Goal: Task Accomplishment & Management: Use online tool/utility

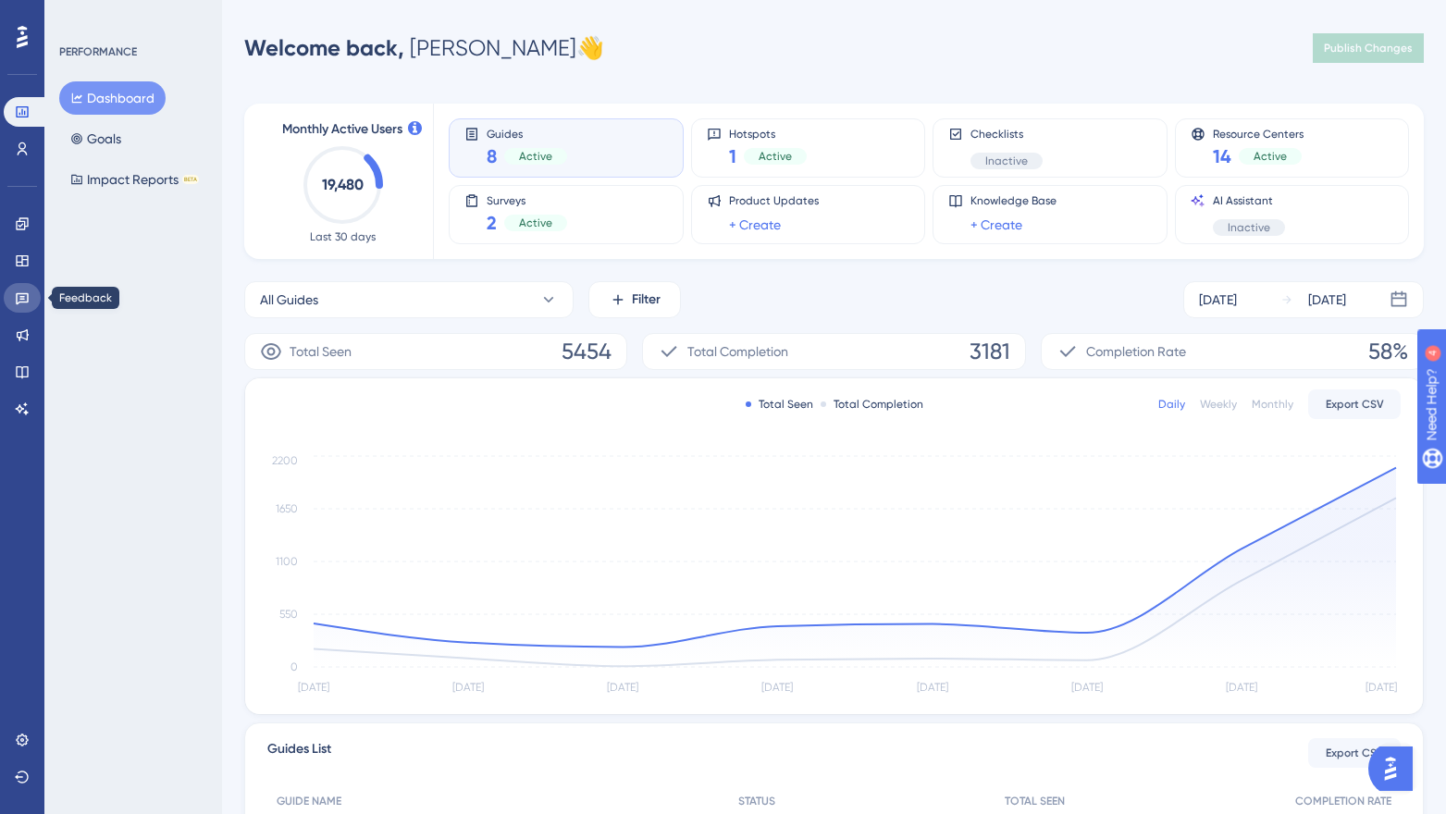
click at [17, 301] on icon at bounding box center [22, 299] width 13 height 12
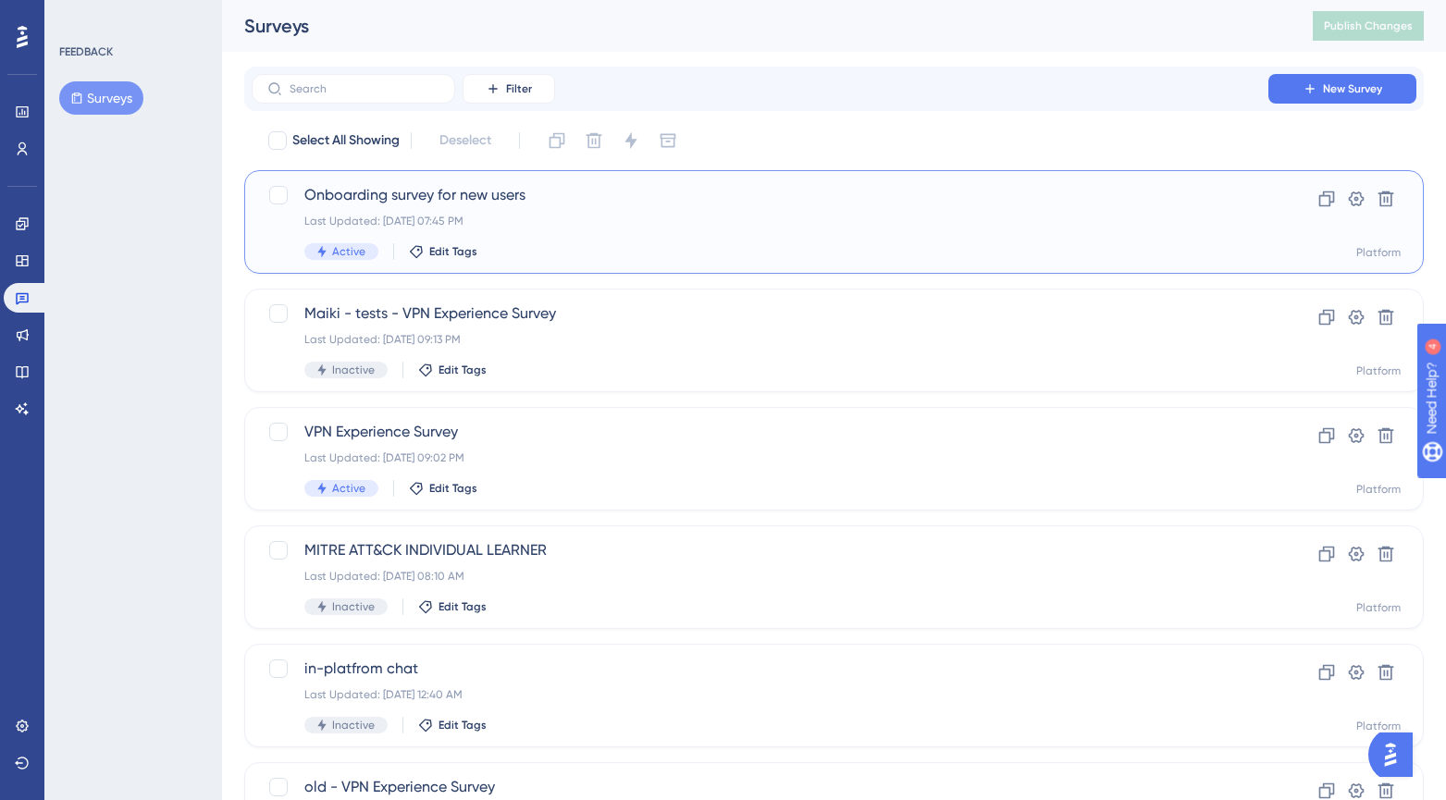
click at [553, 225] on div "Last Updated: Sep 05 2025, 07:45 PM" at bounding box center [759, 221] width 911 height 15
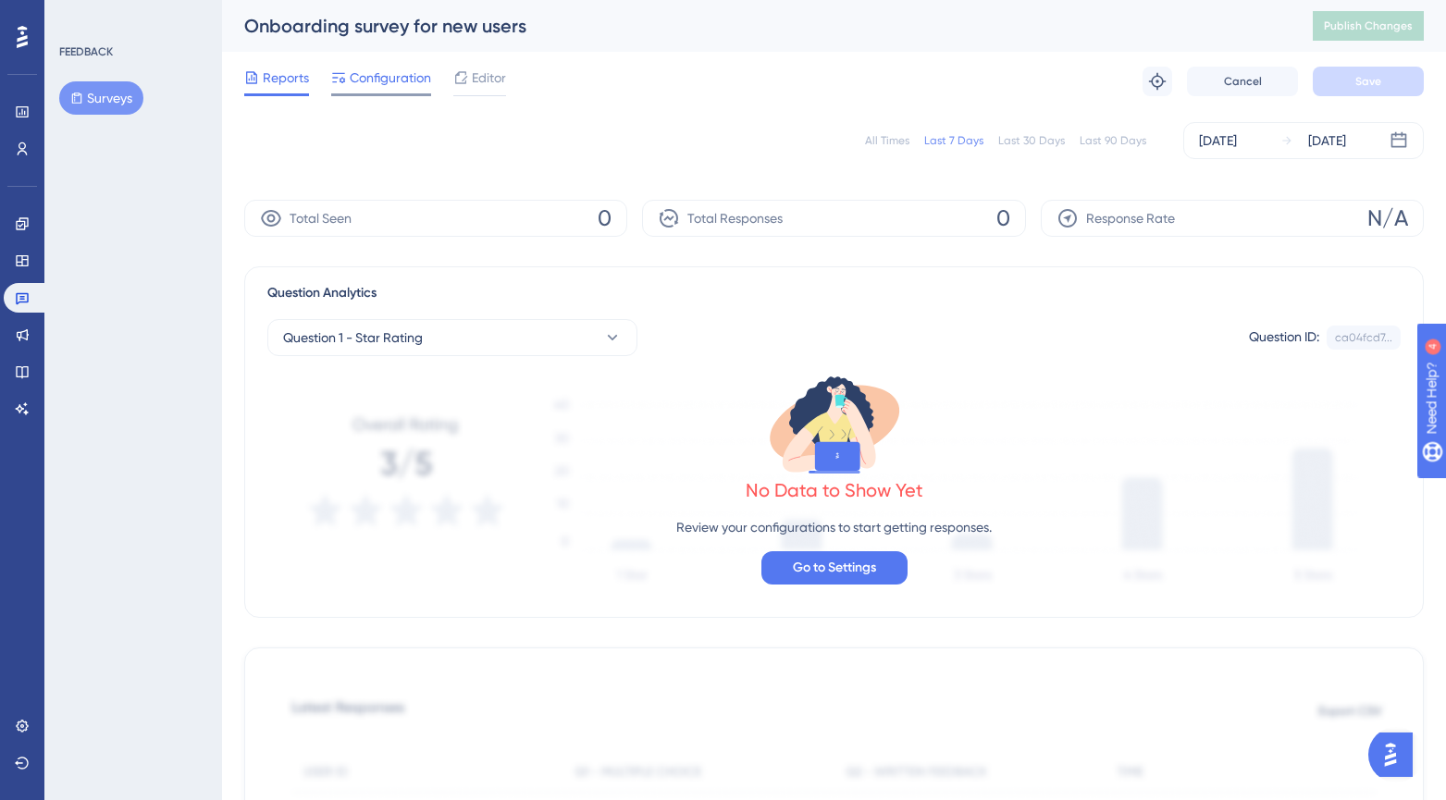
click at [392, 81] on span "Configuration" at bounding box center [390, 78] width 81 height 22
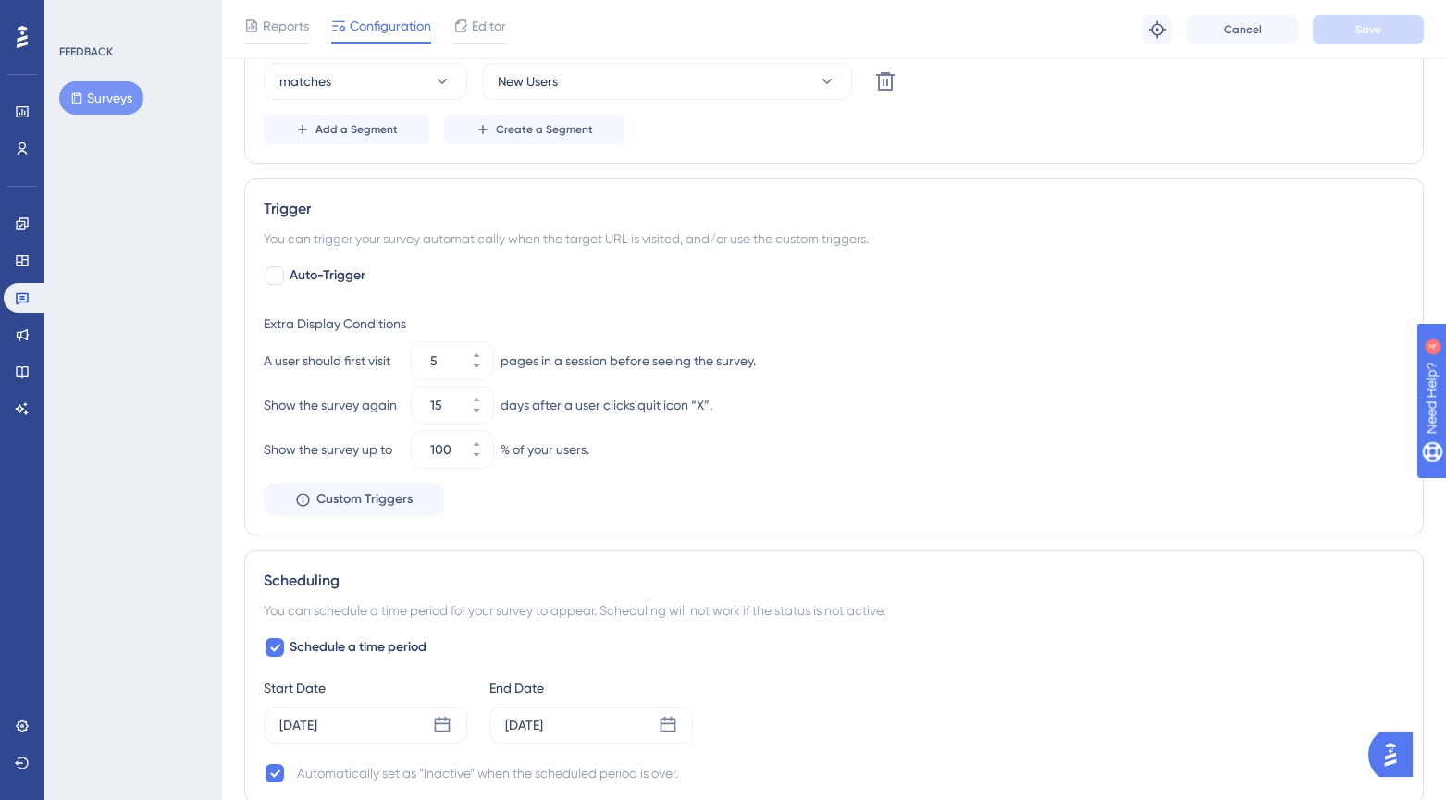
scroll to position [731, 0]
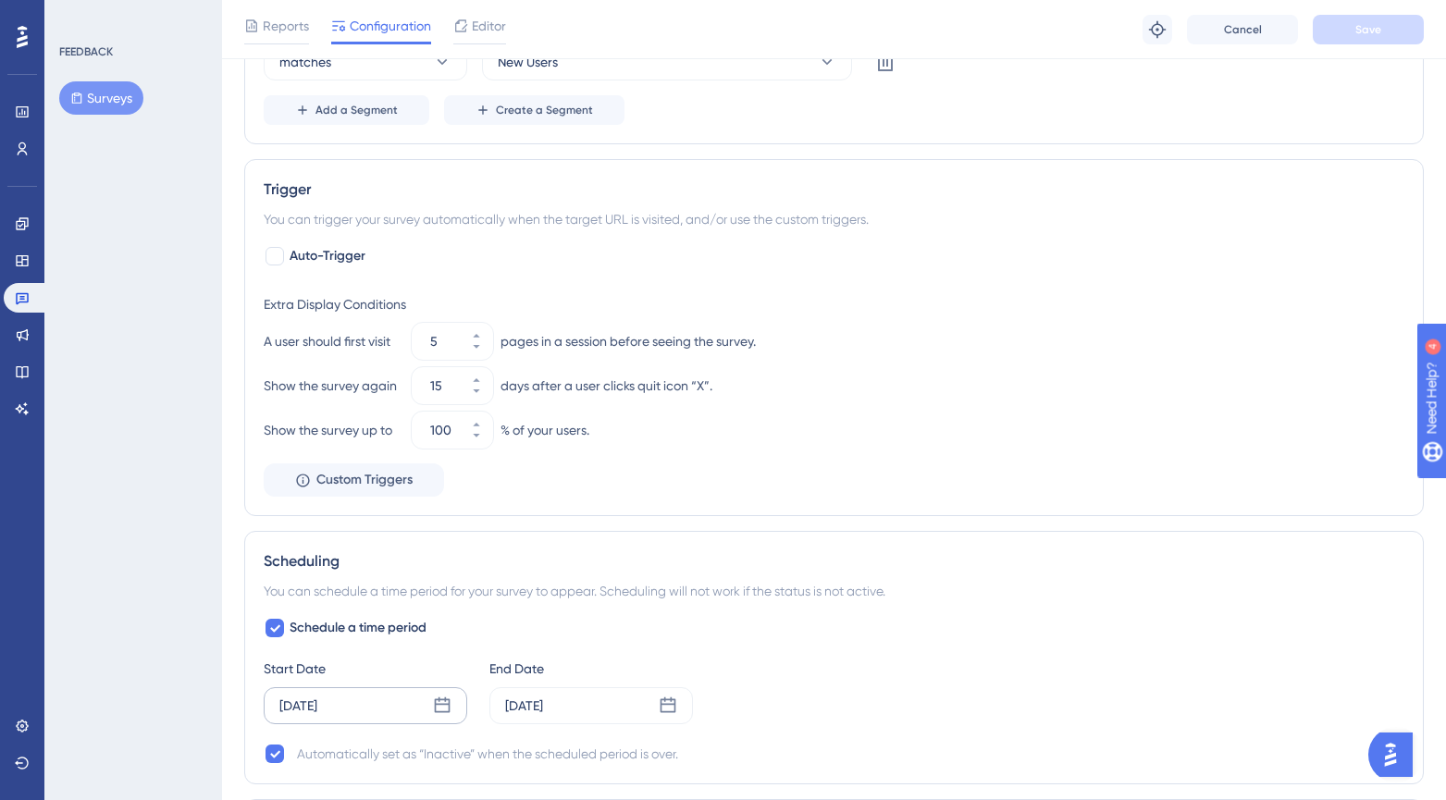
click at [437, 709] on icon at bounding box center [442, 706] width 19 height 19
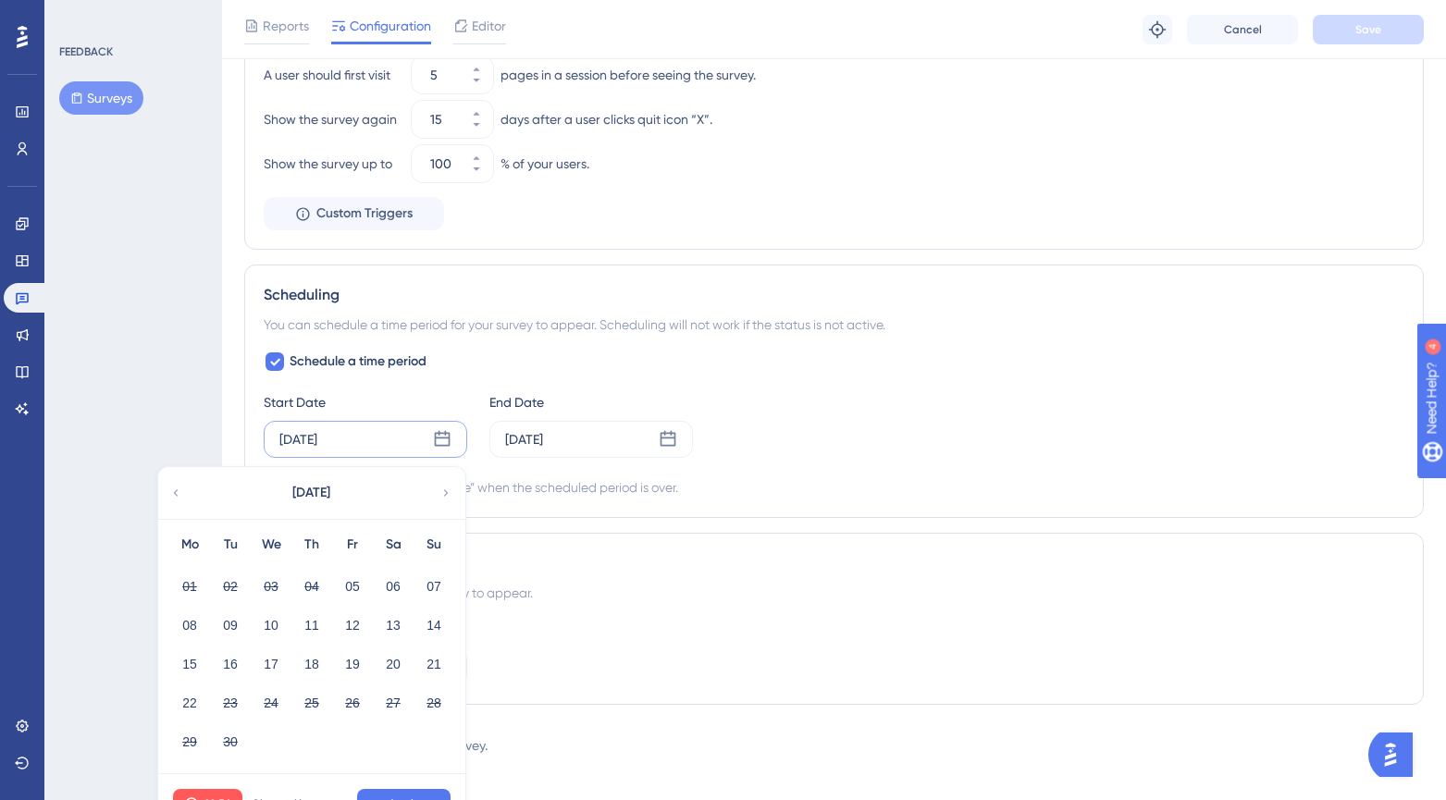
scroll to position [1012, 0]
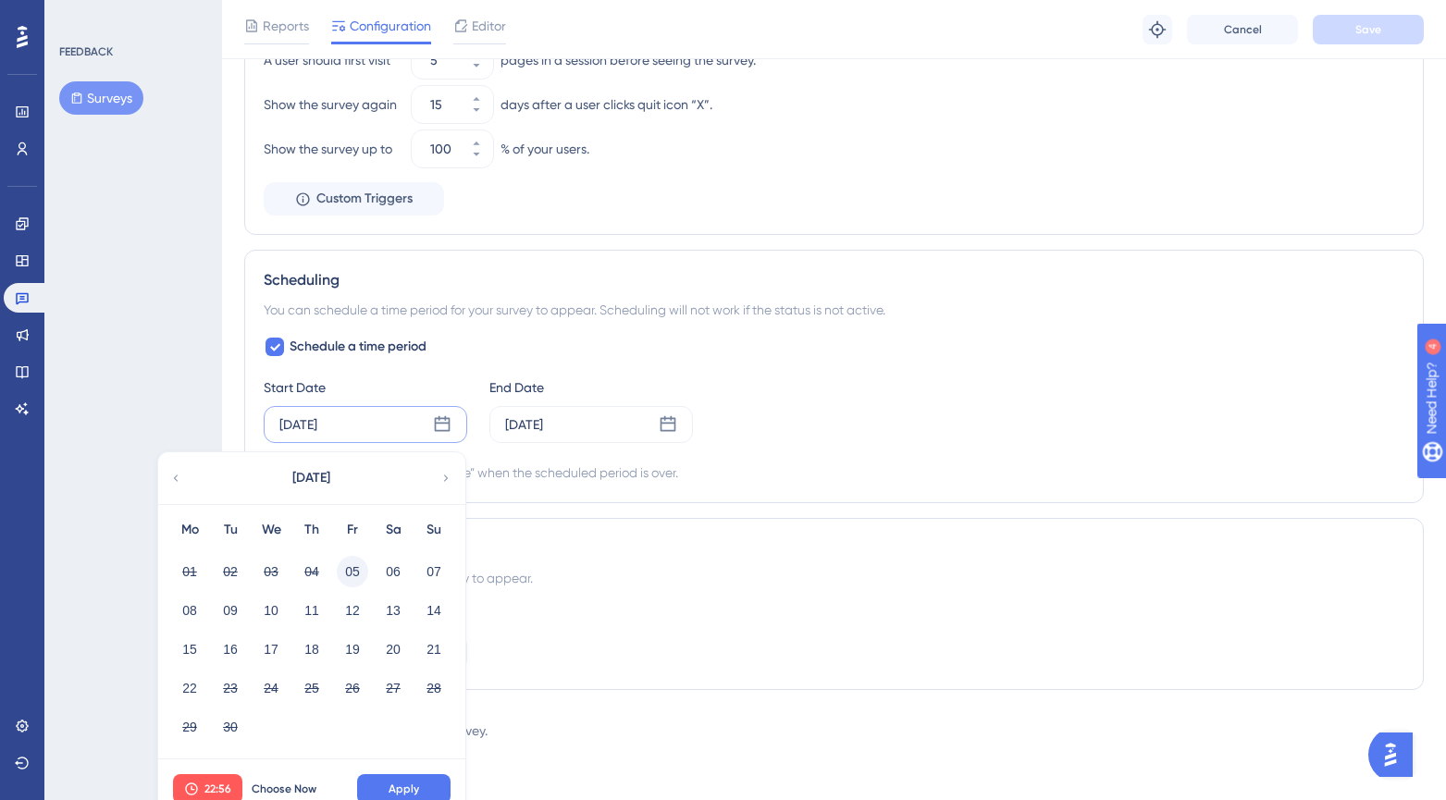
click at [352, 570] on button "05" at bounding box center [352, 571] width 31 height 31
click at [415, 792] on span "Apply" at bounding box center [404, 789] width 31 height 15
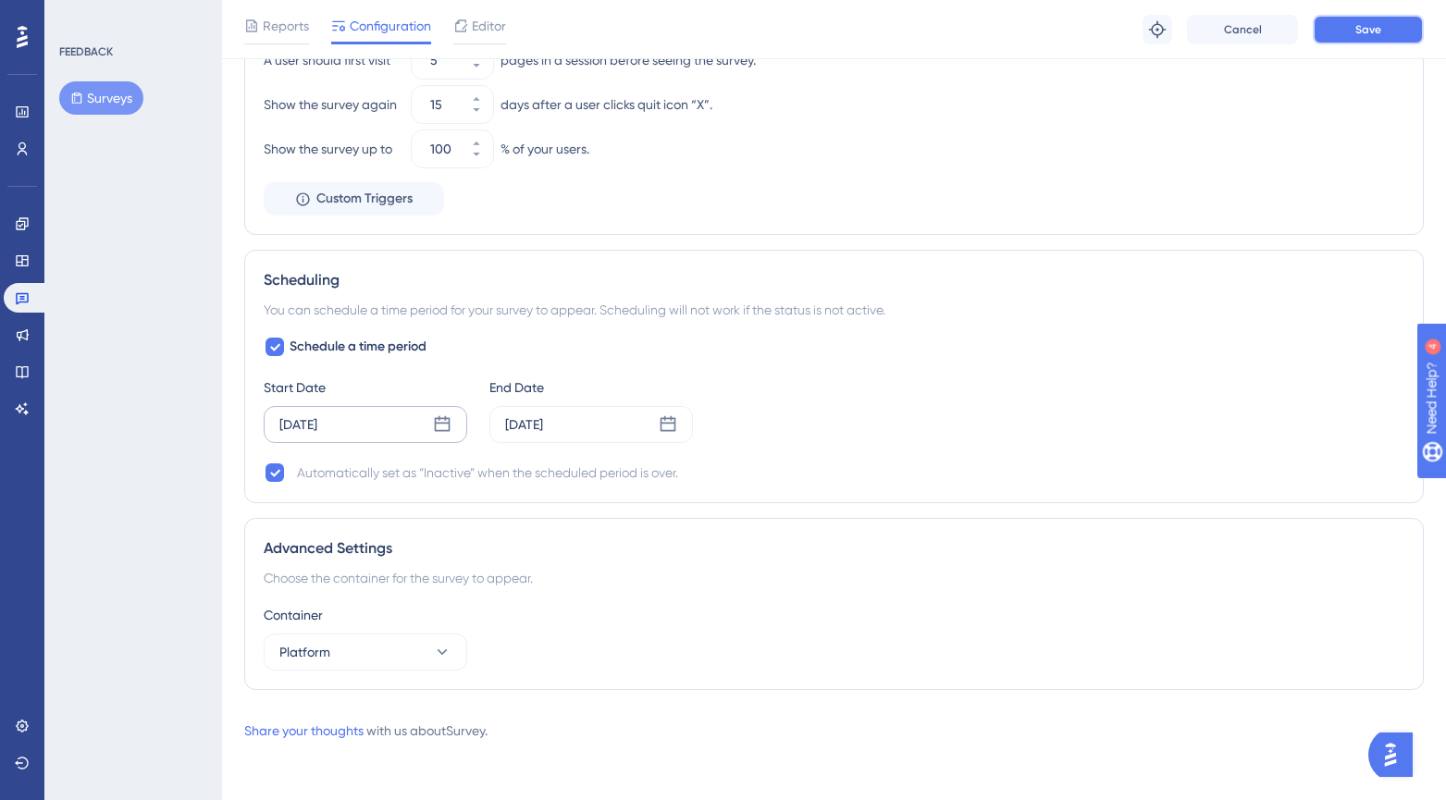
click at [1380, 30] on span "Save" at bounding box center [1369, 29] width 26 height 15
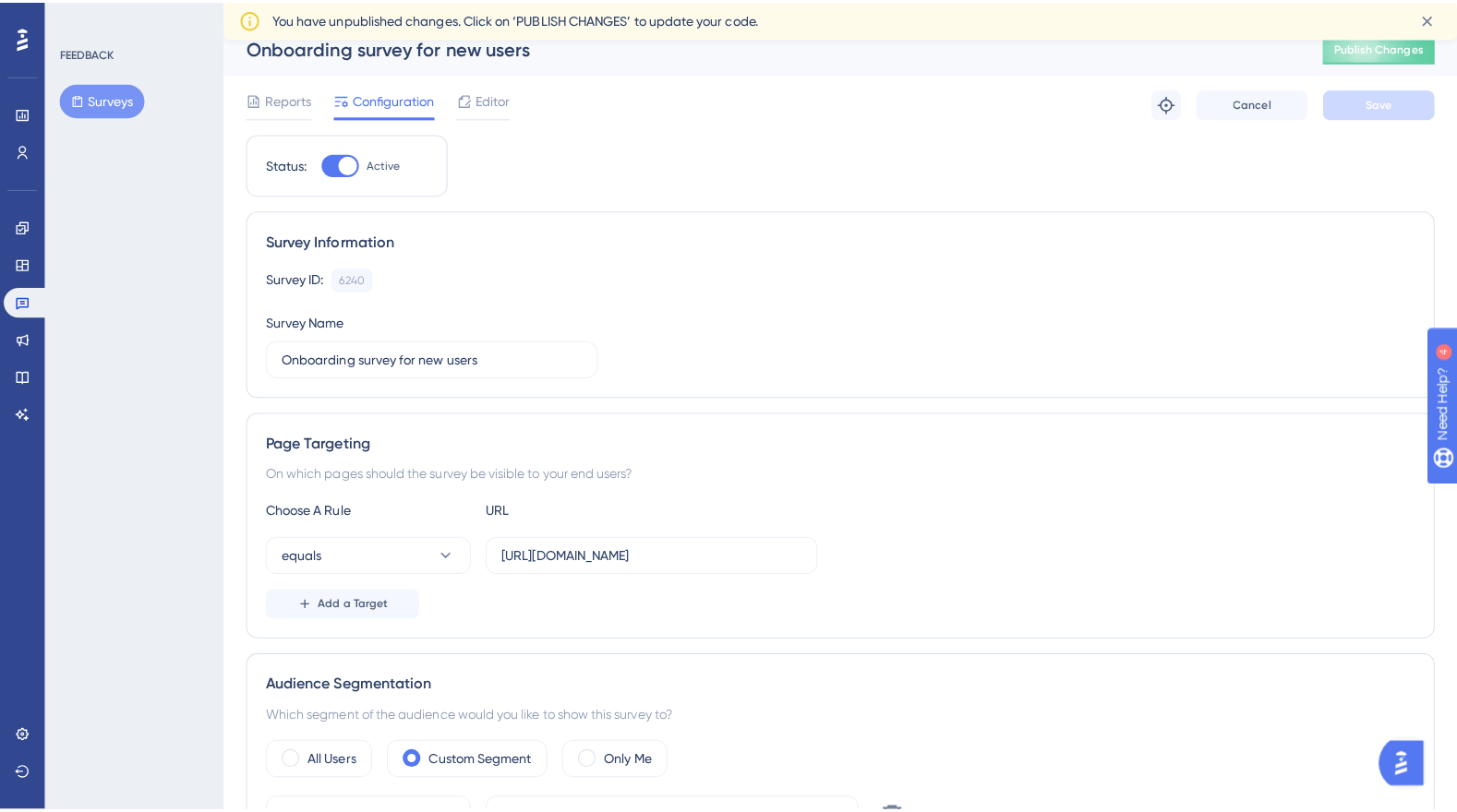
scroll to position [0, 0]
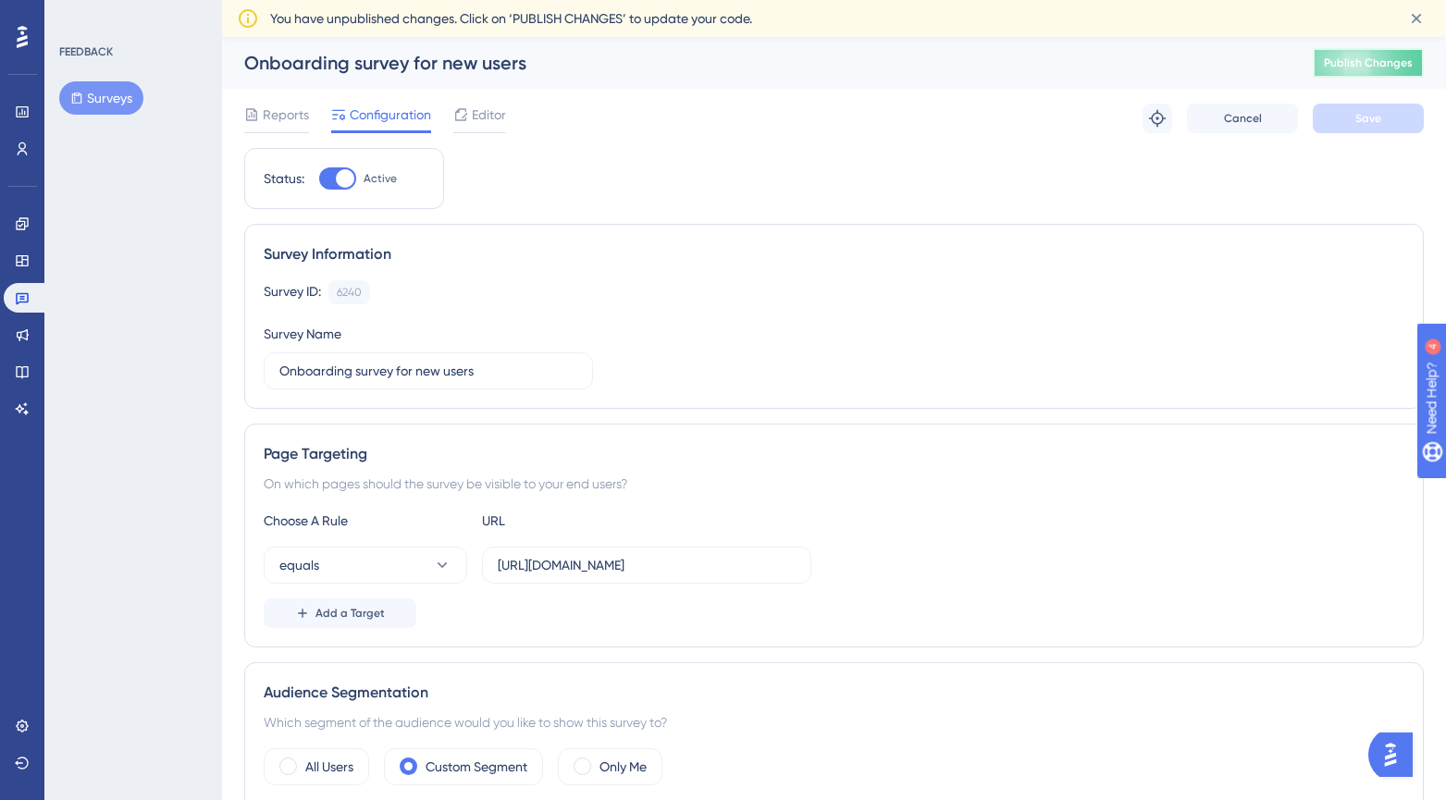
click at [1413, 63] on span "Publish Changes" at bounding box center [1368, 63] width 89 height 15
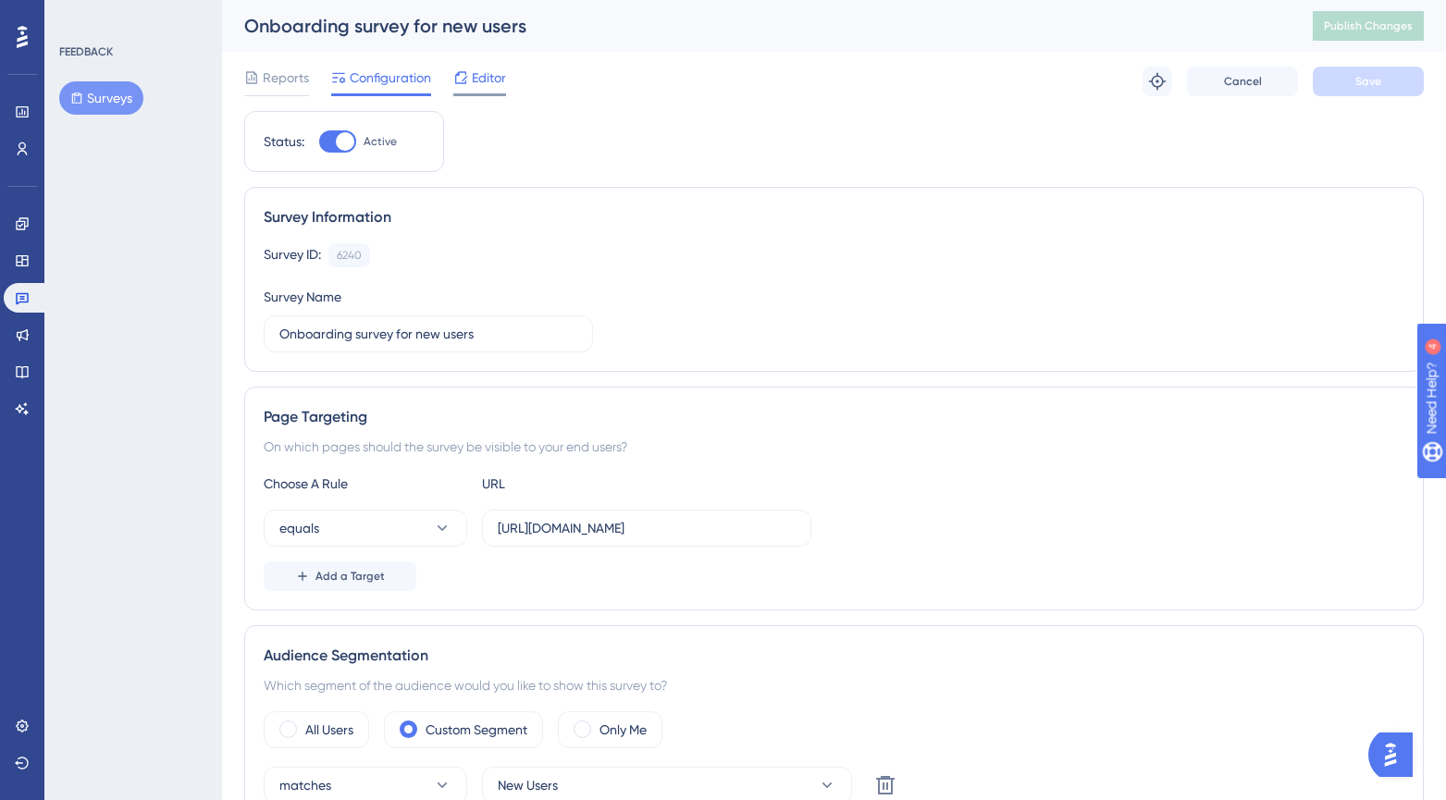
click at [495, 79] on span "Editor" at bounding box center [489, 78] width 34 height 22
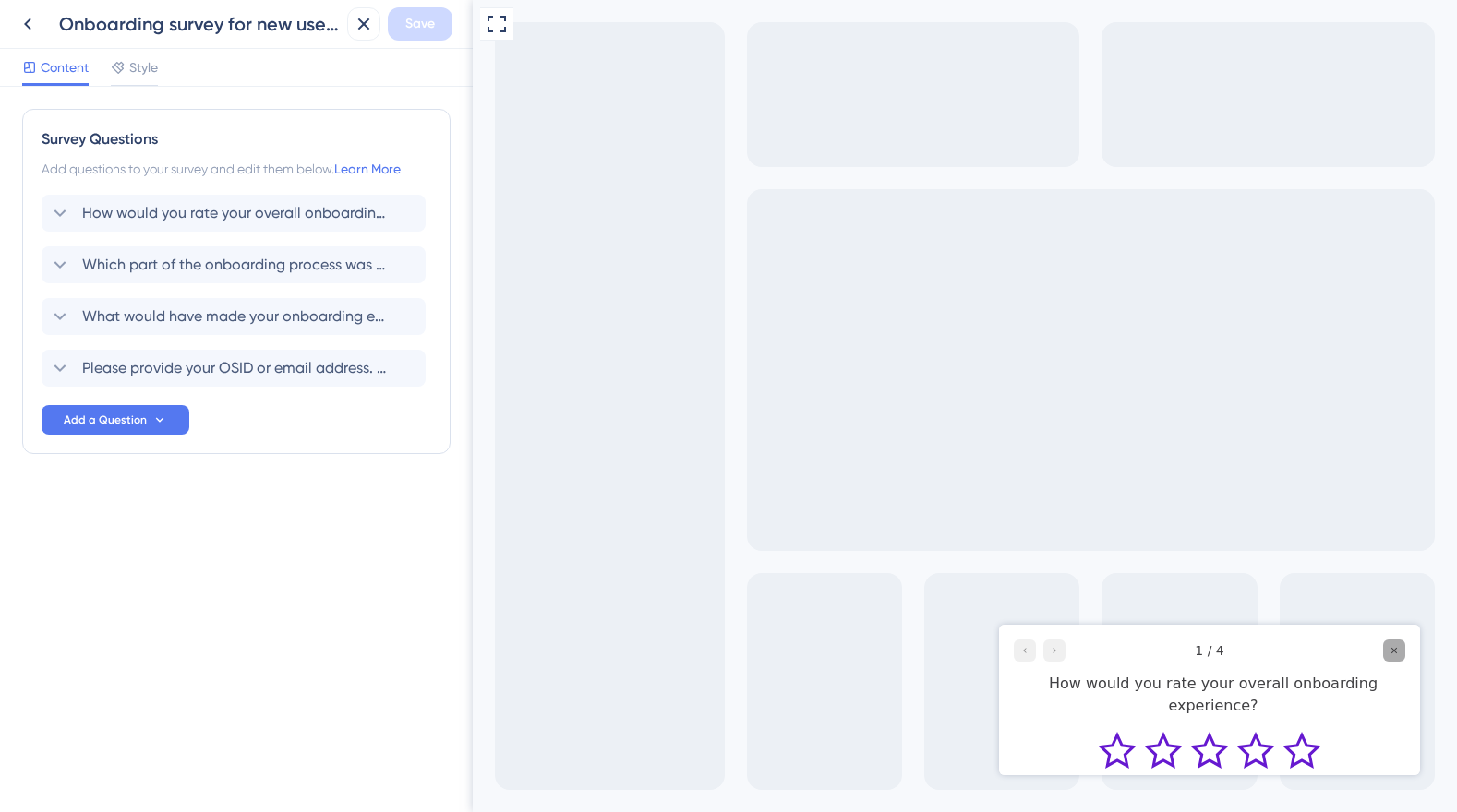
click at [1400, 653] on div "Close survey" at bounding box center [1394, 650] width 22 height 22
click at [502, 26] on icon at bounding box center [497, 24] width 22 height 22
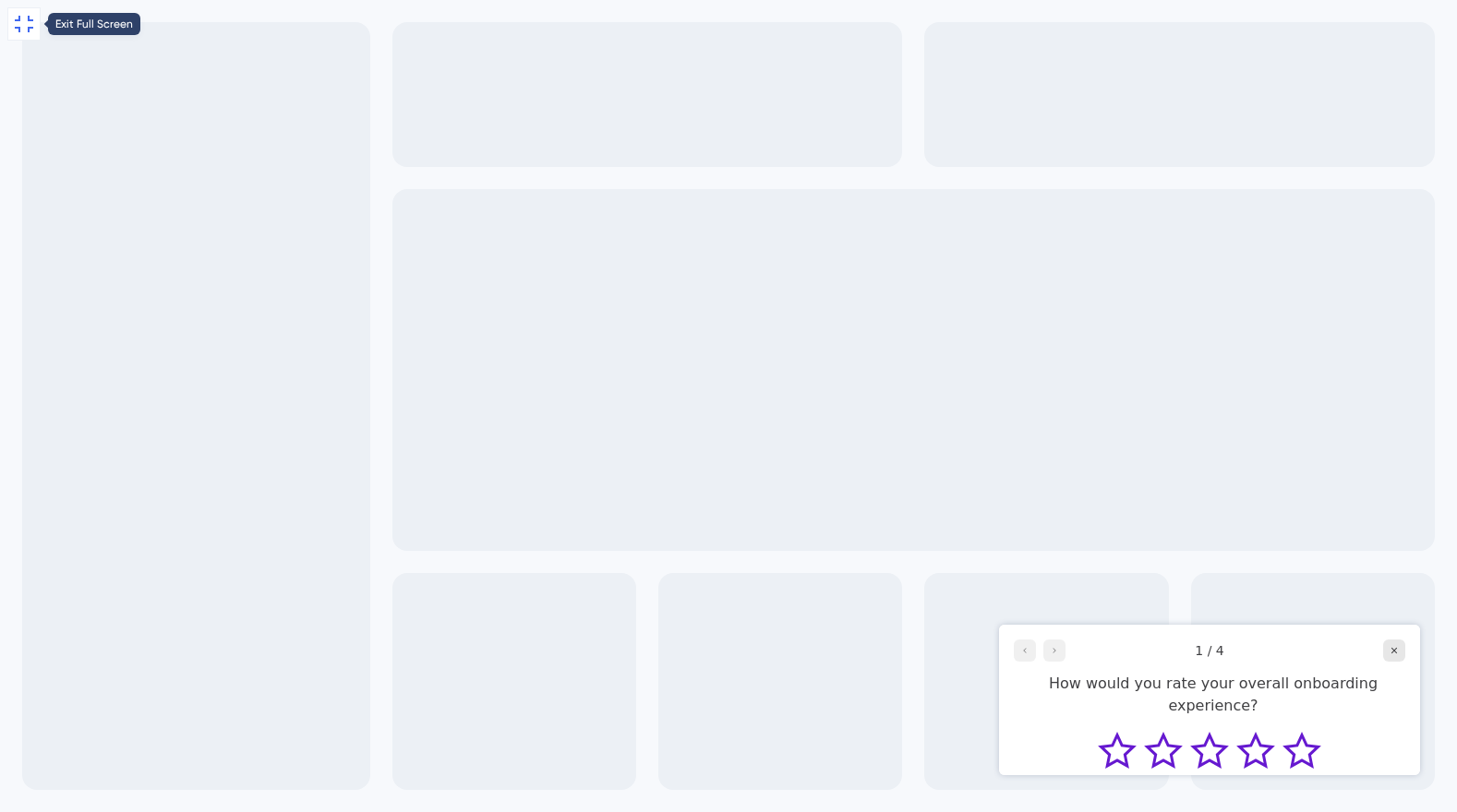
click at [22, 26] on icon at bounding box center [24, 24] width 22 height 22
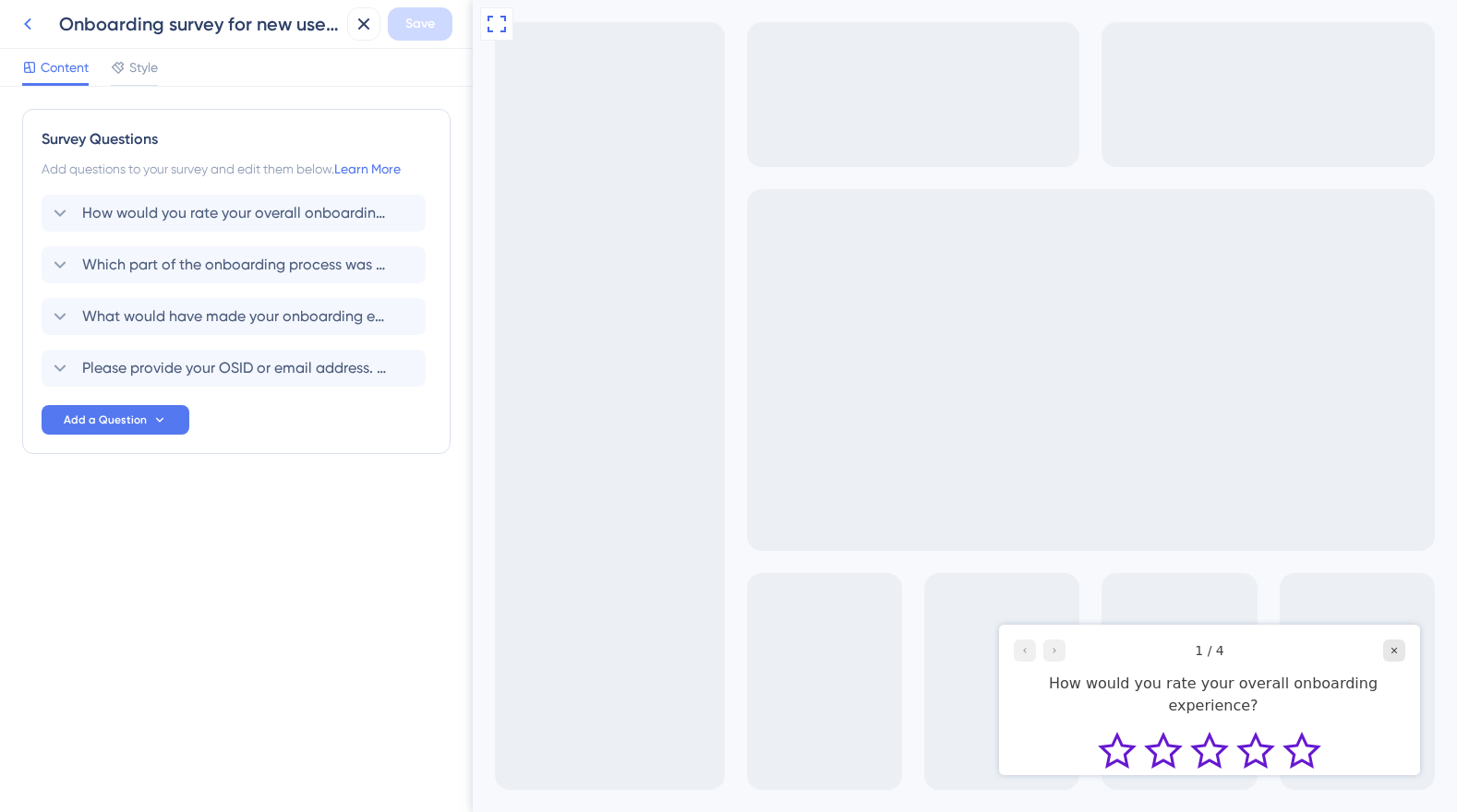
click at [32, 25] on icon at bounding box center [28, 24] width 22 height 22
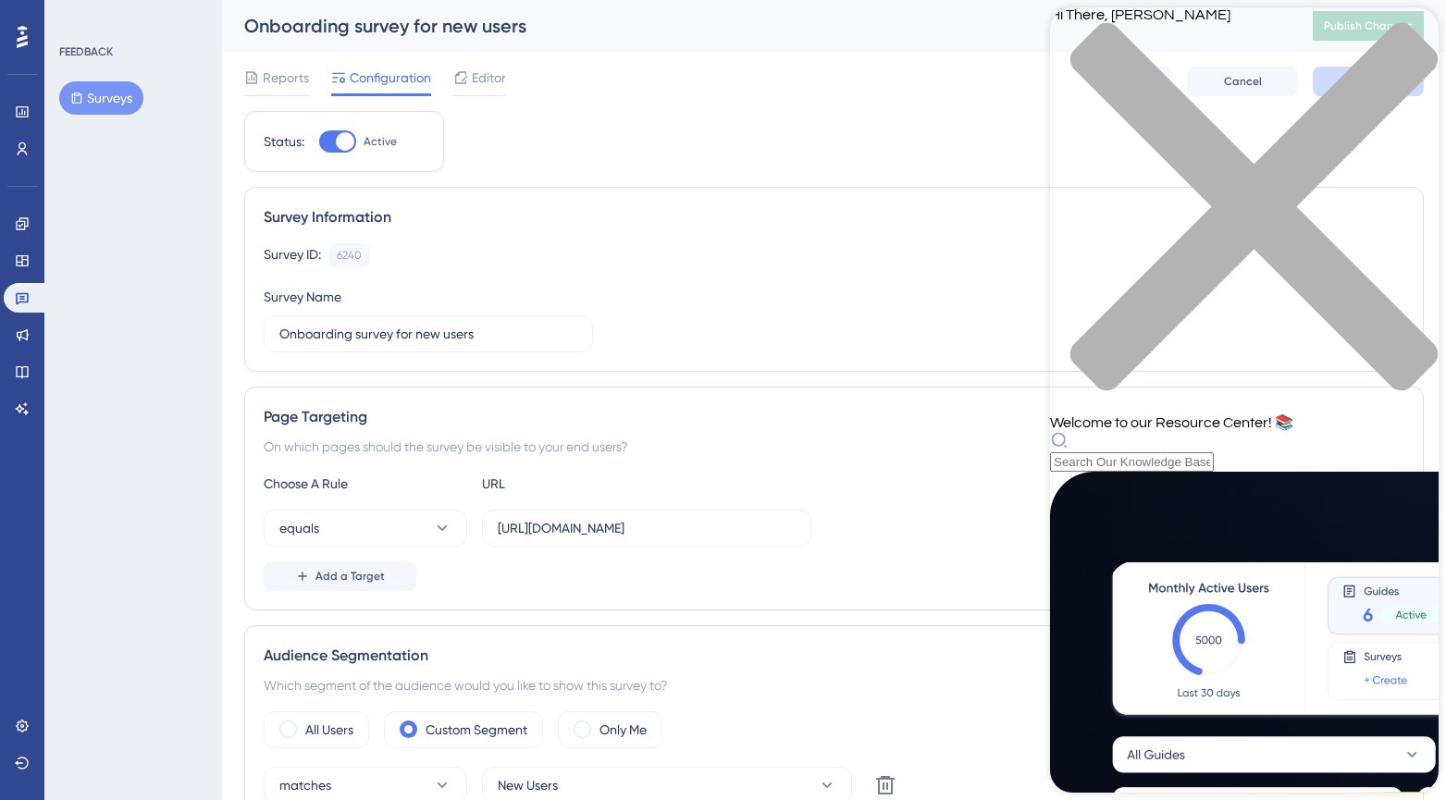
click at [1418, 31] on div "close resource center" at bounding box center [1244, 217] width 389 height 391
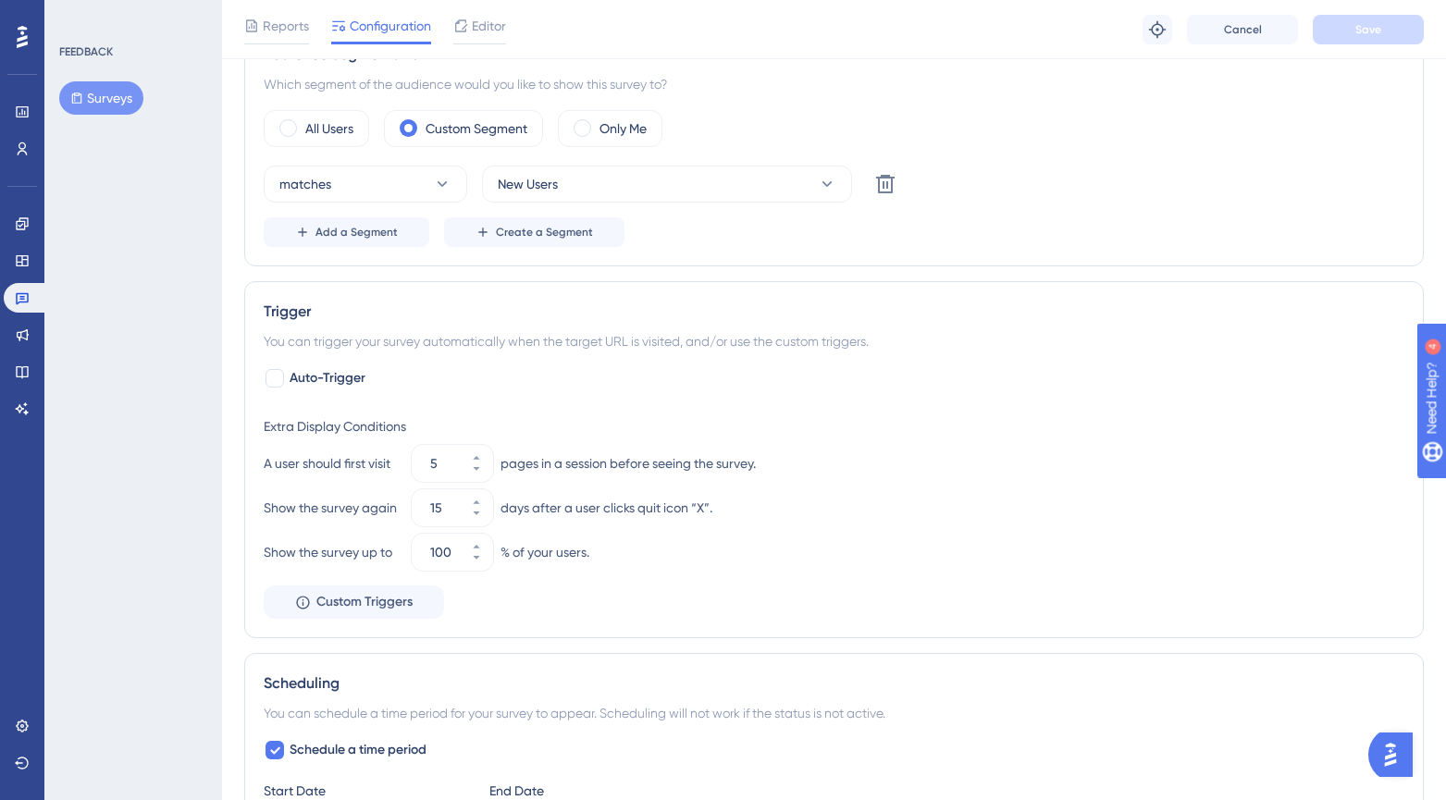
scroll to position [630, 0]
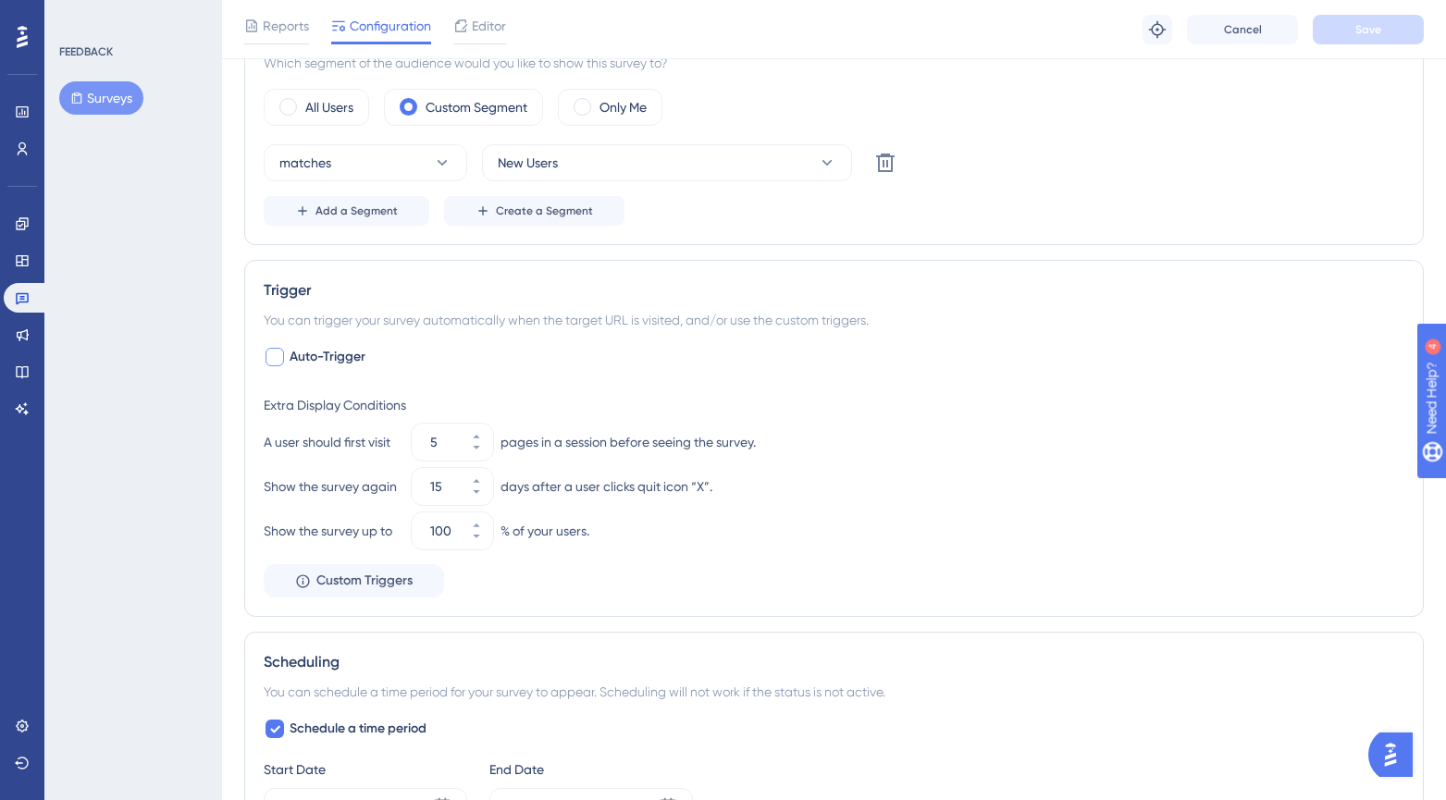
click at [274, 359] on div at bounding box center [275, 357] width 19 height 19
checkbox input "true"
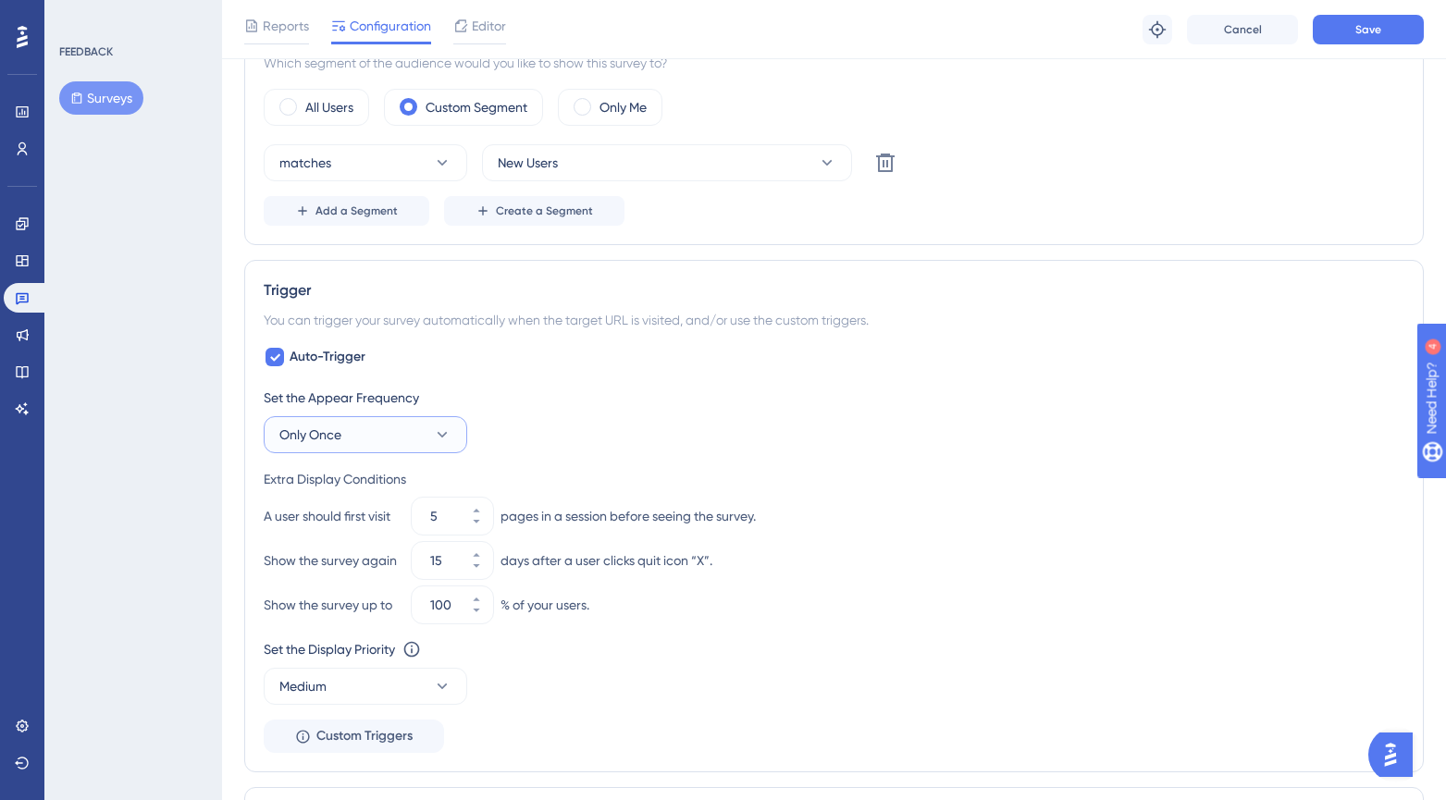
click at [424, 439] on button "Only Once" at bounding box center [366, 434] width 204 height 37
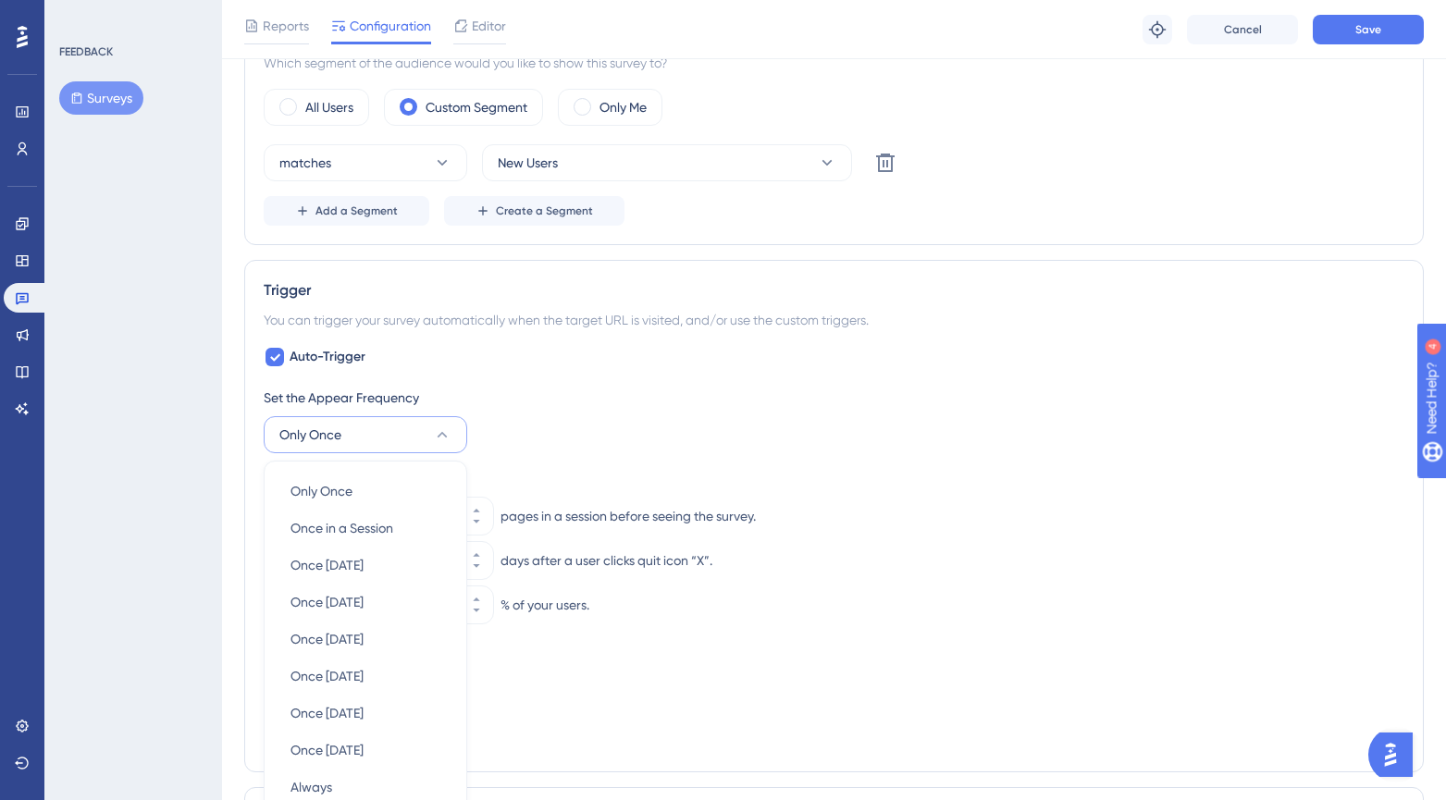
scroll to position [866, 0]
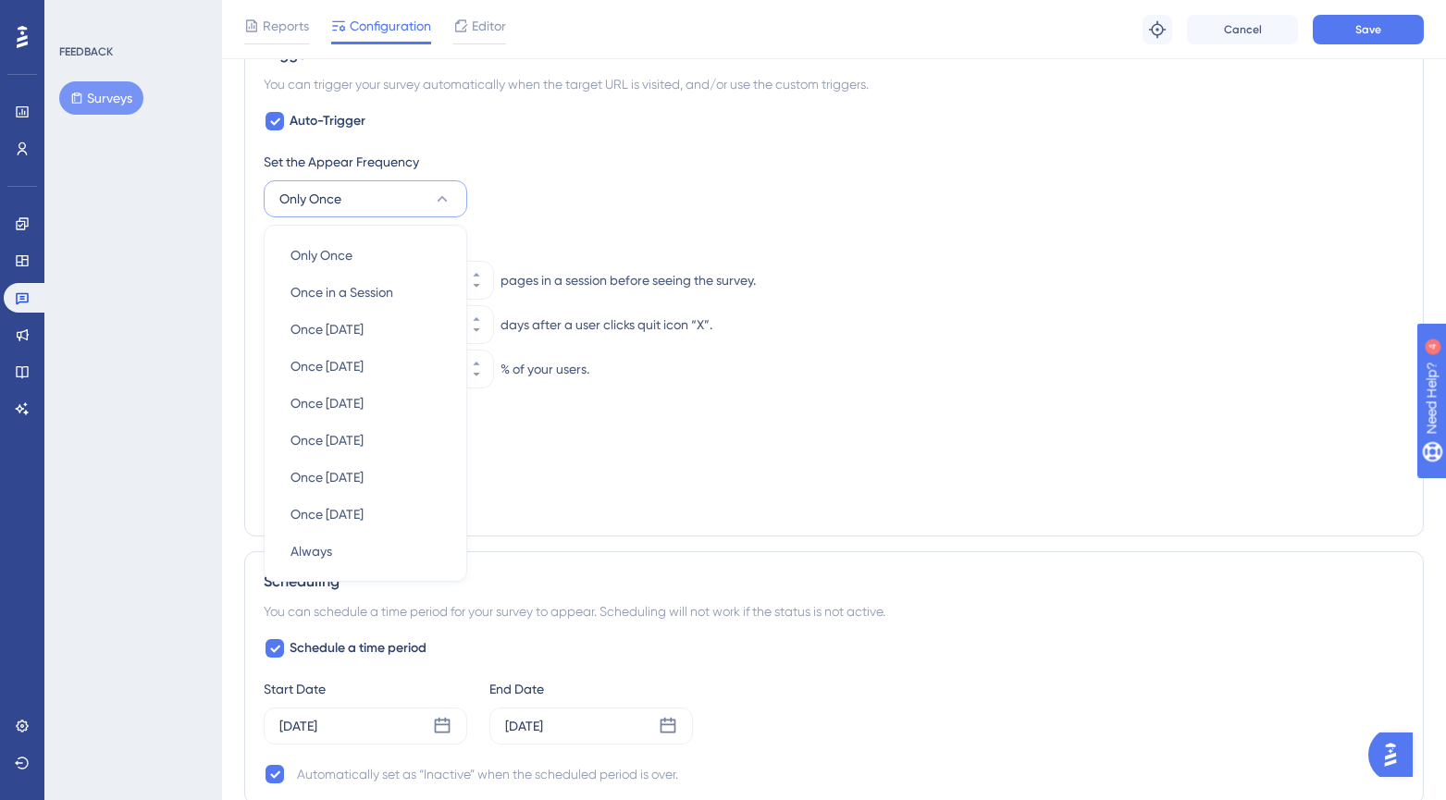
click at [711, 203] on div "Set the Appear Frequency Only Once Only Once Only Once Once in a Session Once i…" at bounding box center [834, 184] width 1141 height 67
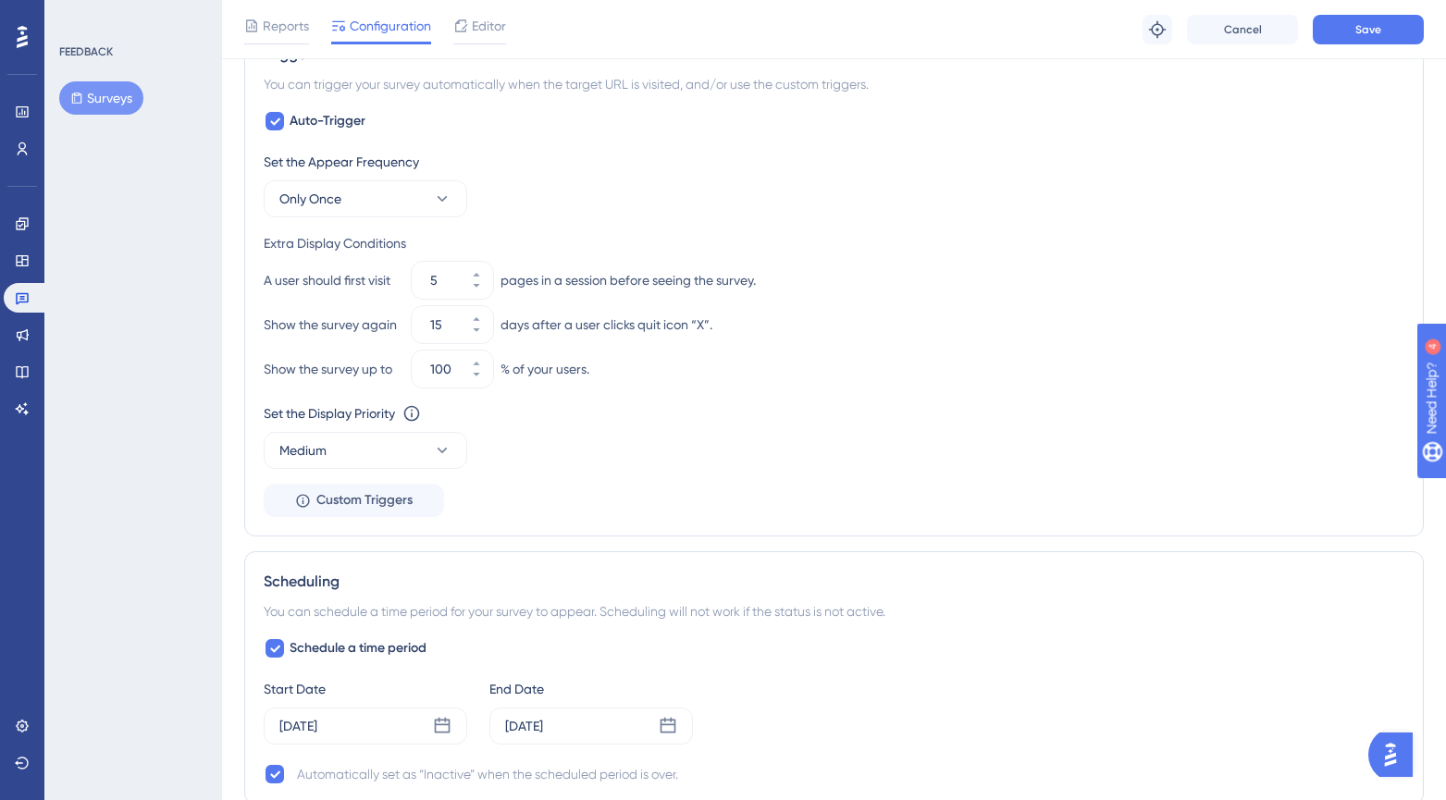
click at [684, 183] on div "Set the Appear Frequency Only Once" at bounding box center [834, 184] width 1141 height 67
click at [1381, 34] on button "Save" at bounding box center [1368, 30] width 111 height 30
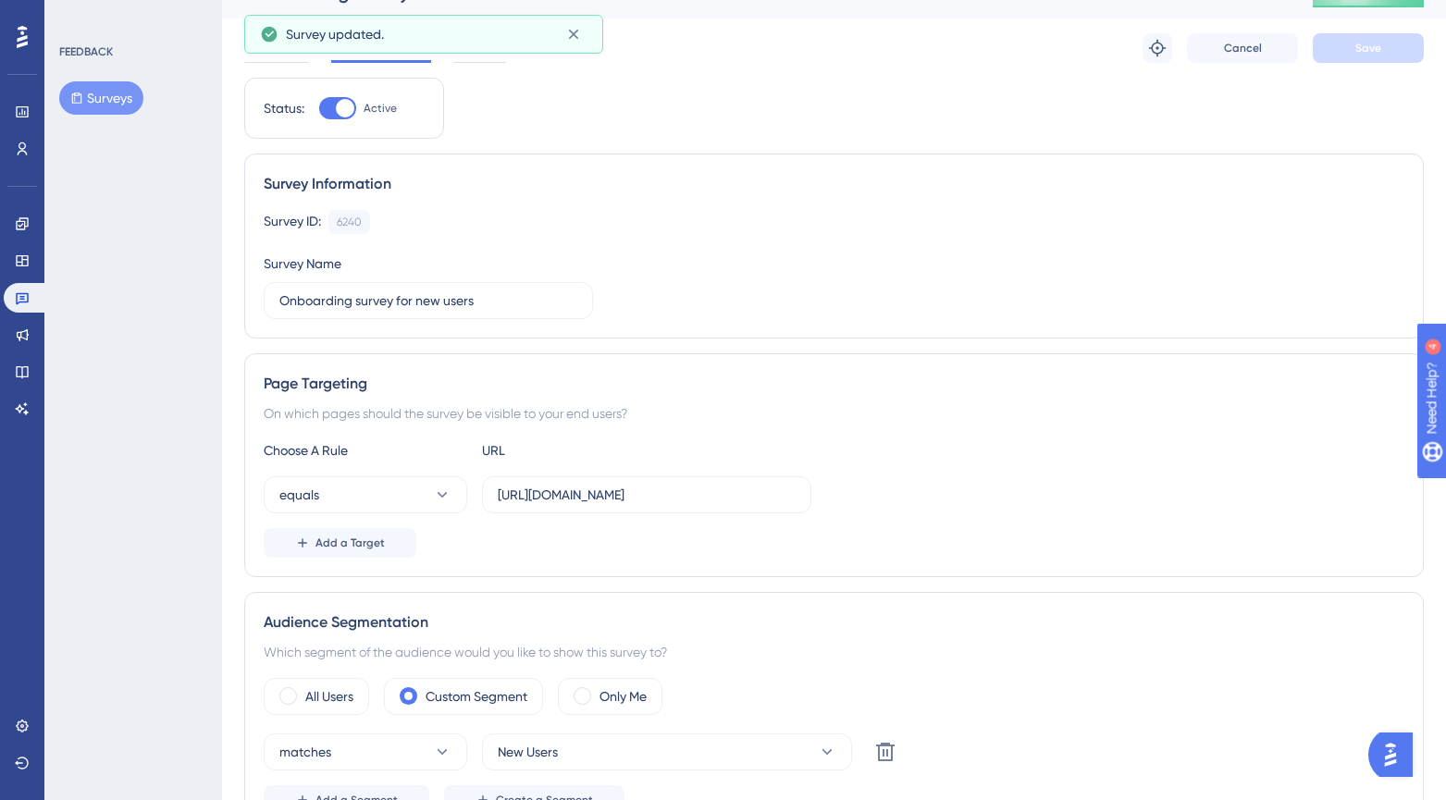
scroll to position [0, 0]
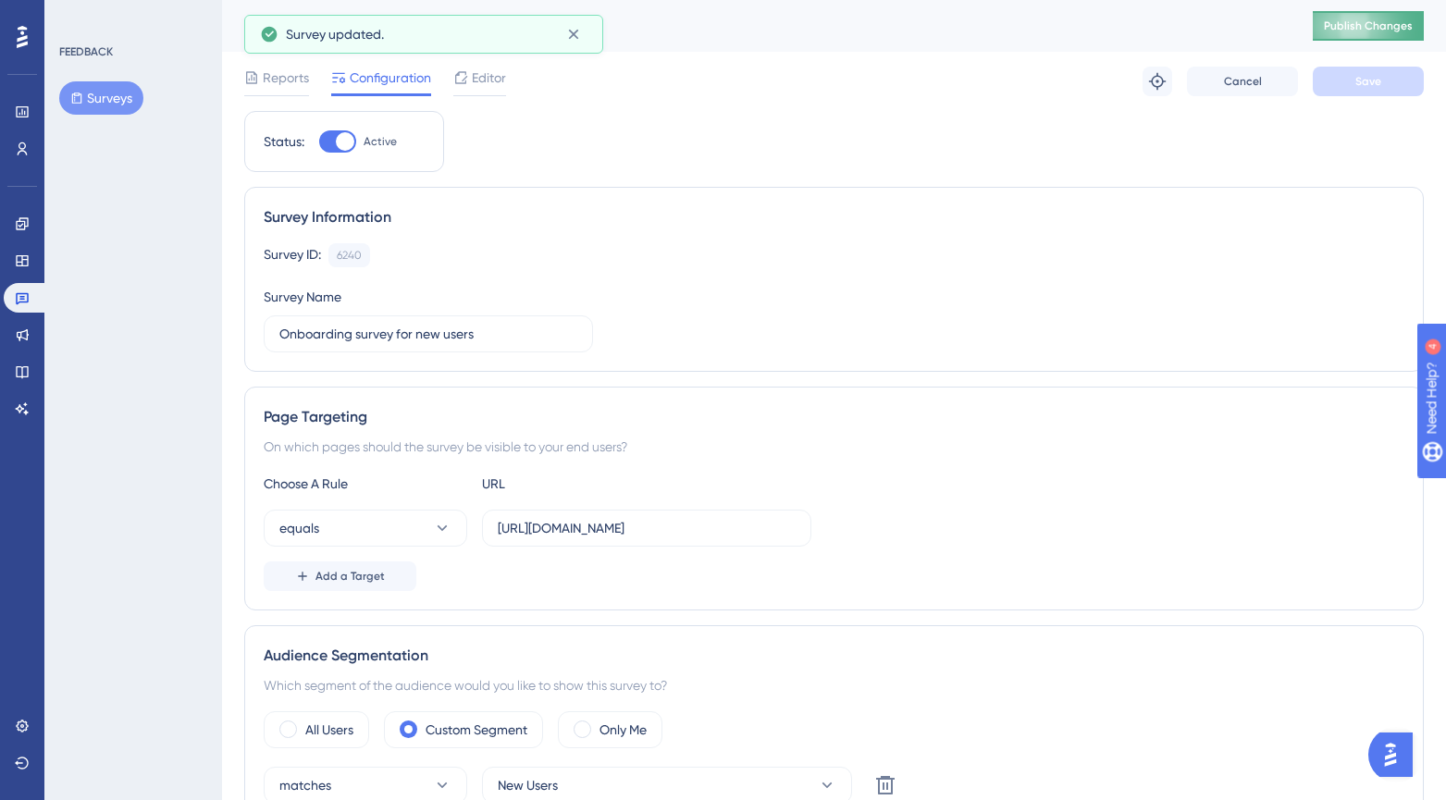
click at [1359, 34] on button "Publish Changes" at bounding box center [1368, 26] width 111 height 30
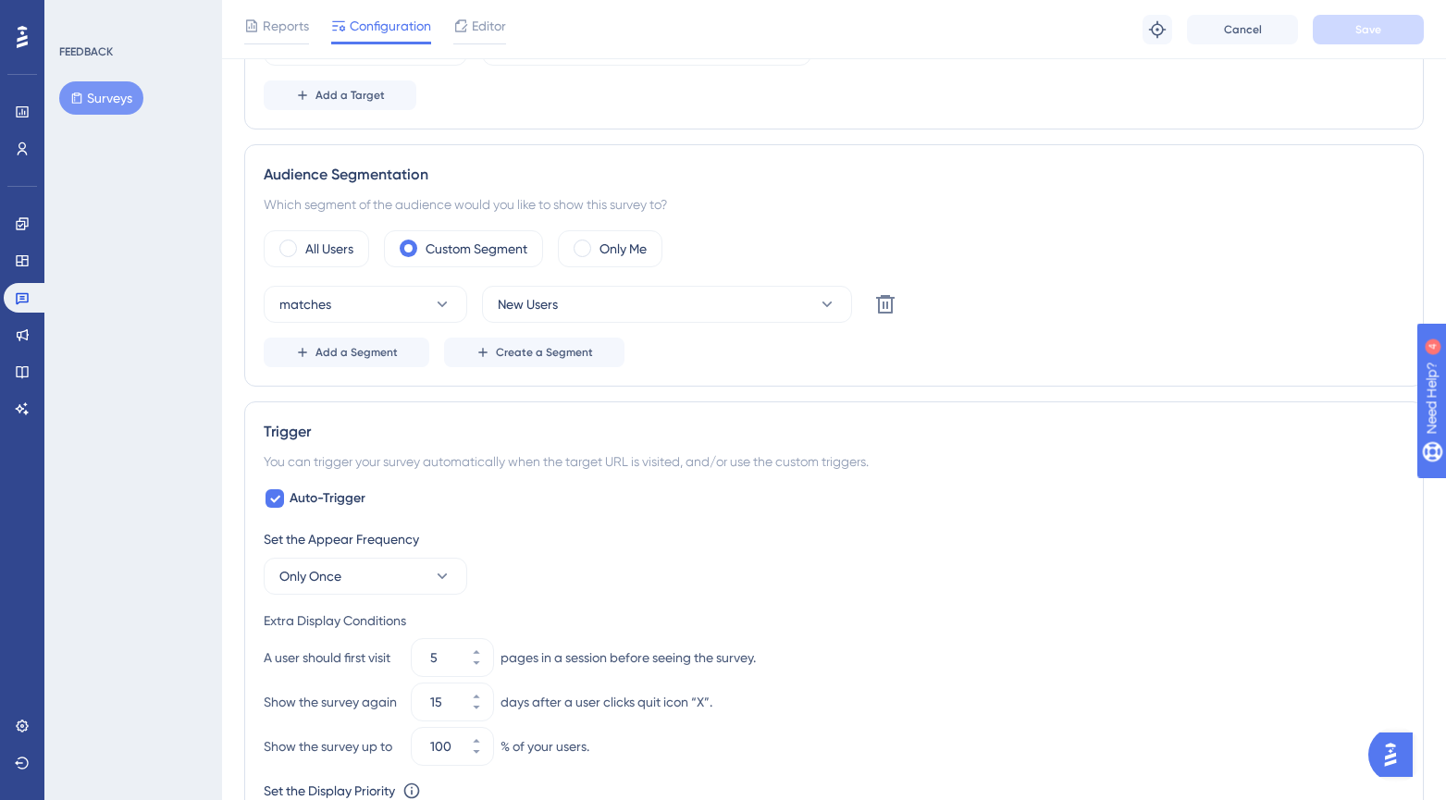
scroll to position [386, 0]
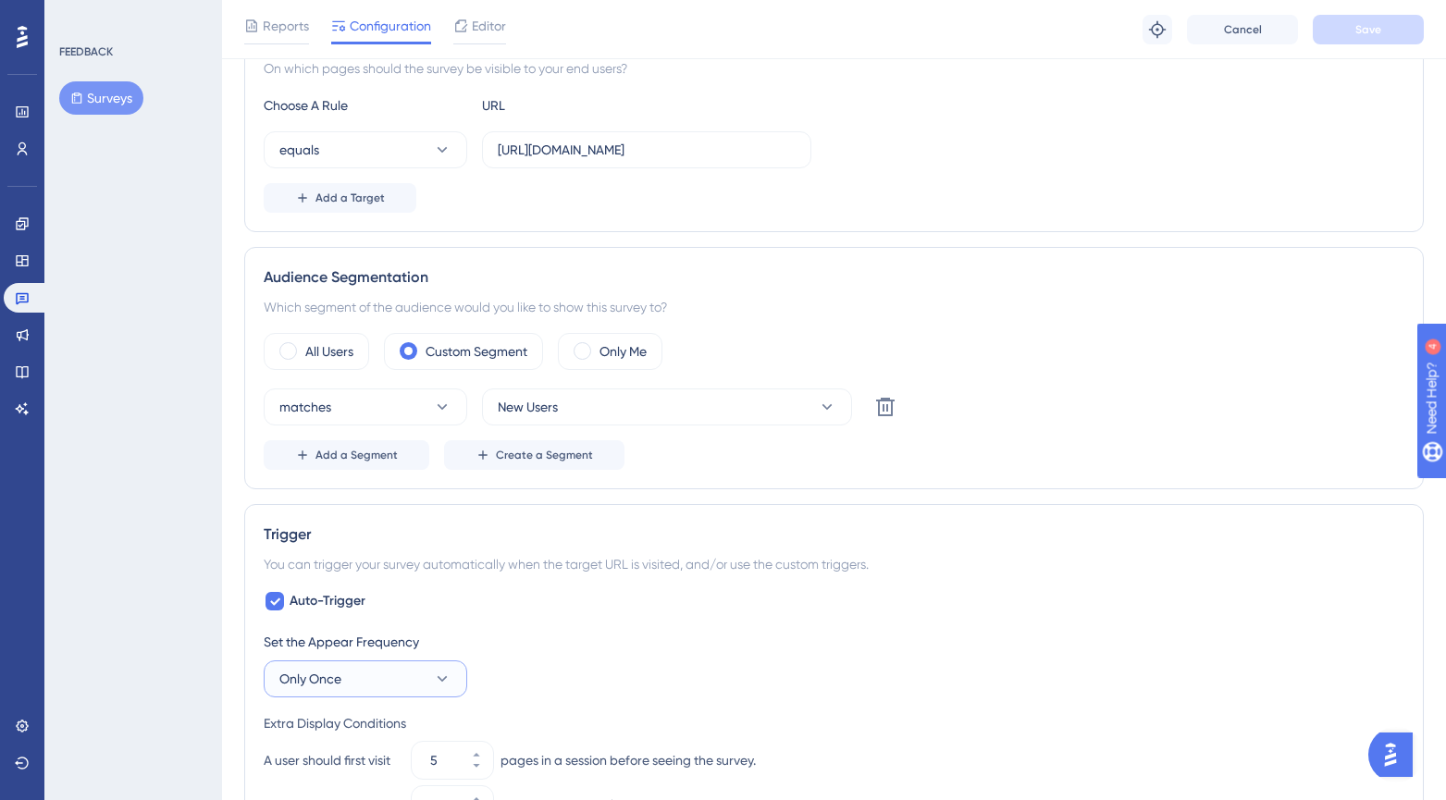
click at [371, 685] on button "Only Once" at bounding box center [366, 679] width 204 height 37
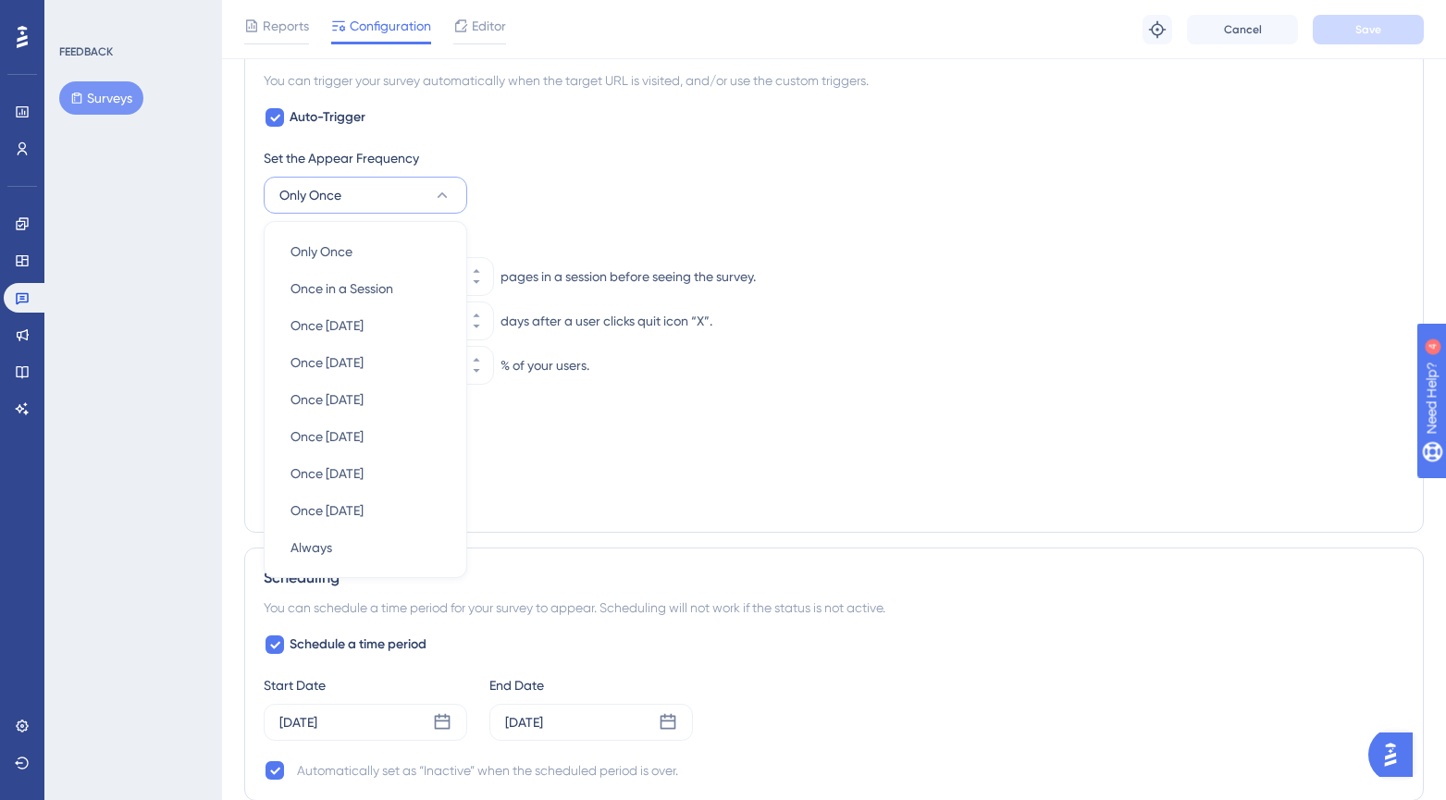
click at [935, 427] on div "Set the Display Priority This option will set the display priority between auto…" at bounding box center [834, 432] width 1141 height 67
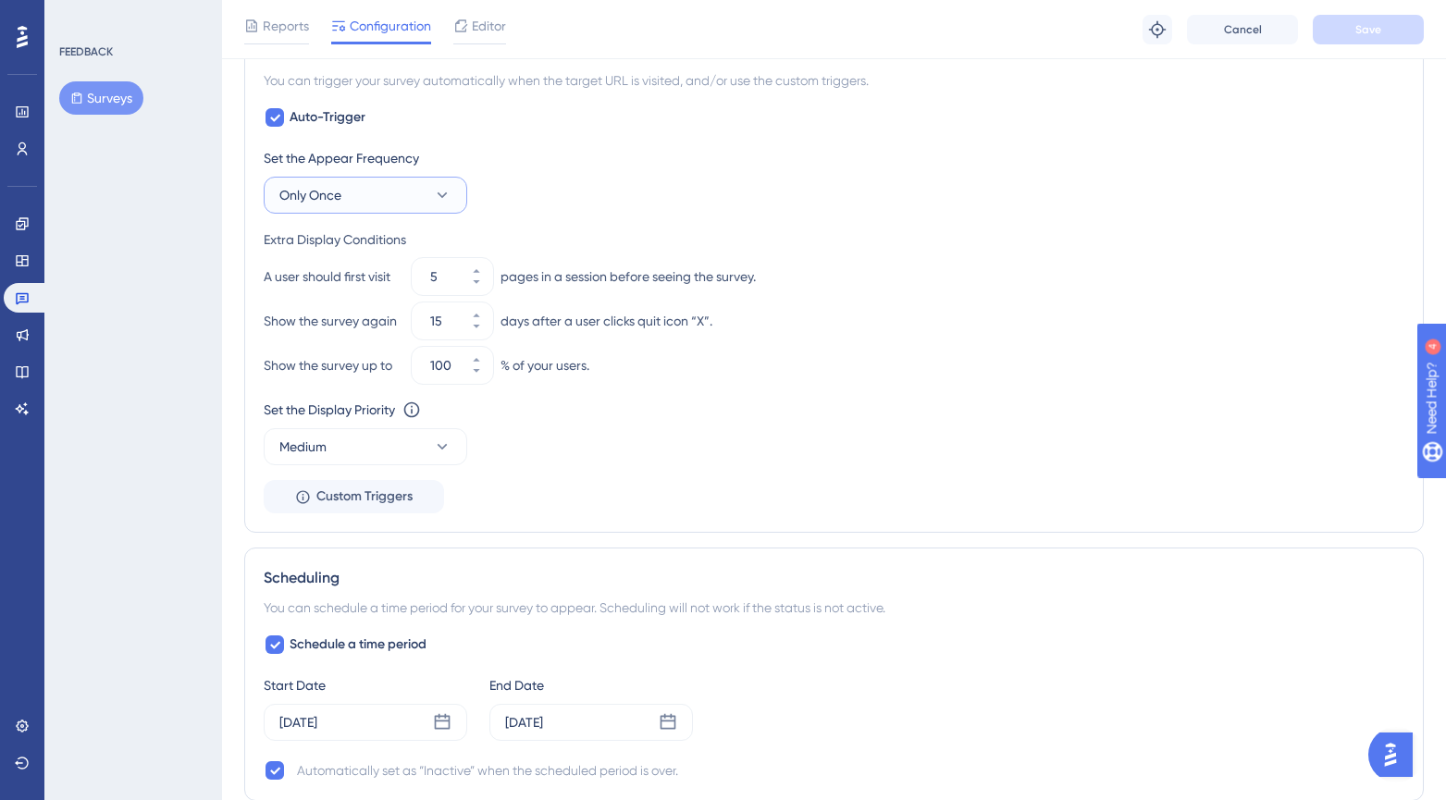
click at [370, 189] on button "Only Once" at bounding box center [366, 195] width 204 height 37
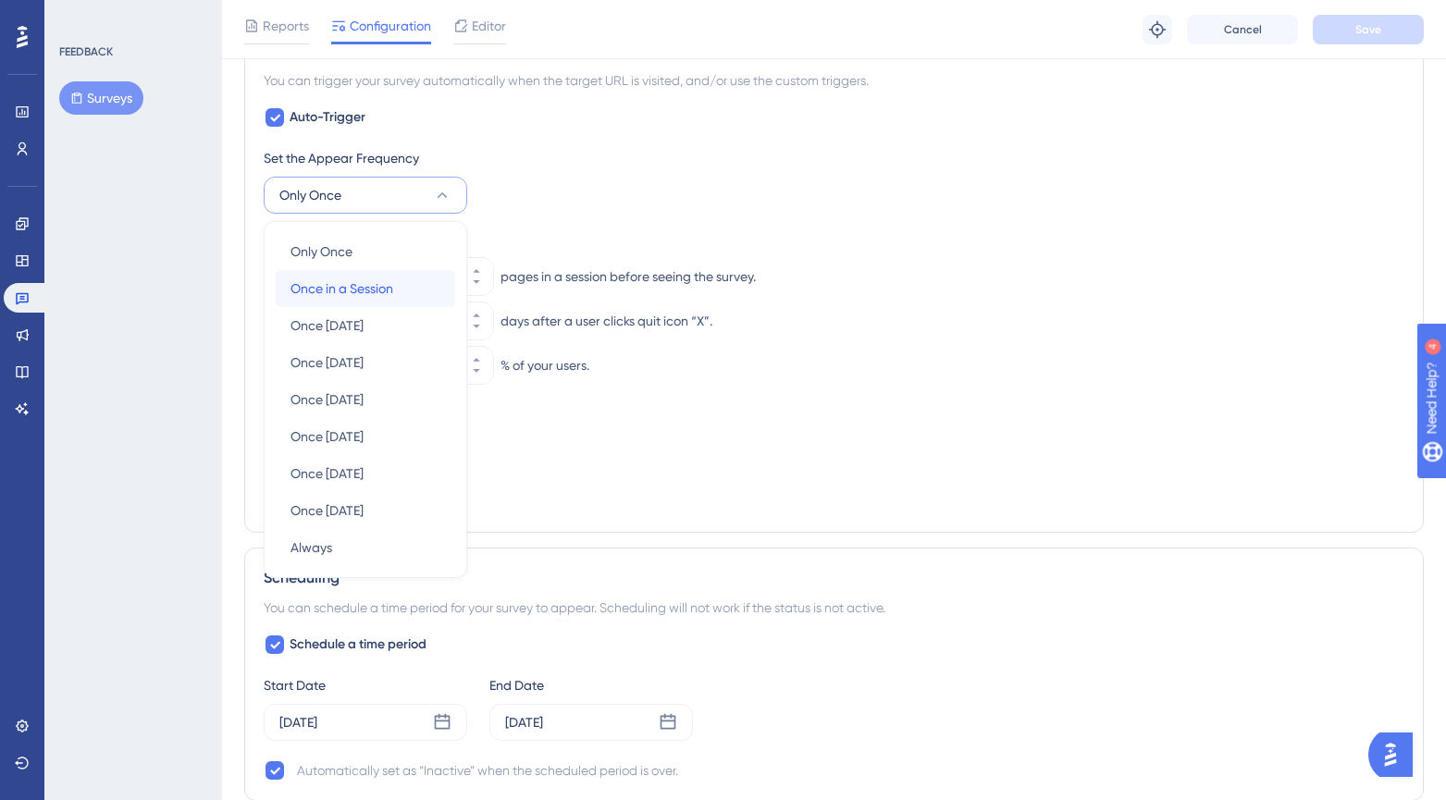
click at [367, 291] on span "Once in a Session" at bounding box center [342, 289] width 103 height 22
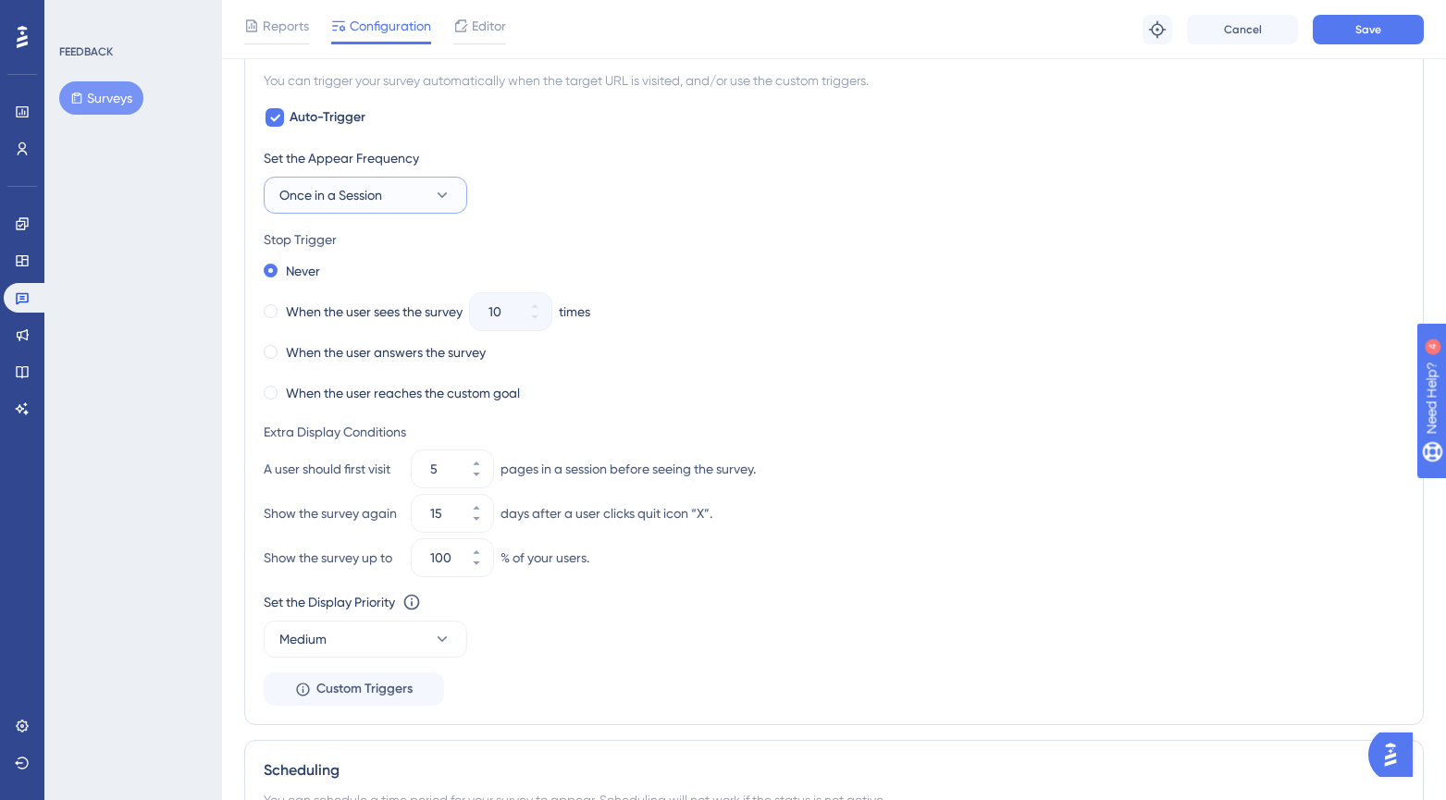
click at [337, 189] on span "Once in a Session" at bounding box center [330, 195] width 103 height 22
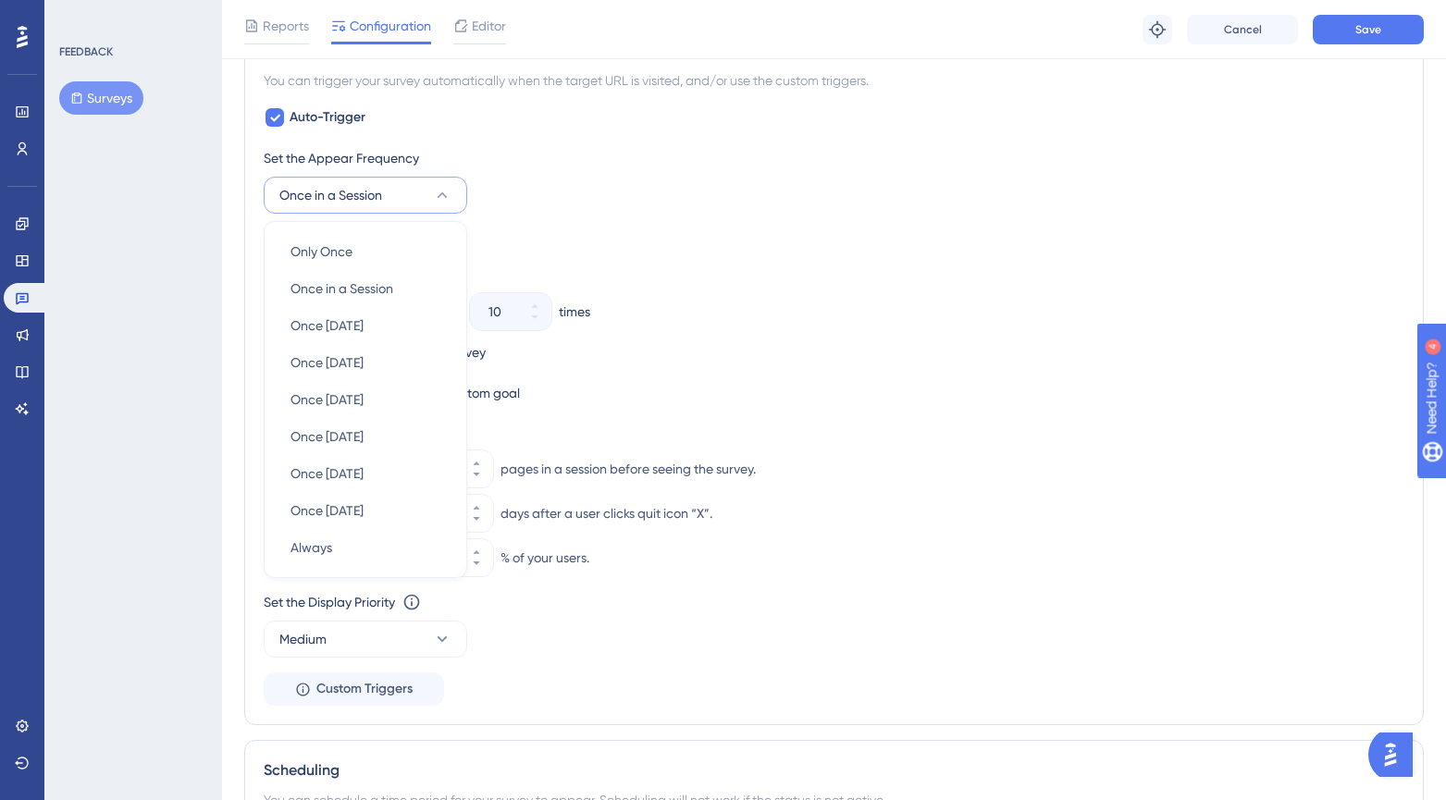
scroll to position [866, 0]
click at [351, 260] on span "Only Once" at bounding box center [322, 255] width 62 height 22
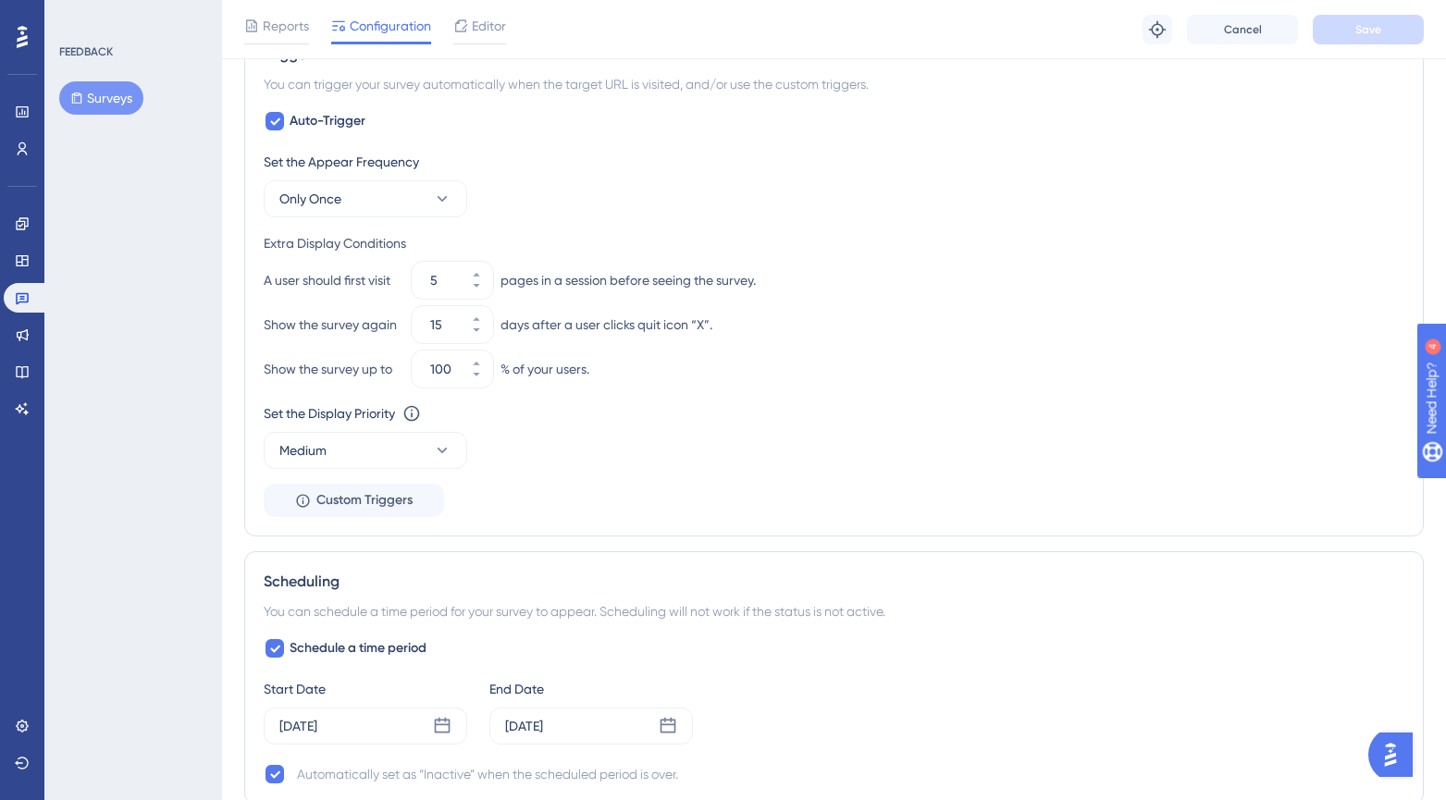
click at [1372, 79] on div "You can trigger your survey automatically when the target URL is visited, and/o…" at bounding box center [834, 84] width 1141 height 22
click at [1284, 266] on div "A user should first visit 5 pages in a session before seeing the survey." at bounding box center [834, 280] width 1141 height 37
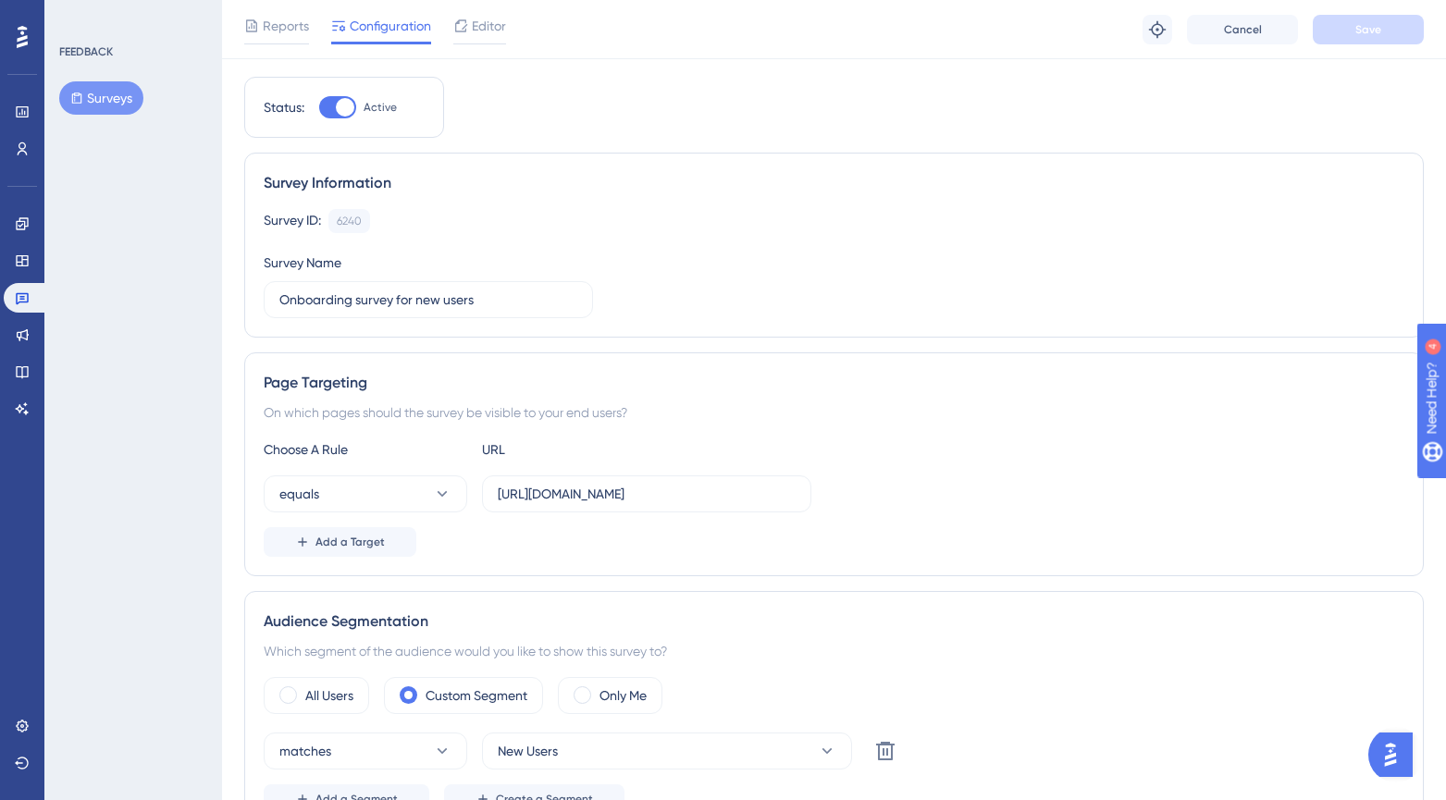
scroll to position [0, 0]
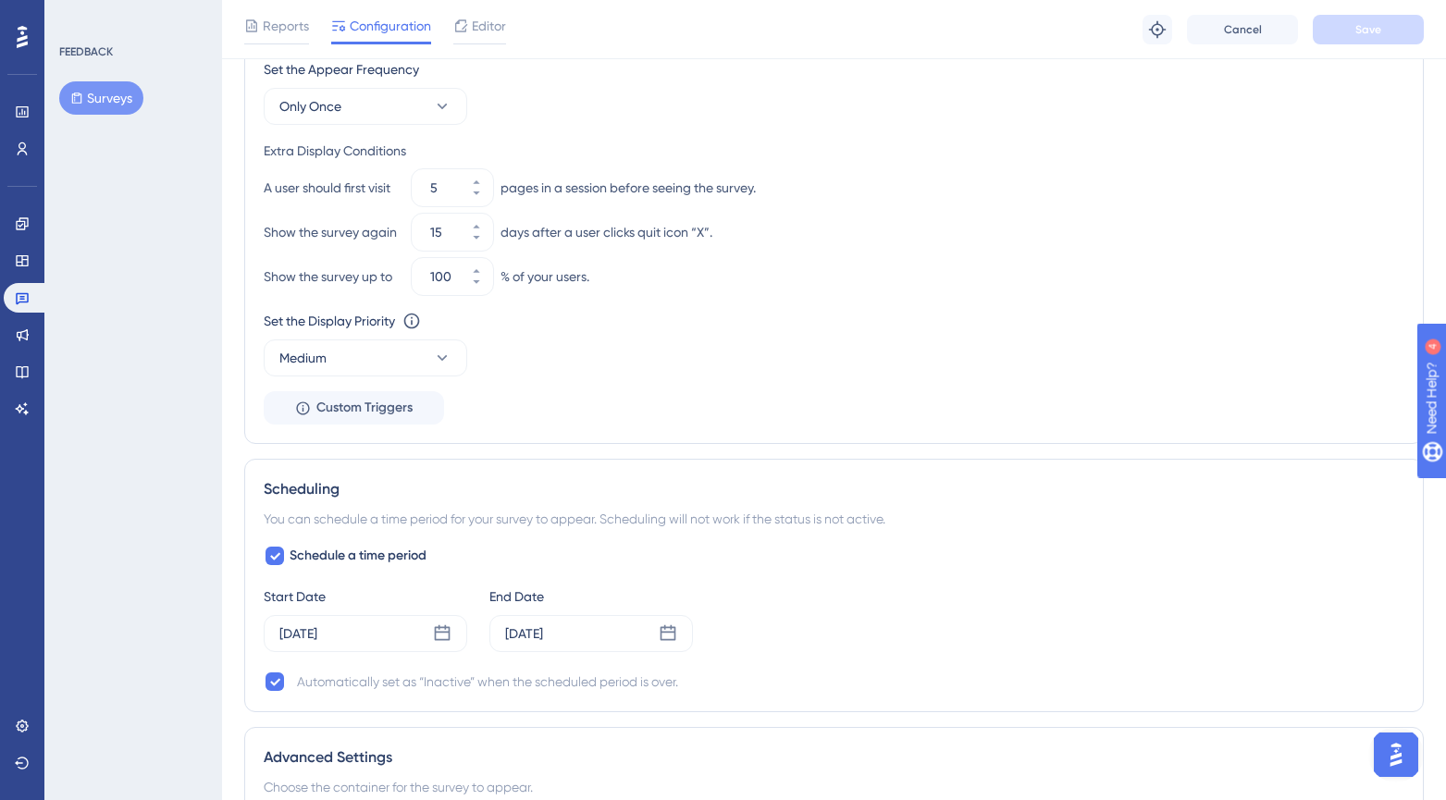
scroll to position [963, 0]
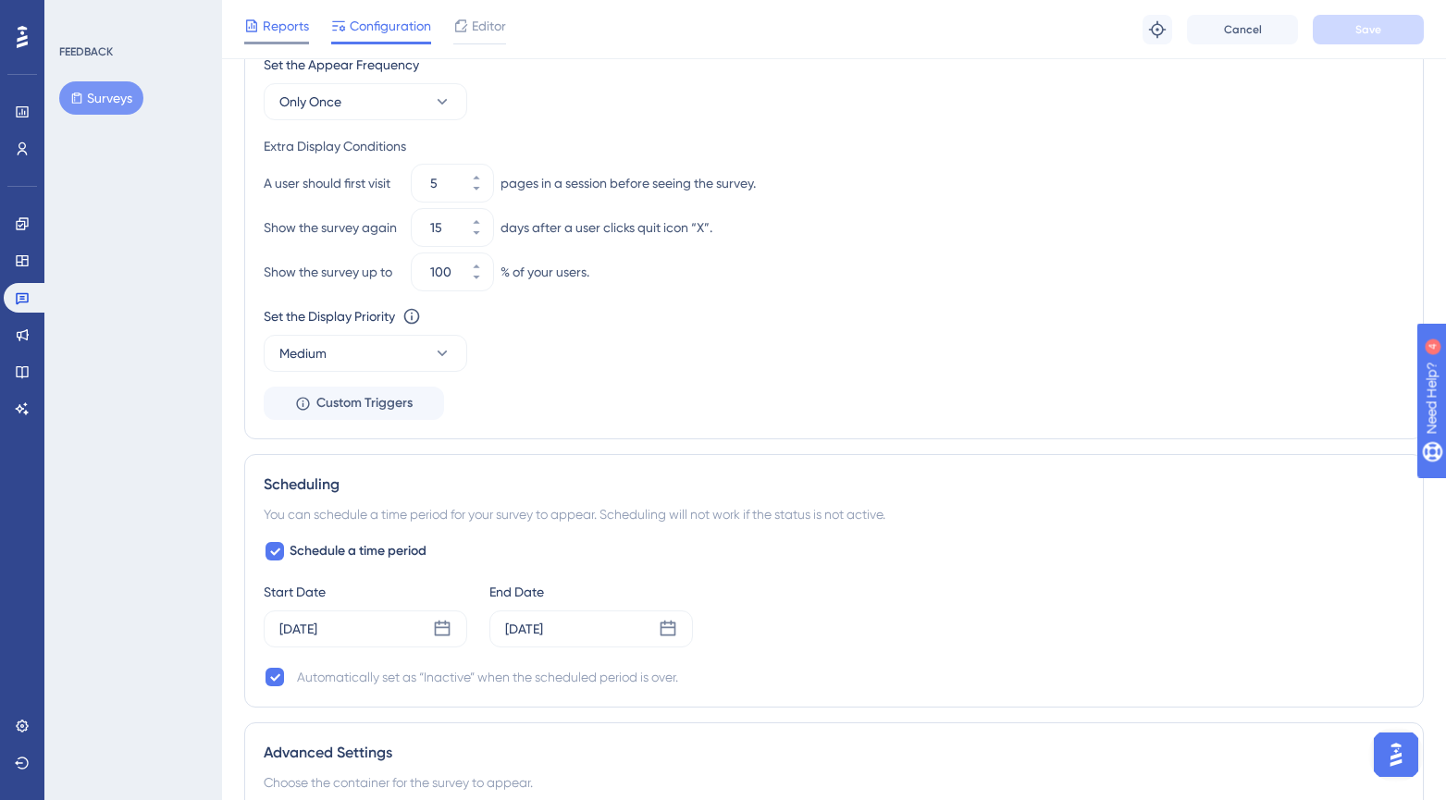
click at [283, 26] on span "Reports" at bounding box center [286, 26] width 46 height 22
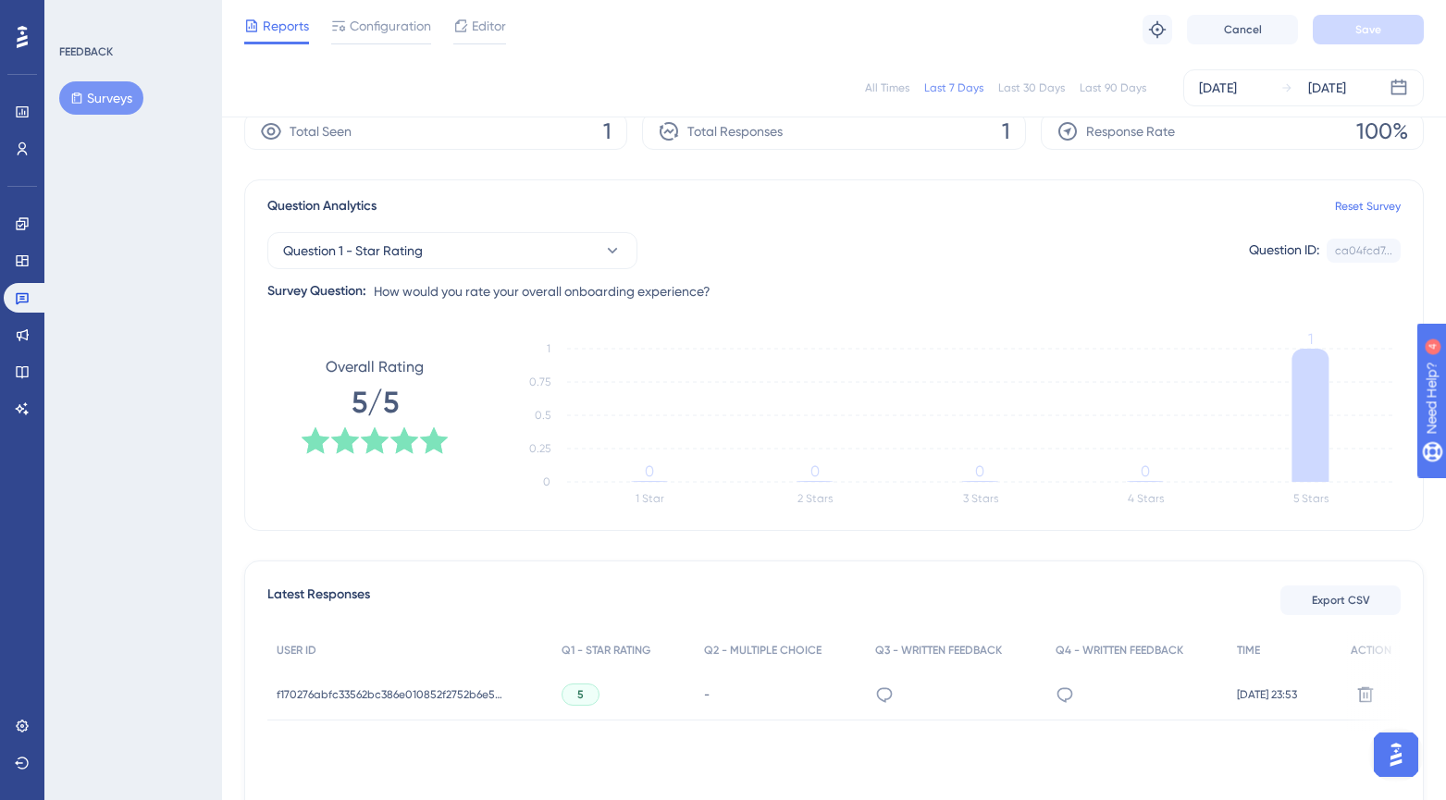
scroll to position [75, 0]
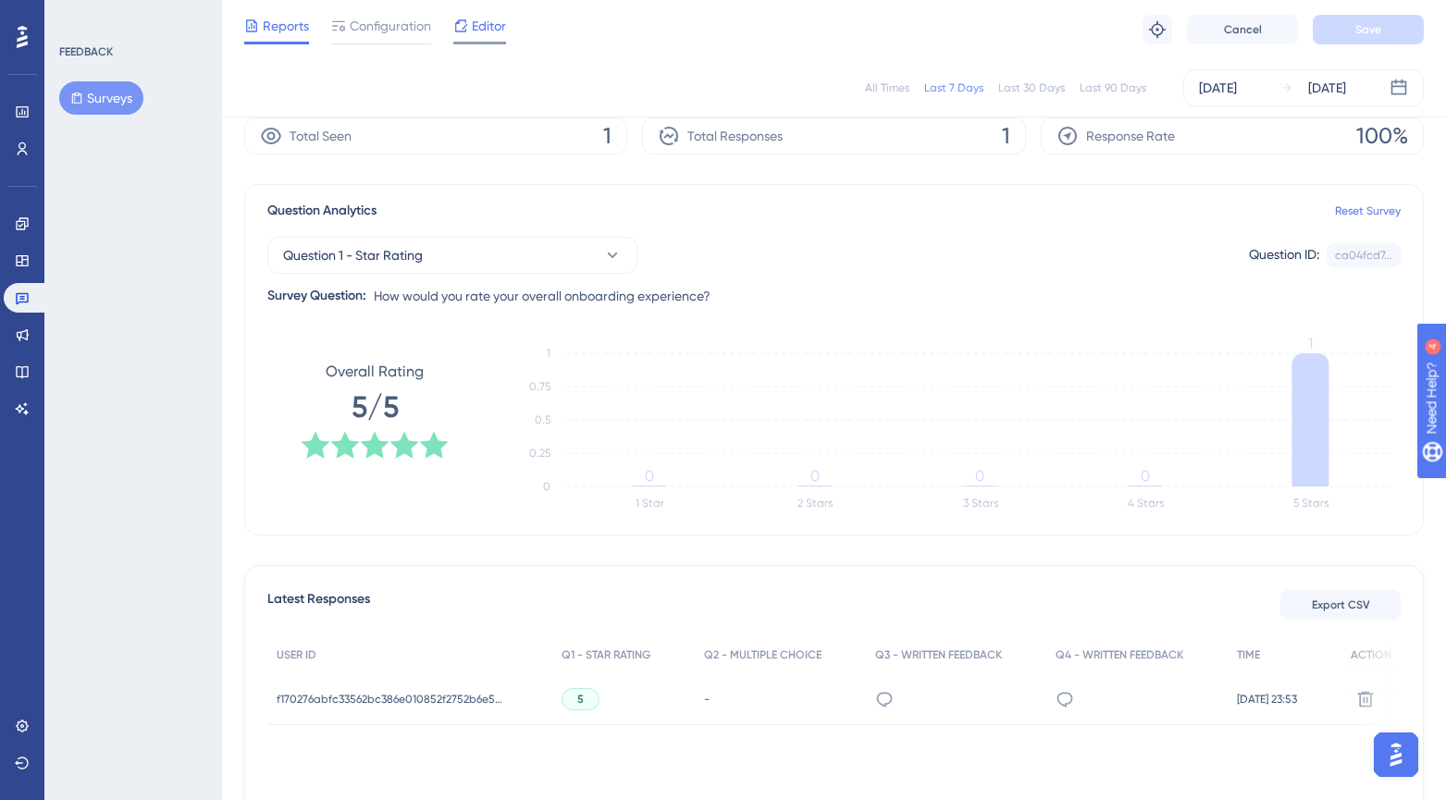
click at [498, 21] on span "Editor" at bounding box center [489, 26] width 34 height 22
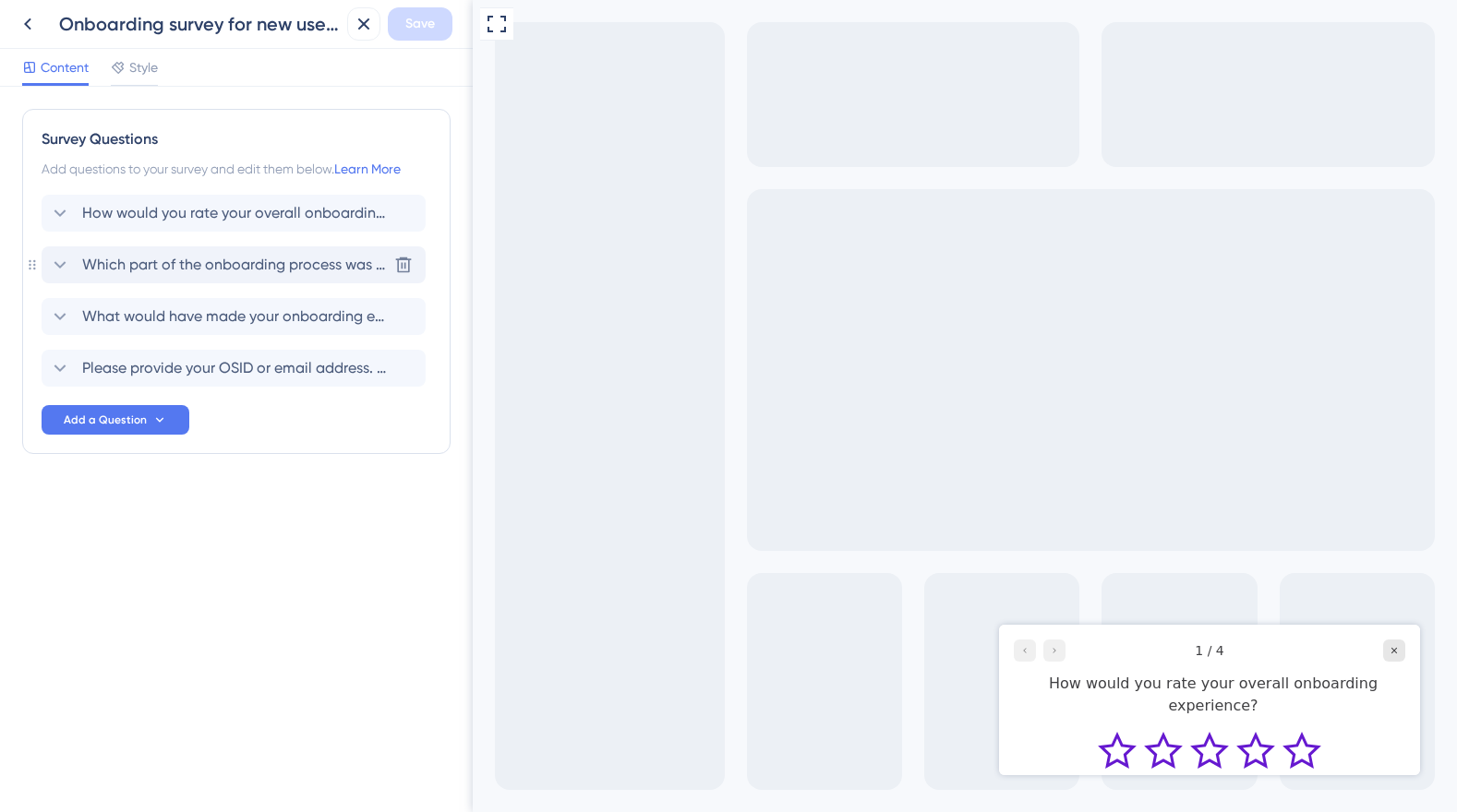
click at [349, 267] on span "Which part of the onboarding process was most helpful to you?" at bounding box center [234, 264] width 304 height 22
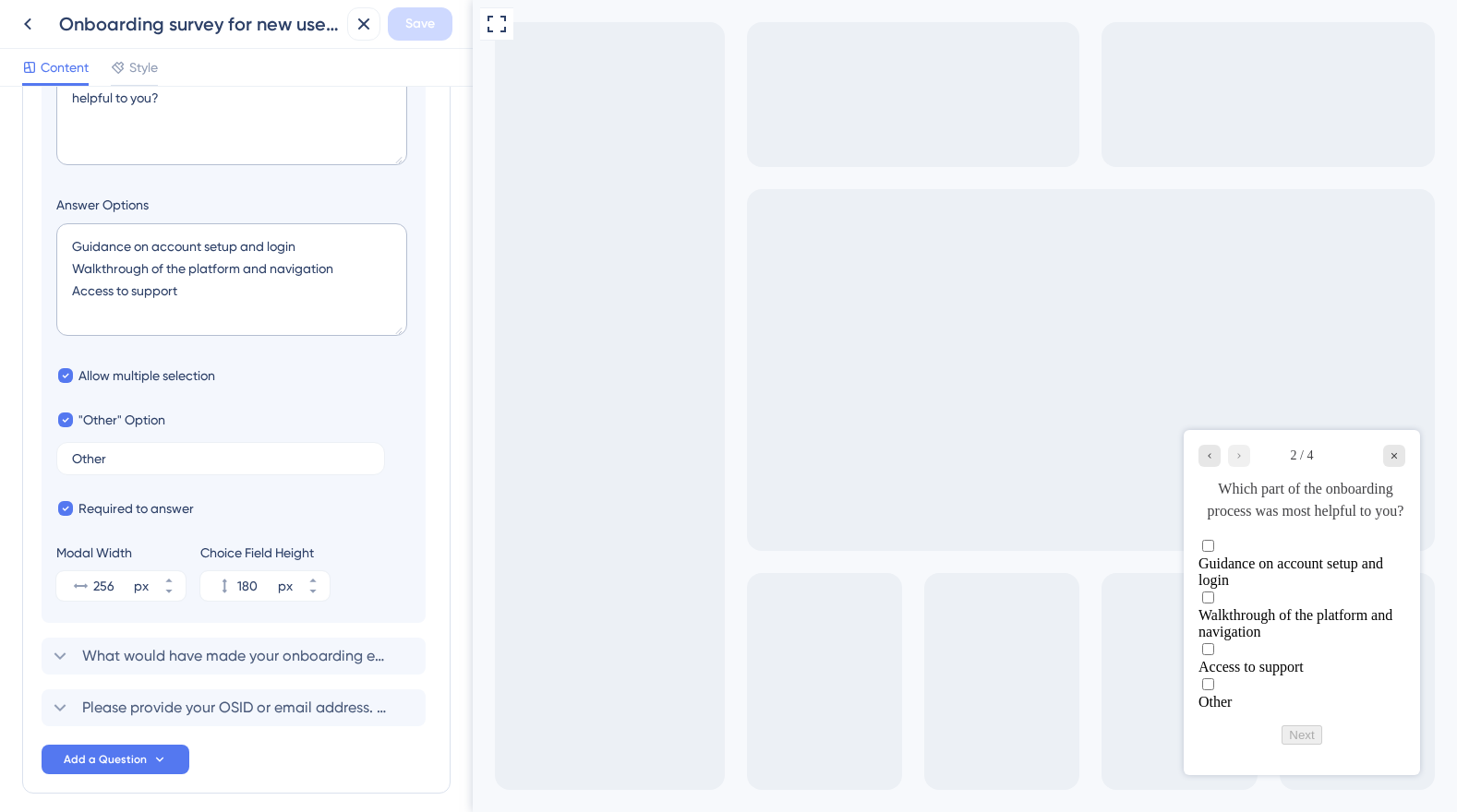
scroll to position [380, 0]
click at [1325, 570] on span "Guidance on account setup and login" at bounding box center [1290, 572] width 185 height 32
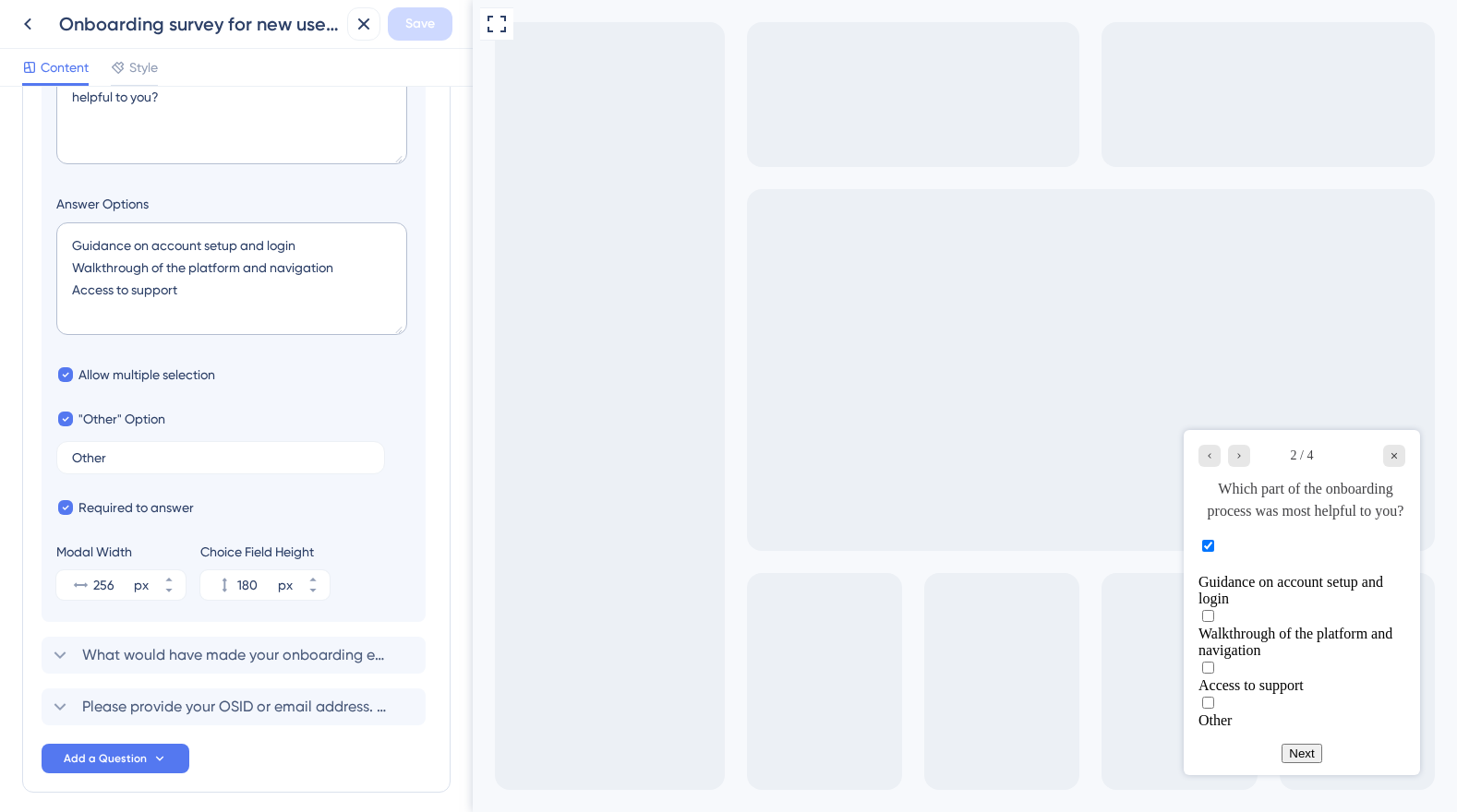
click at [1214, 571] on icon "Multiple choices rating" at bounding box center [1206, 563] width 15 height 15
checkbox input "false"
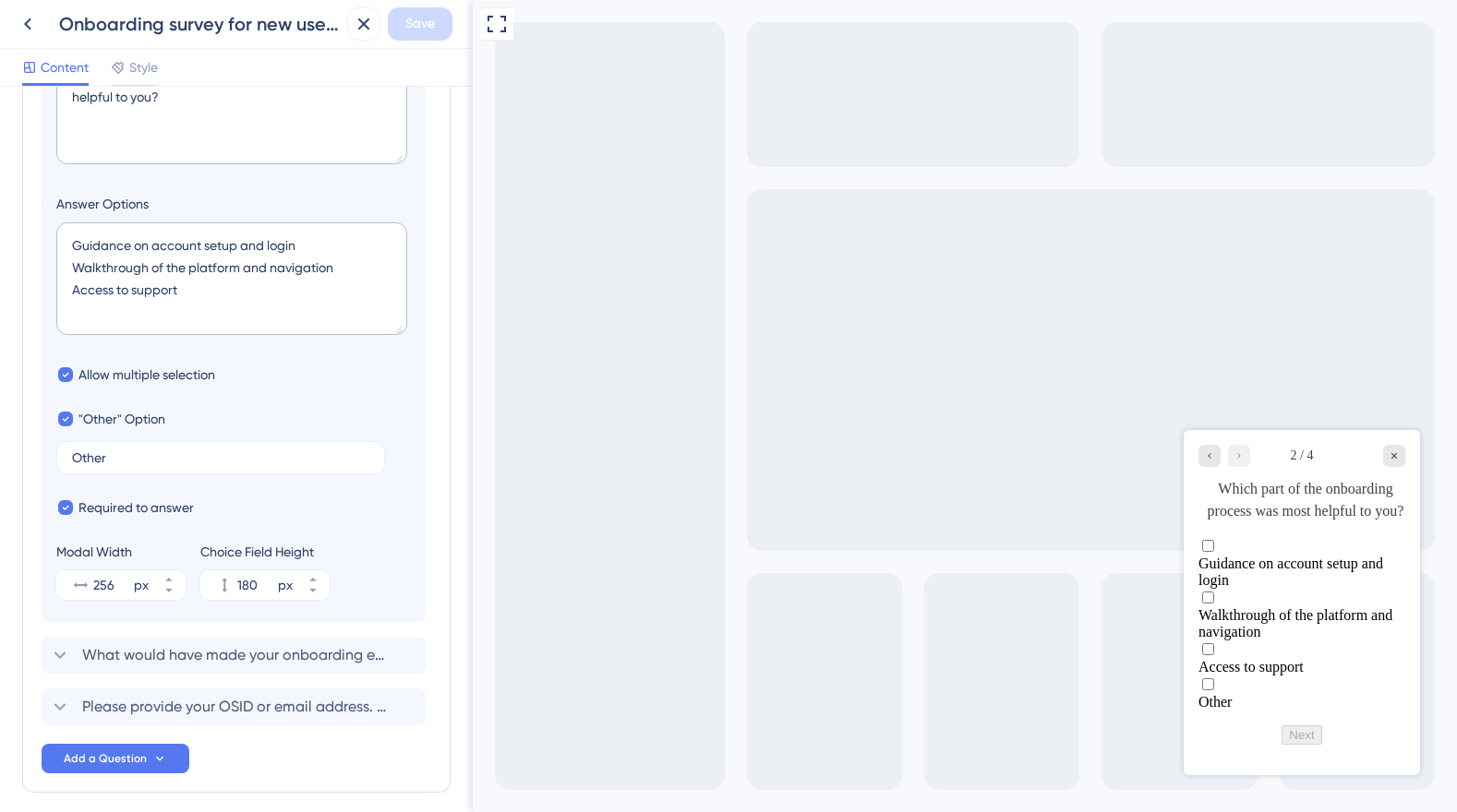
scroll to position [0, 0]
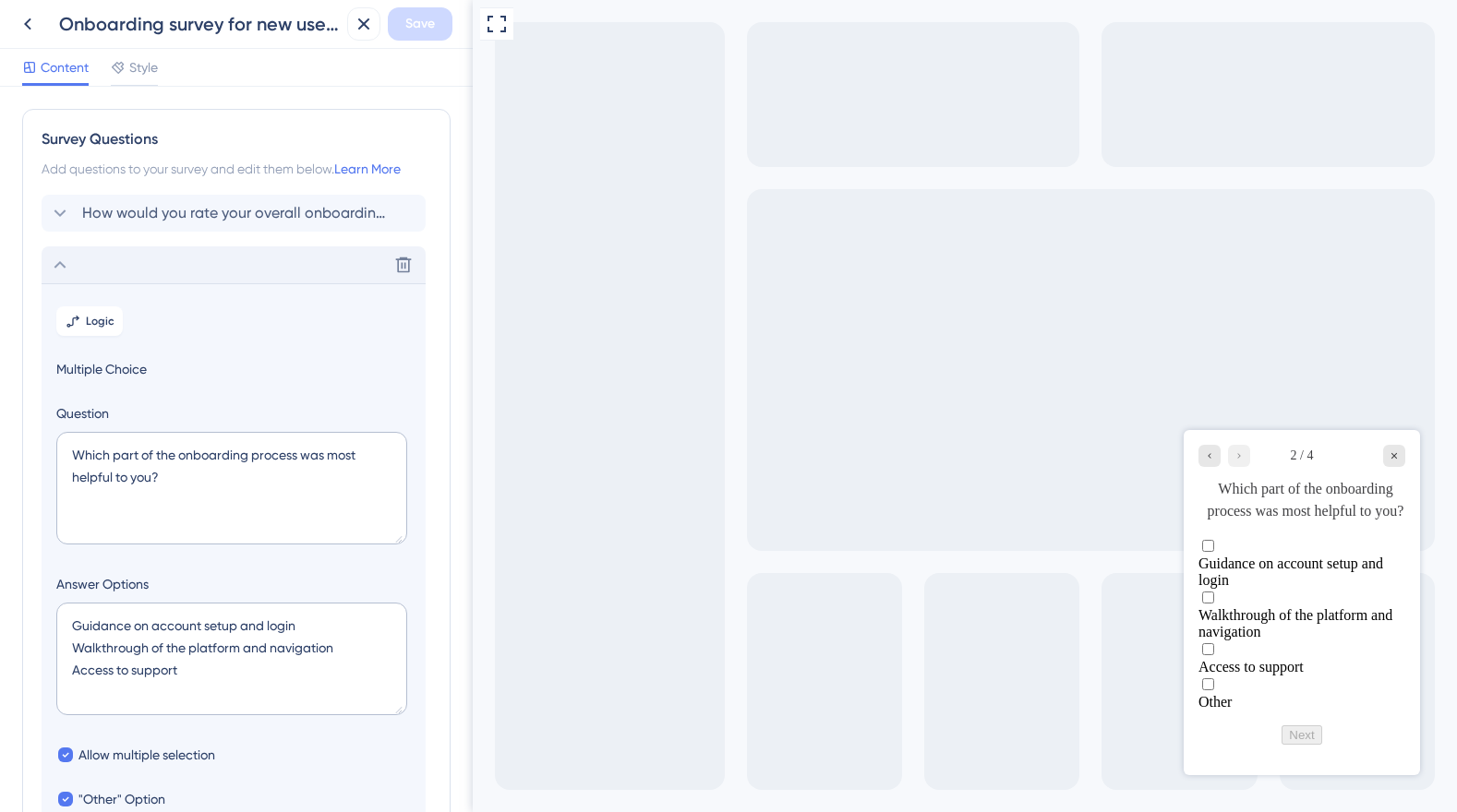
drag, startPoint x: 464, startPoint y: 388, endPoint x: 0, endPoint y: 83, distance: 555.3
click at [229, 208] on span "How would you rate your overall onboarding experience?" at bounding box center [234, 213] width 304 height 22
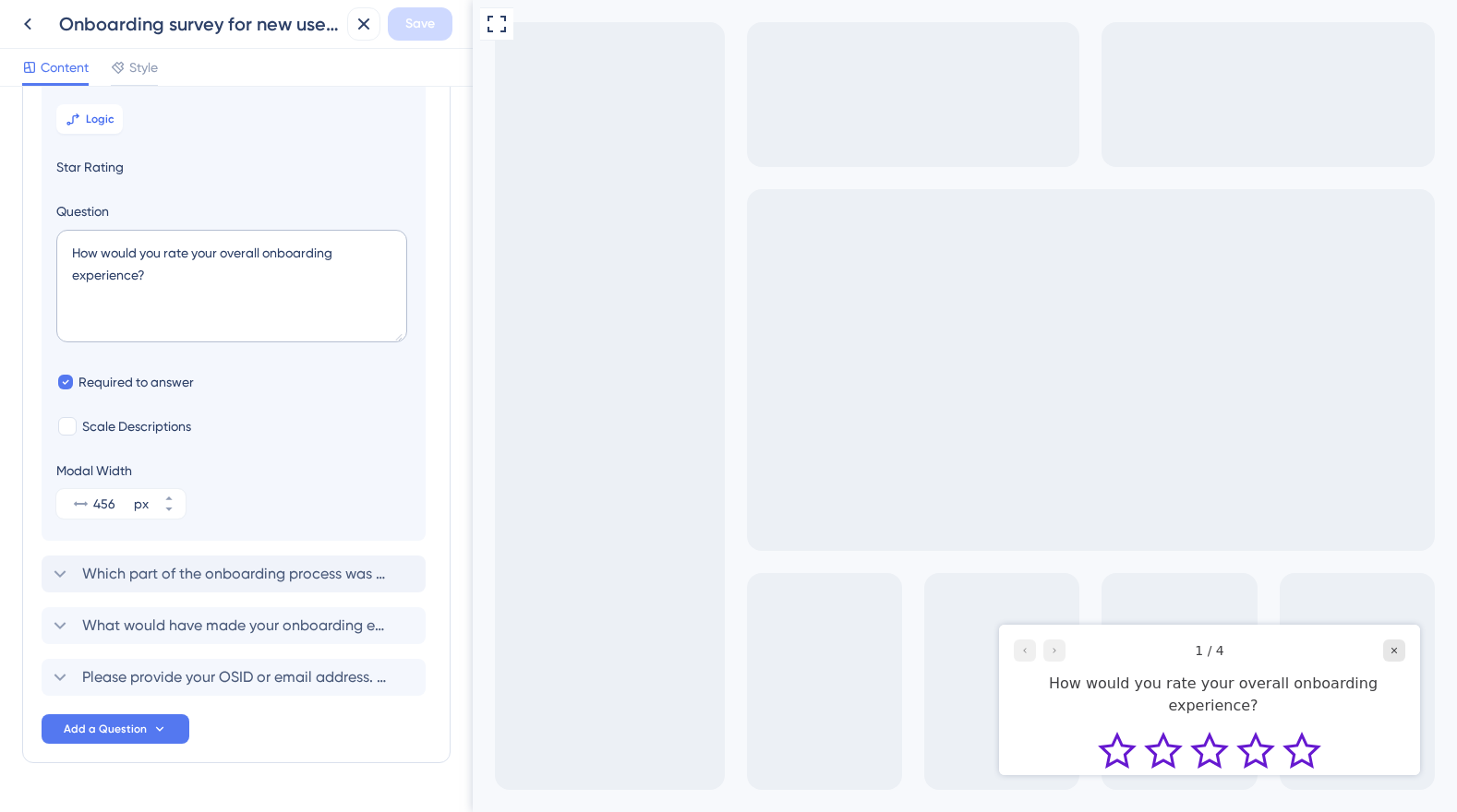
scroll to position [198, 0]
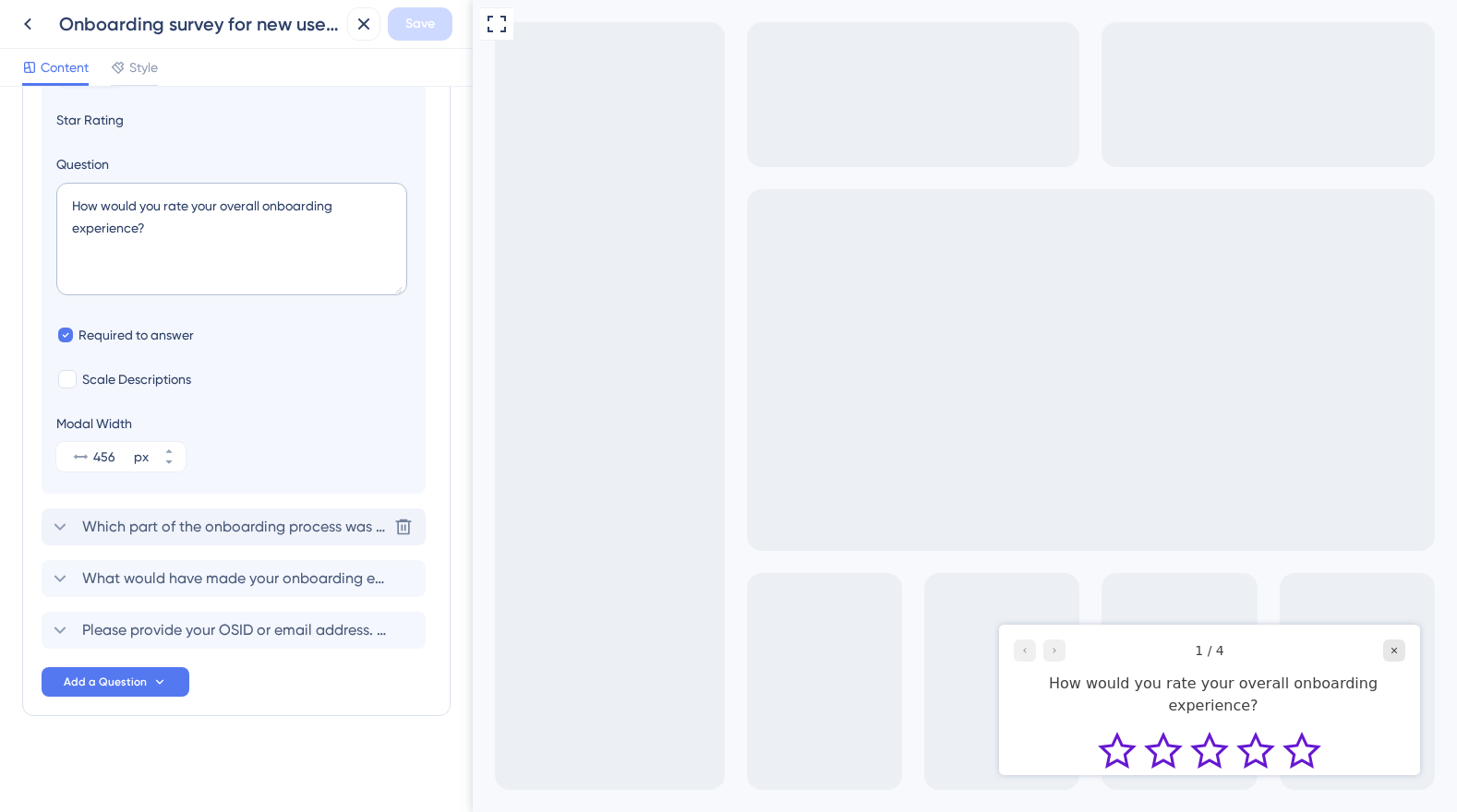
click at [285, 524] on span "Which part of the onboarding process was most helpful to you?" at bounding box center [234, 527] width 304 height 22
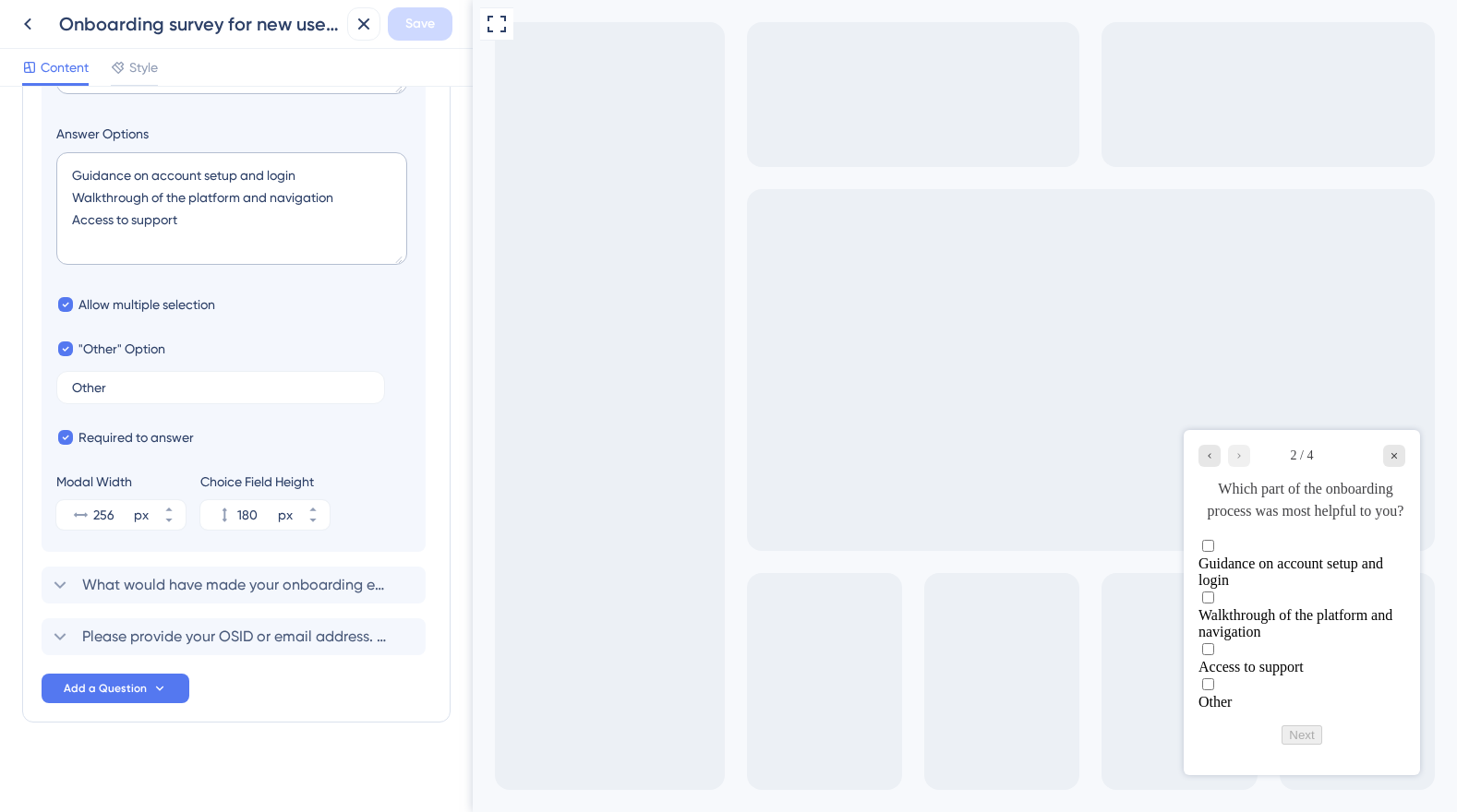
scroll to position [457, 0]
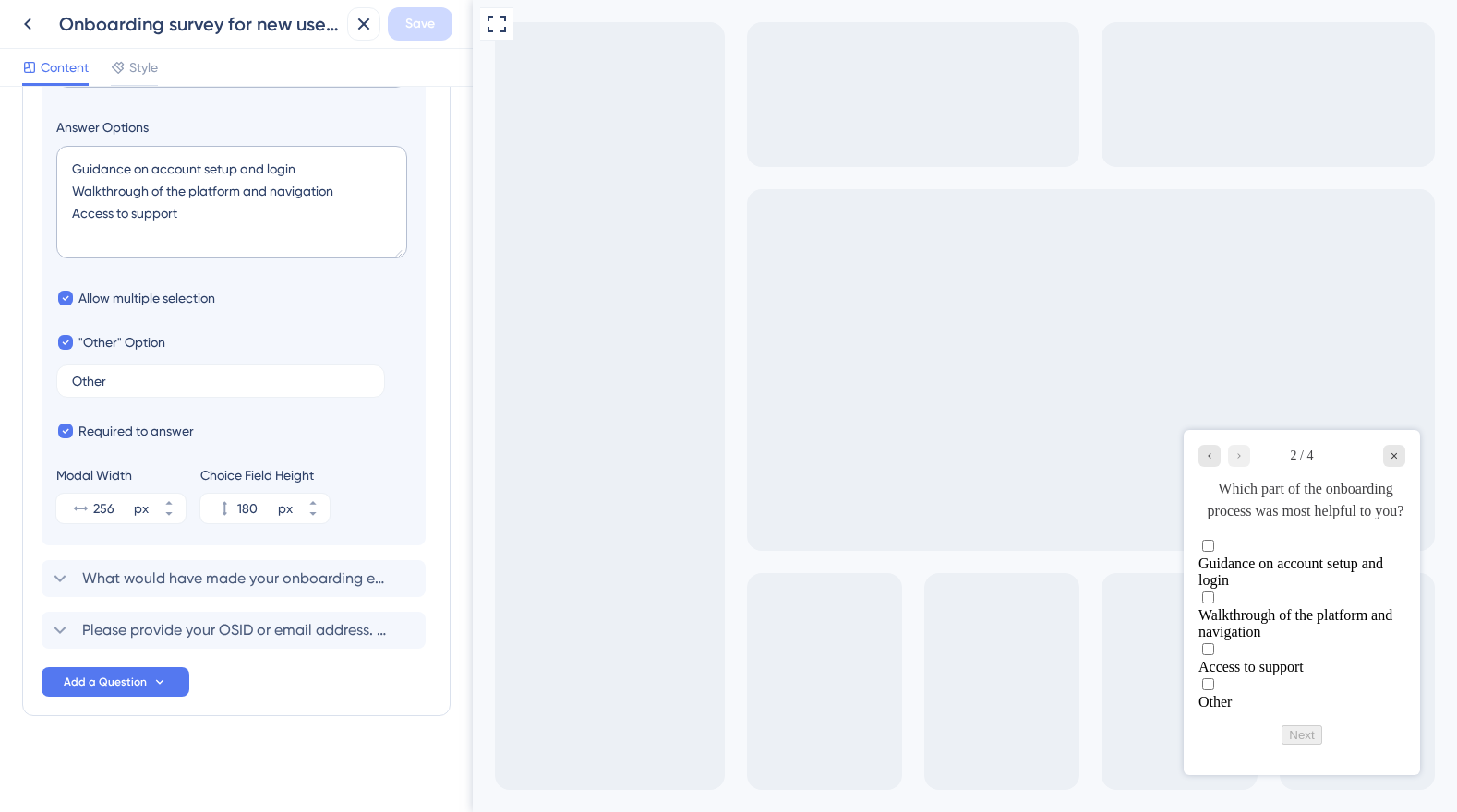
click at [1317, 576] on span "Guidance on account setup and login" at bounding box center [1290, 572] width 185 height 32
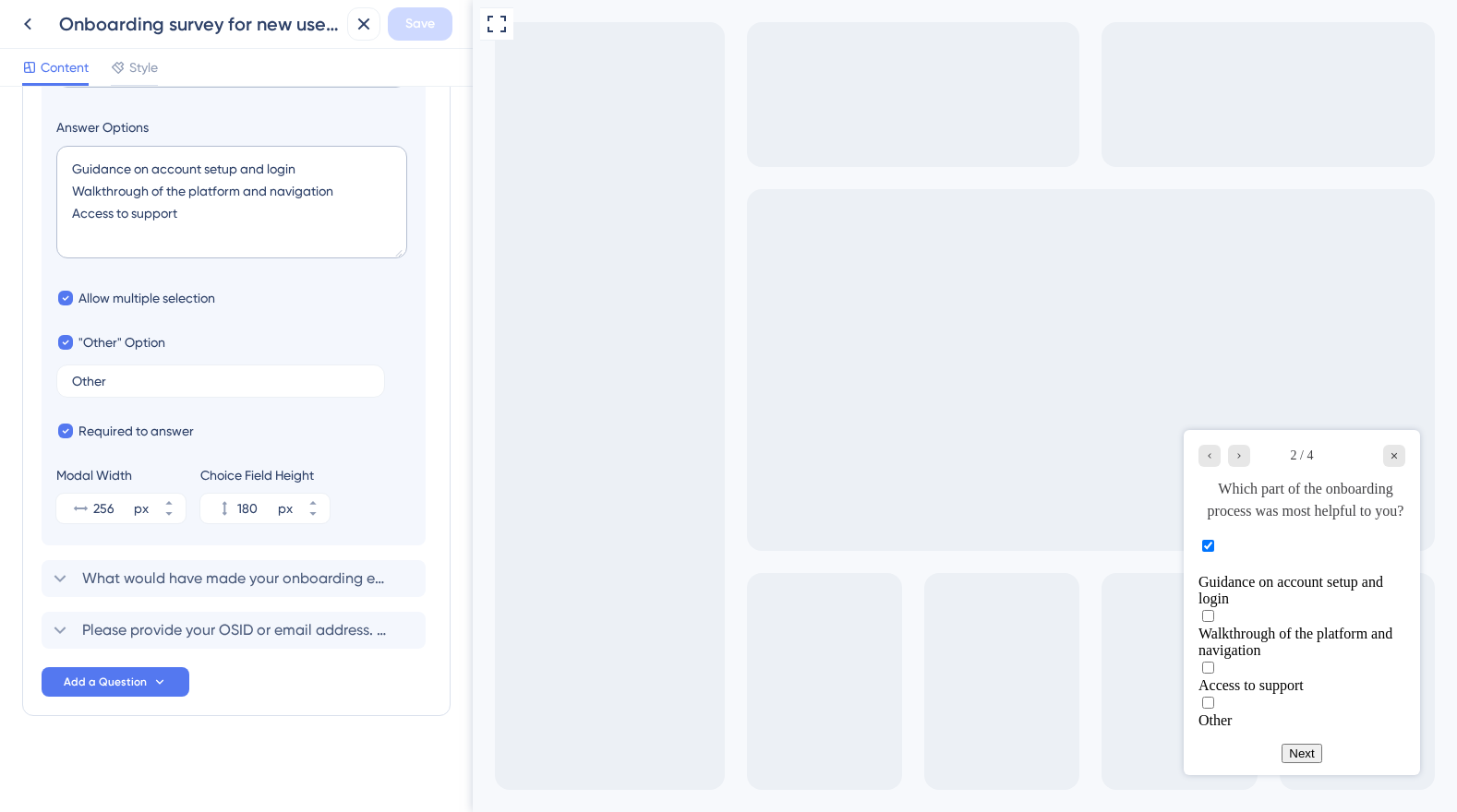
click at [1317, 576] on span "Guidance on account setup and login" at bounding box center [1290, 591] width 185 height 32
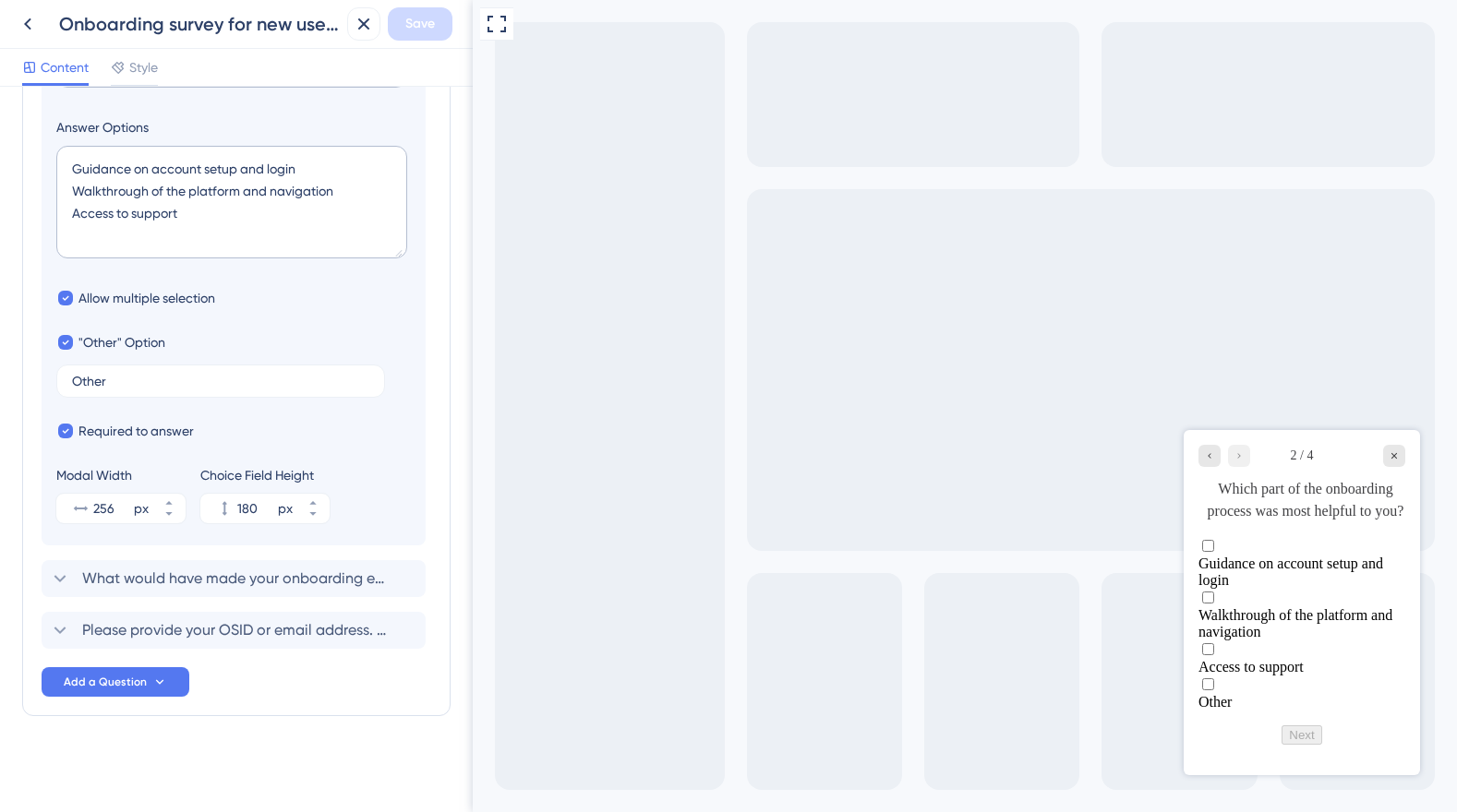
click at [1317, 576] on span "Guidance on account setup and login" at bounding box center [1290, 572] width 185 height 32
checkbox input "true"
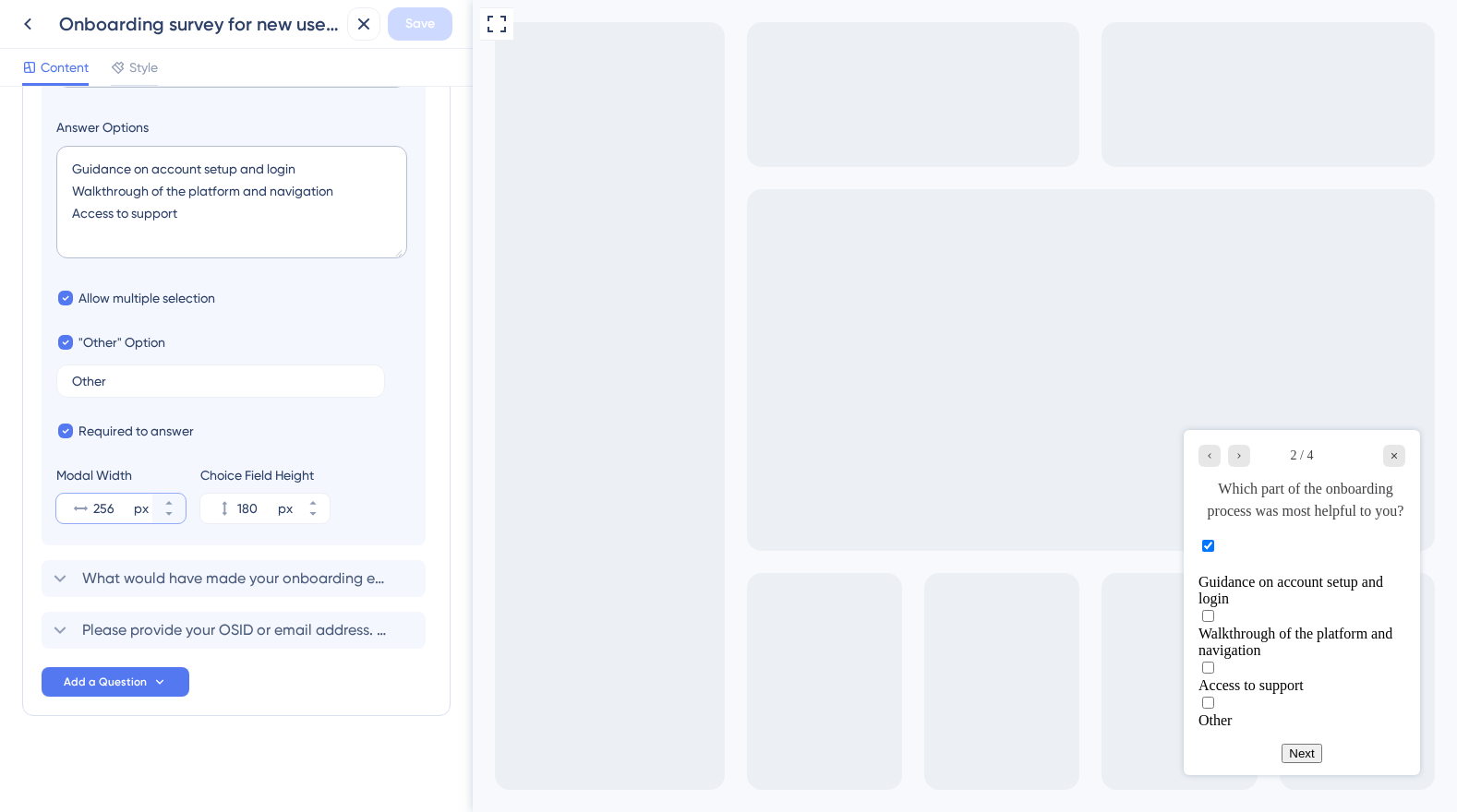
click at [107, 504] on input "256" at bounding box center [111, 509] width 37 height 22
click at [97, 505] on input "256" at bounding box center [111, 509] width 37 height 22
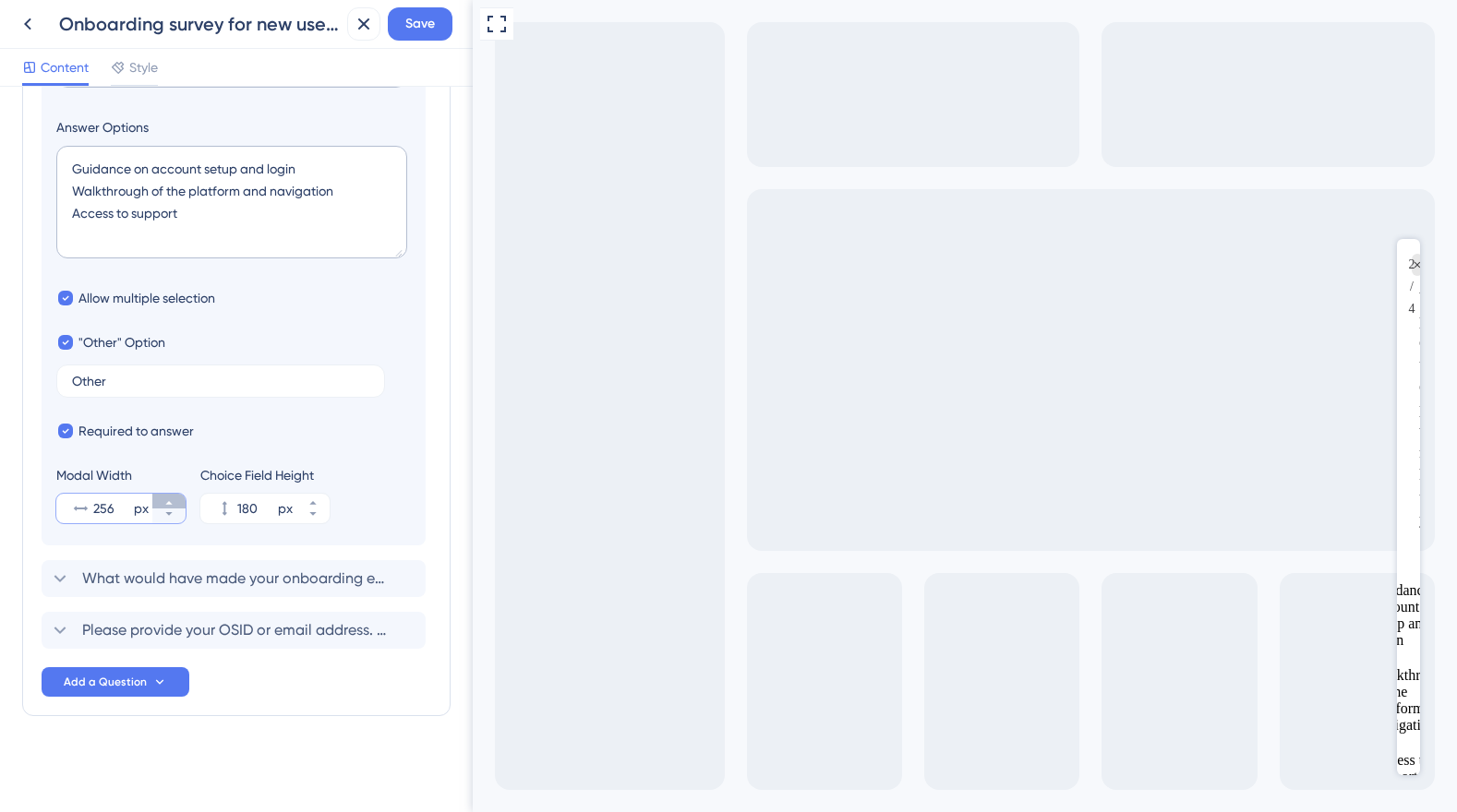
click at [171, 501] on icon at bounding box center [169, 503] width 11 height 11
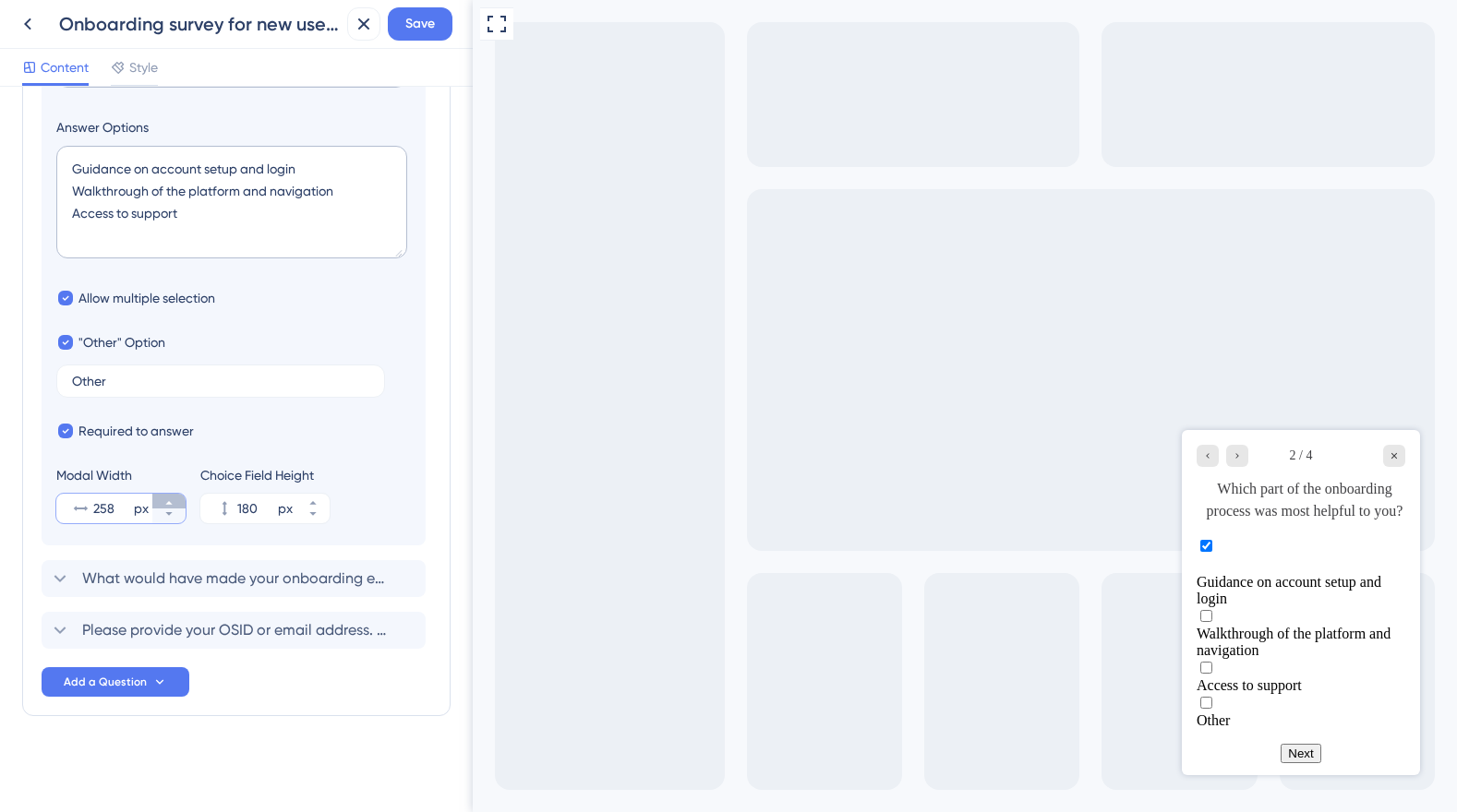
click at [171, 501] on icon at bounding box center [169, 503] width 11 height 11
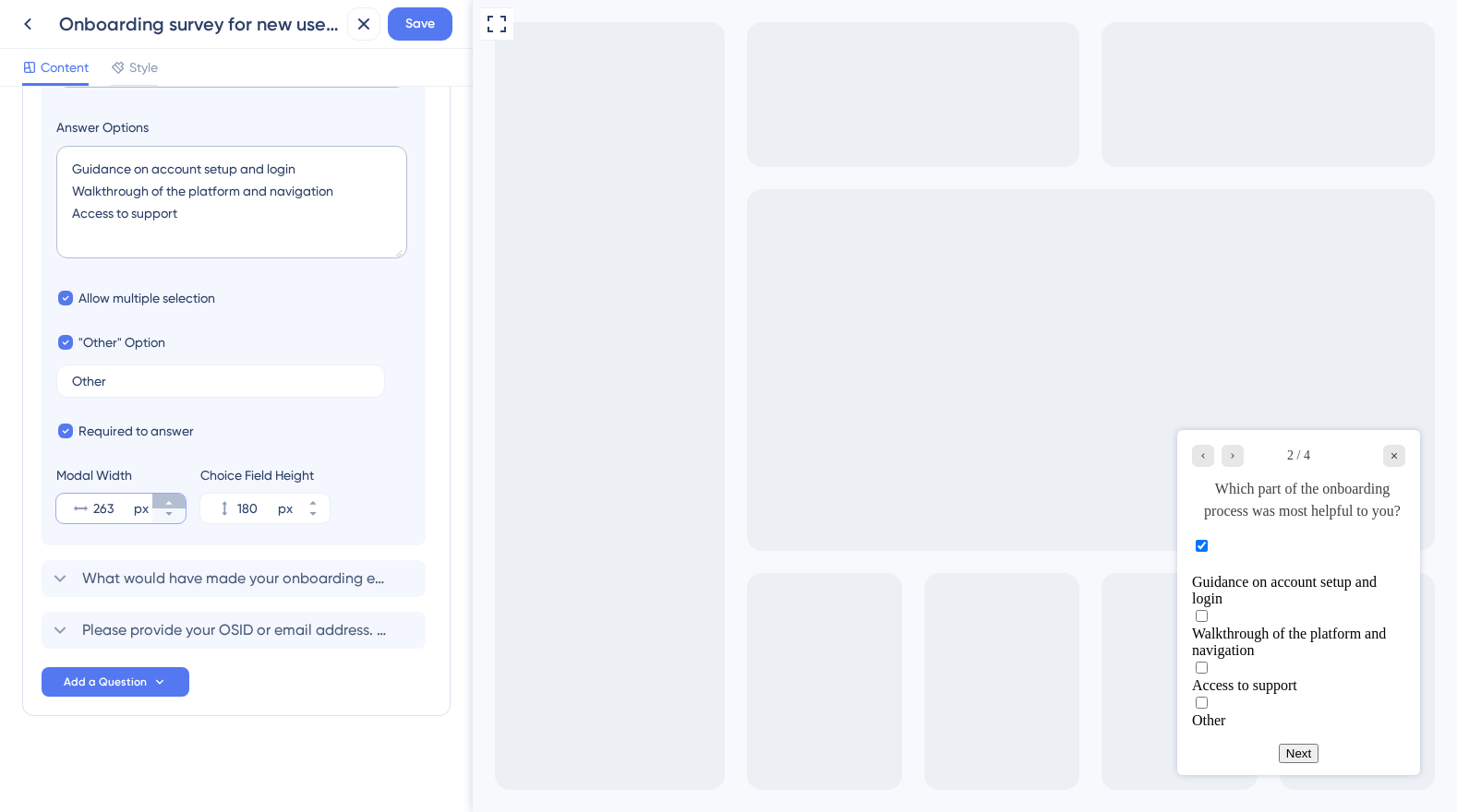
click at [171, 501] on icon at bounding box center [169, 503] width 11 height 11
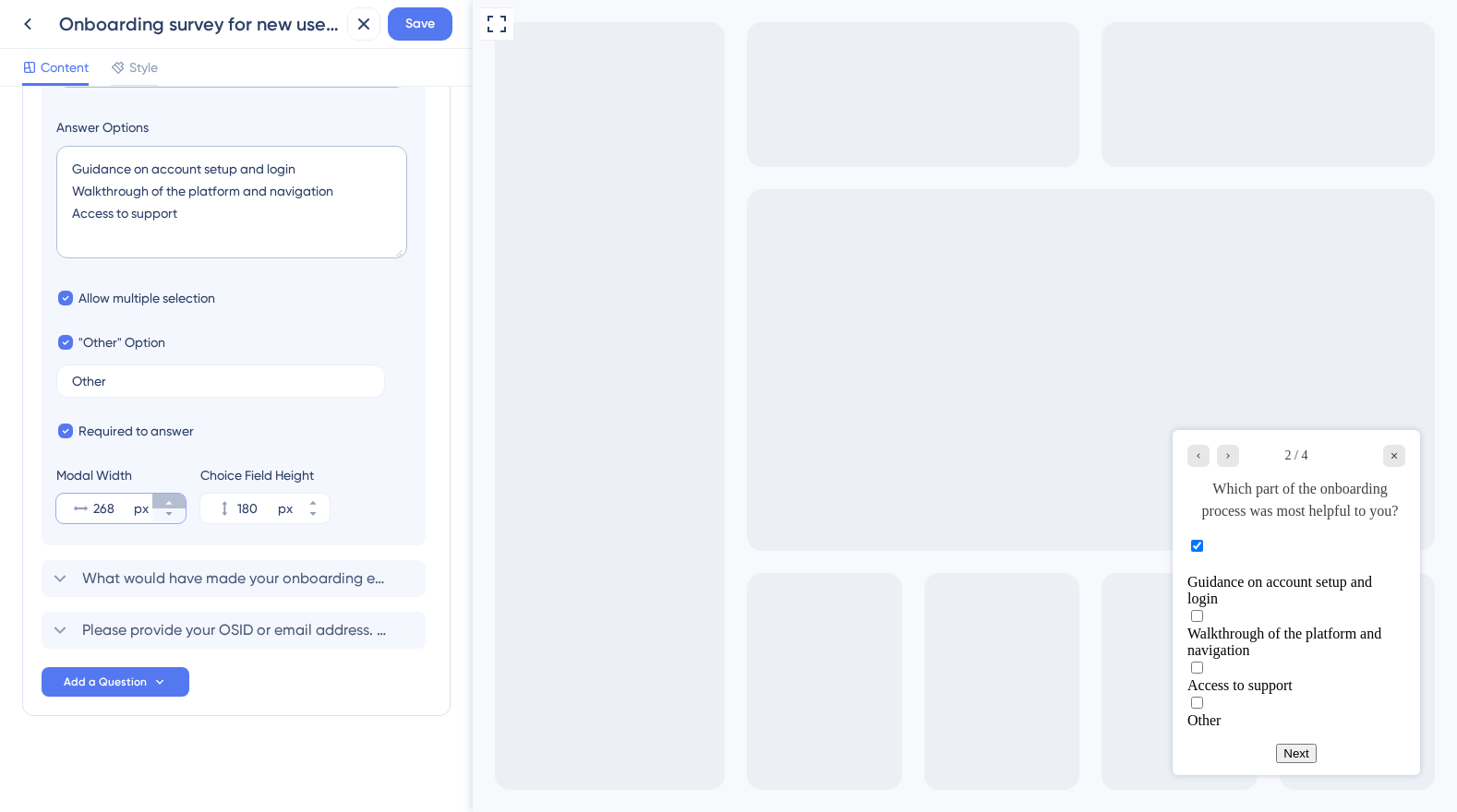
click at [171, 501] on icon at bounding box center [169, 503] width 11 height 11
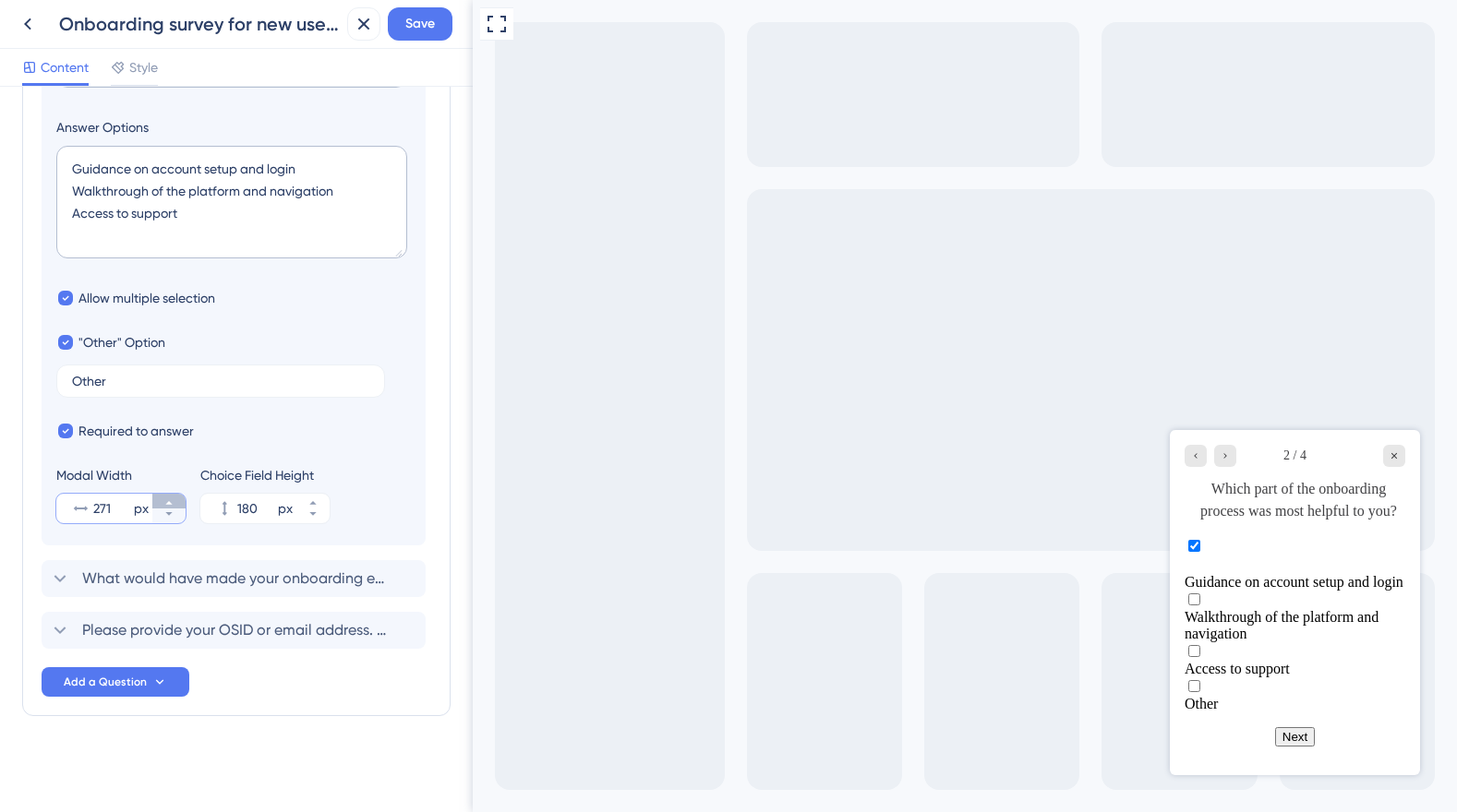
click at [171, 501] on icon at bounding box center [169, 503] width 11 height 11
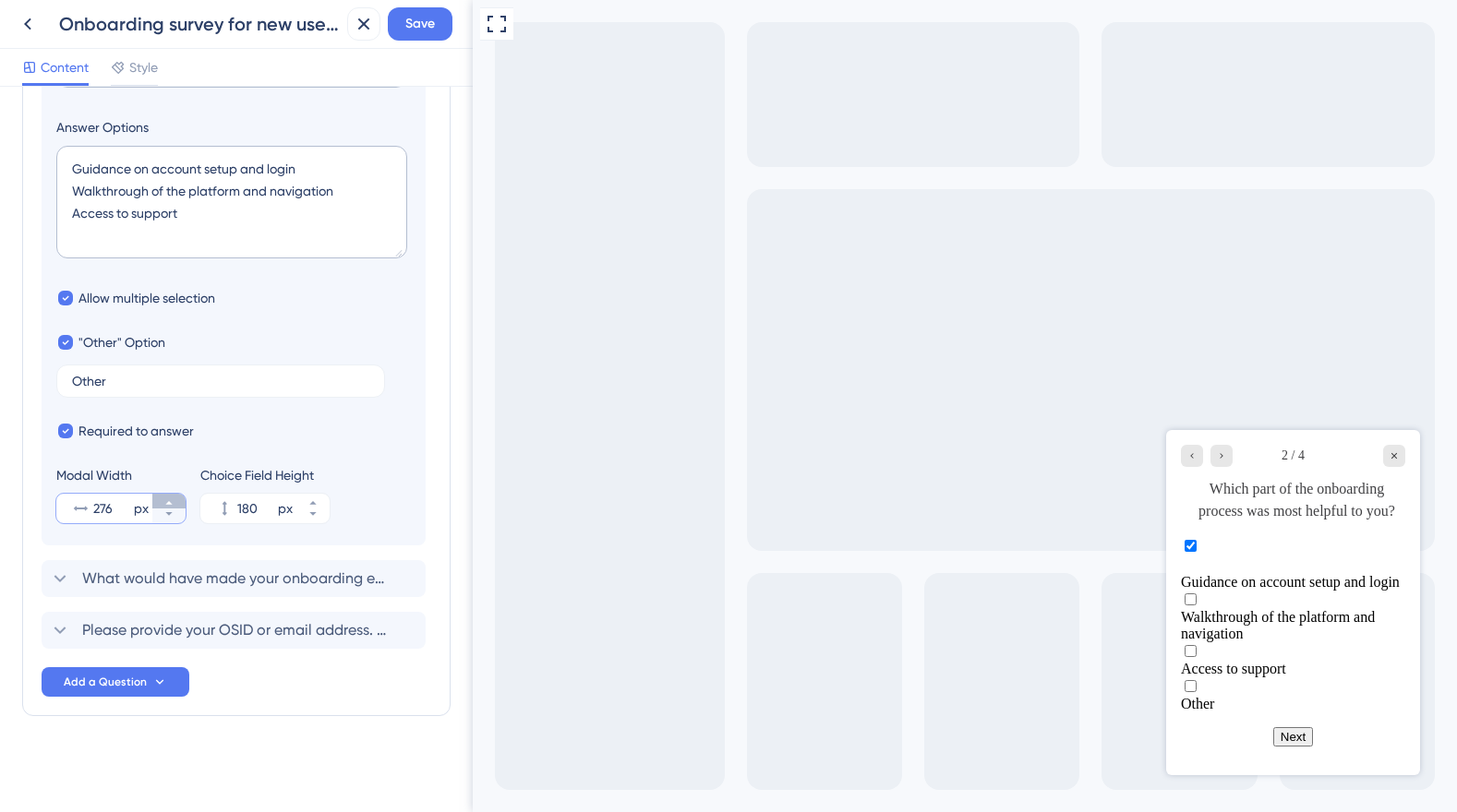
click at [171, 501] on icon at bounding box center [169, 503] width 11 height 11
click at [172, 501] on icon at bounding box center [169, 503] width 11 height 11
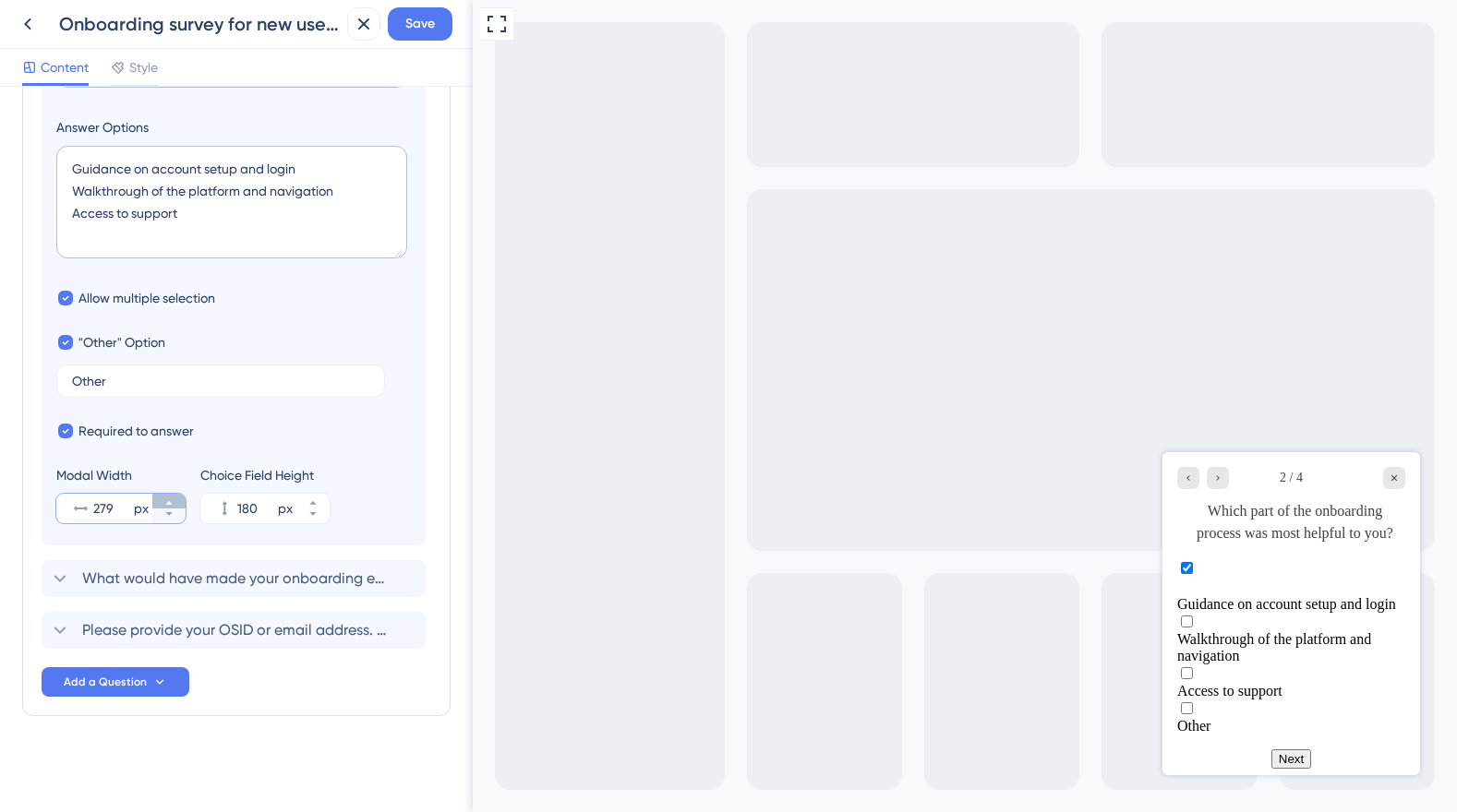
click at [172, 501] on icon at bounding box center [169, 503] width 11 height 11
click at [173, 501] on icon at bounding box center [169, 503] width 11 height 11
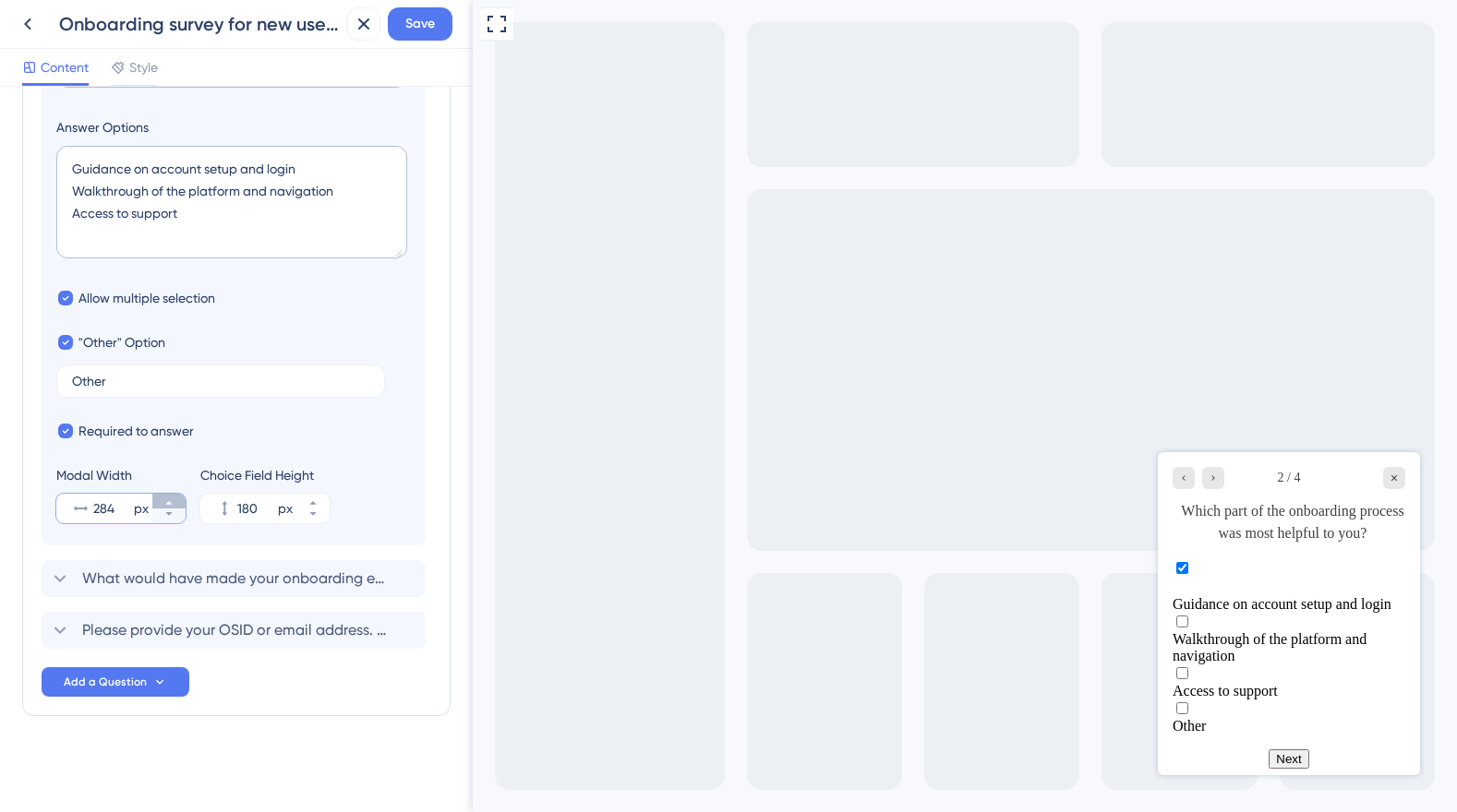
click at [173, 501] on icon at bounding box center [169, 503] width 11 height 11
click at [174, 501] on icon at bounding box center [169, 503] width 11 height 11
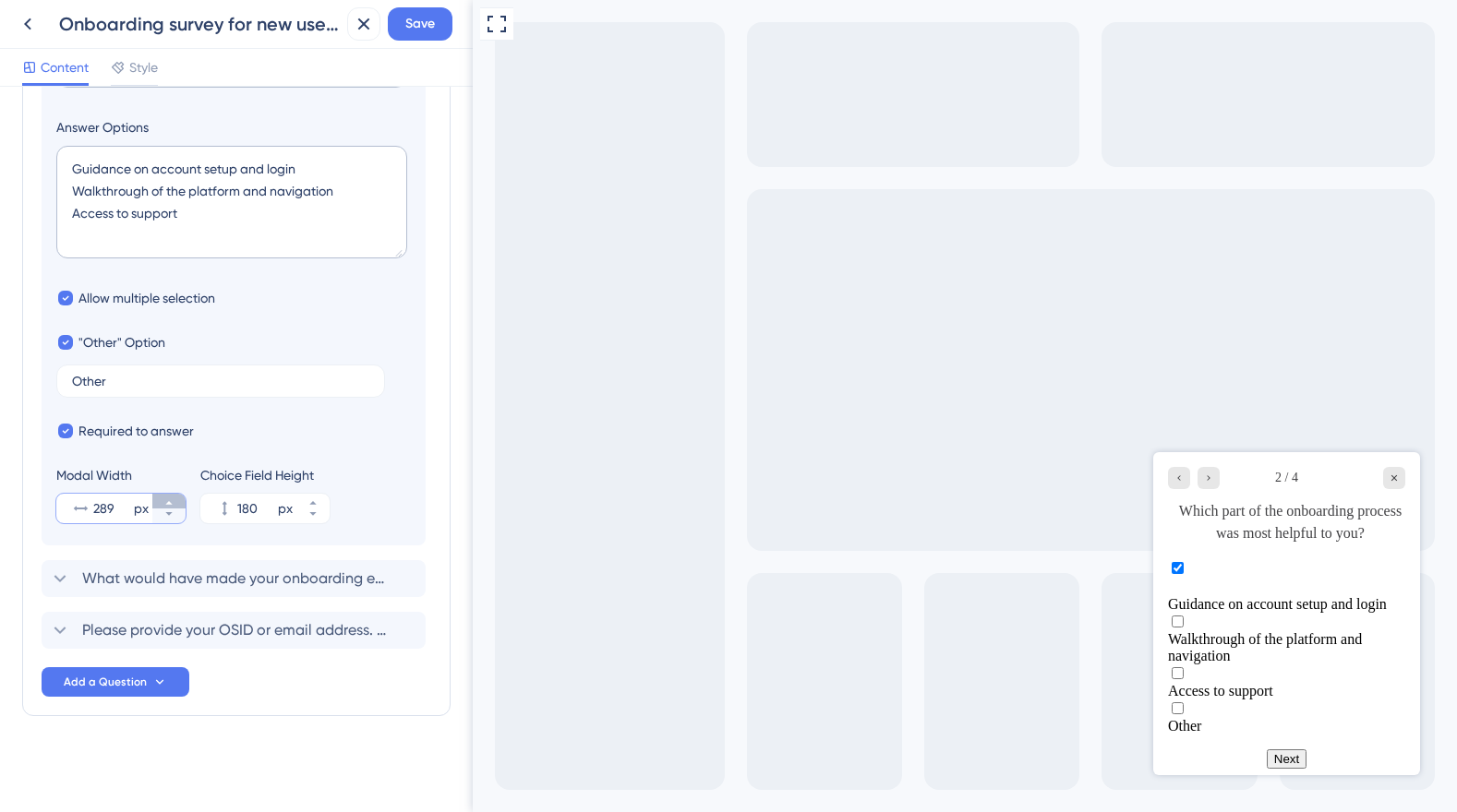
click at [174, 501] on icon at bounding box center [169, 503] width 11 height 11
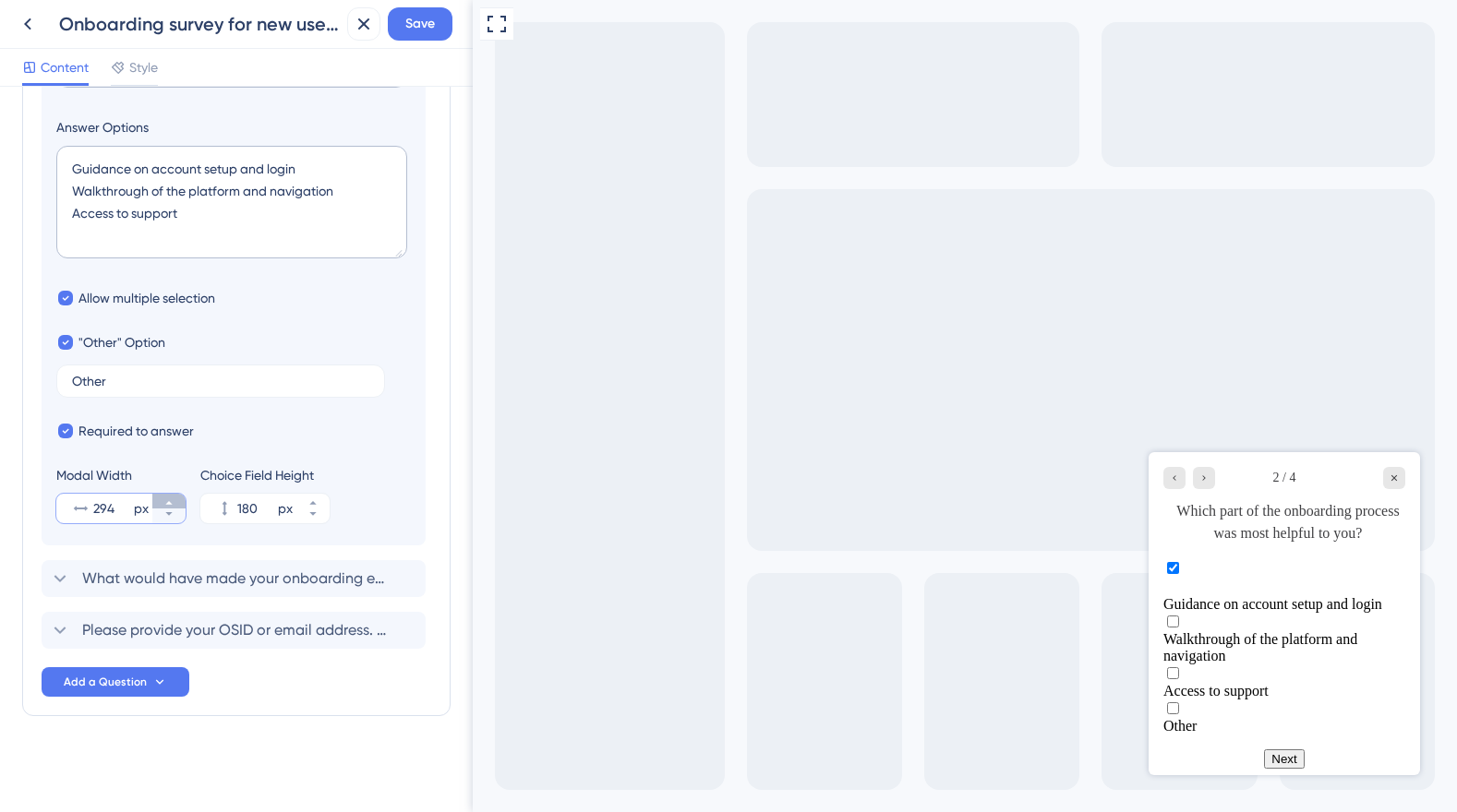
click at [174, 501] on icon at bounding box center [169, 503] width 11 height 11
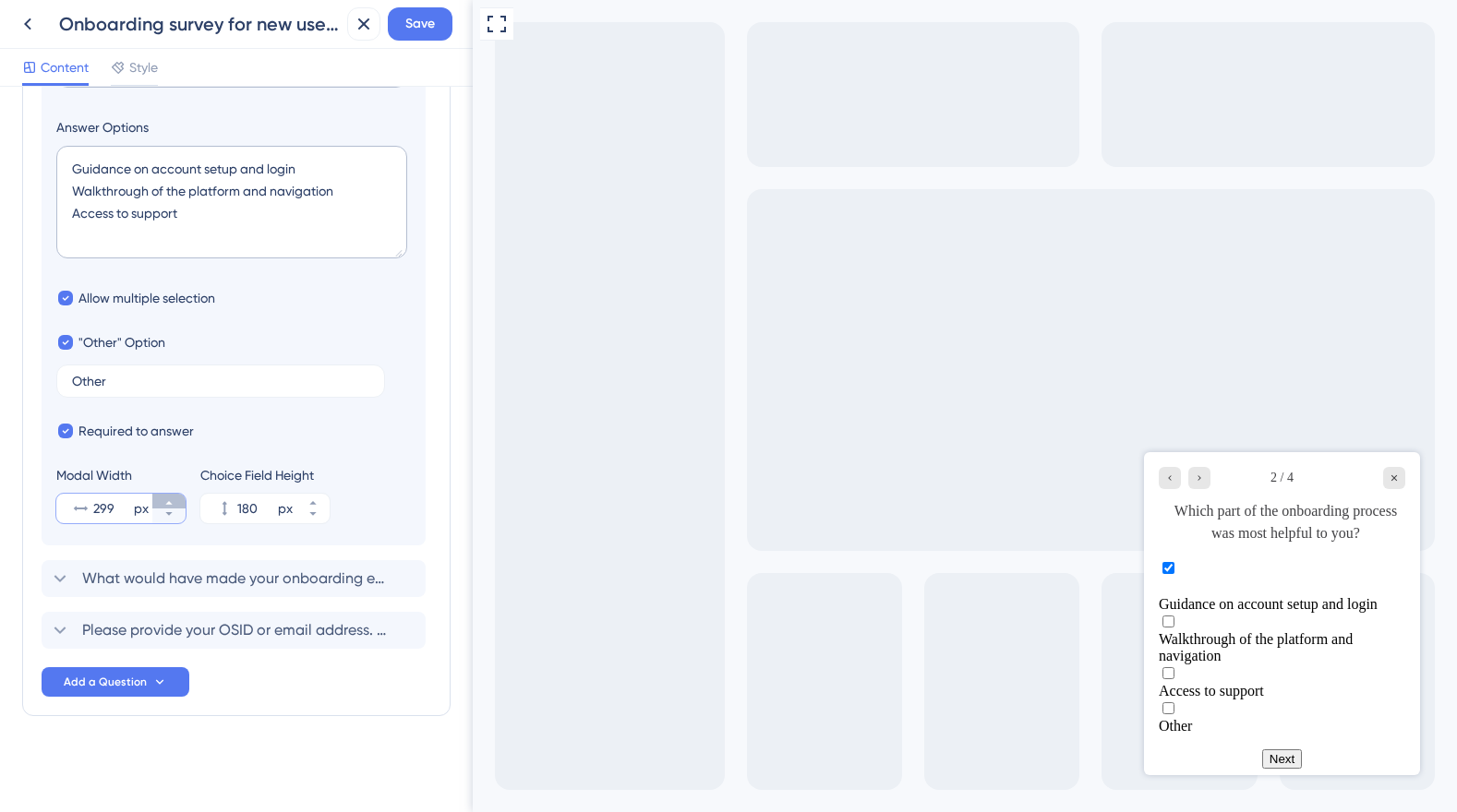
click at [174, 501] on icon at bounding box center [169, 503] width 11 height 11
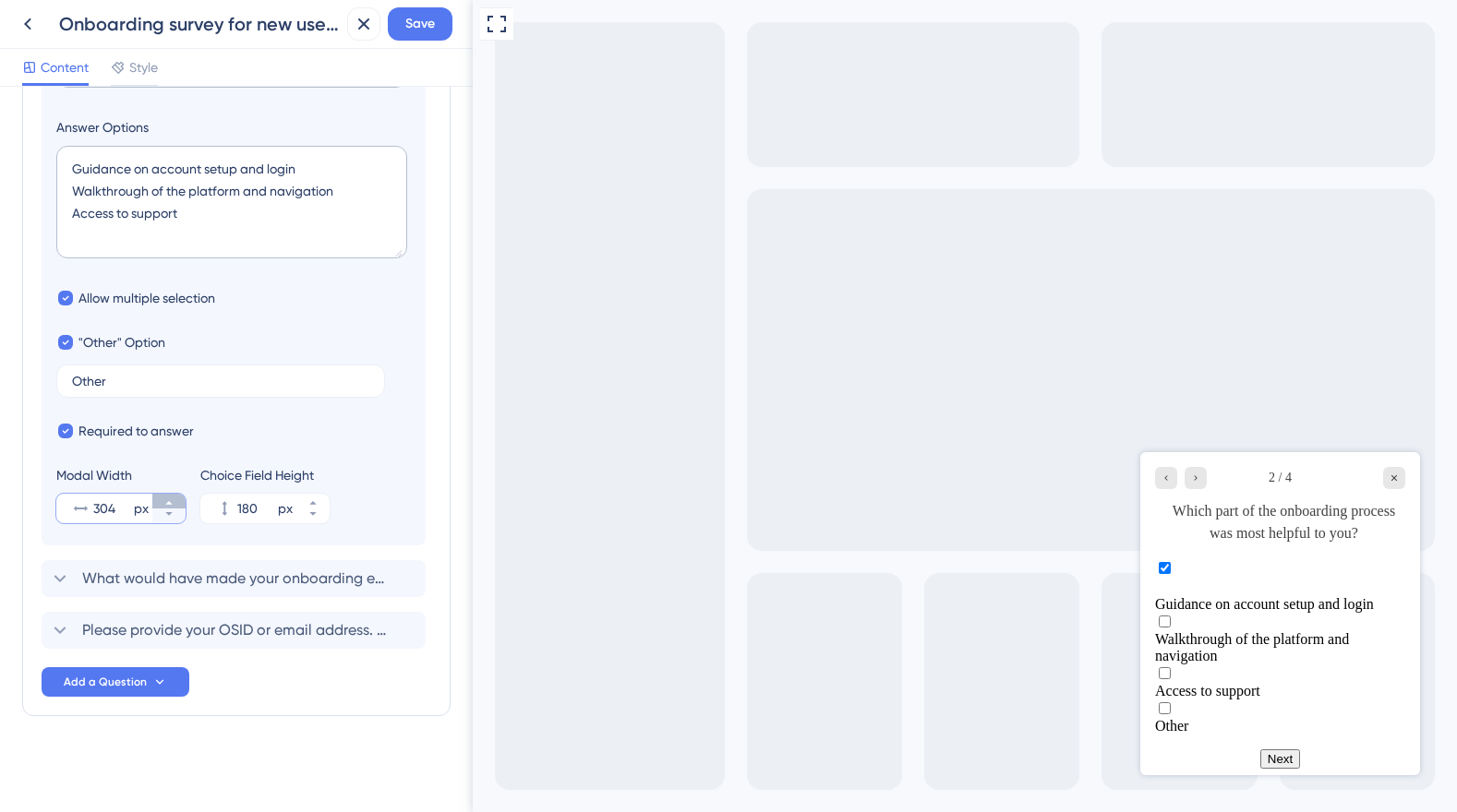
click at [174, 501] on icon at bounding box center [169, 503] width 11 height 11
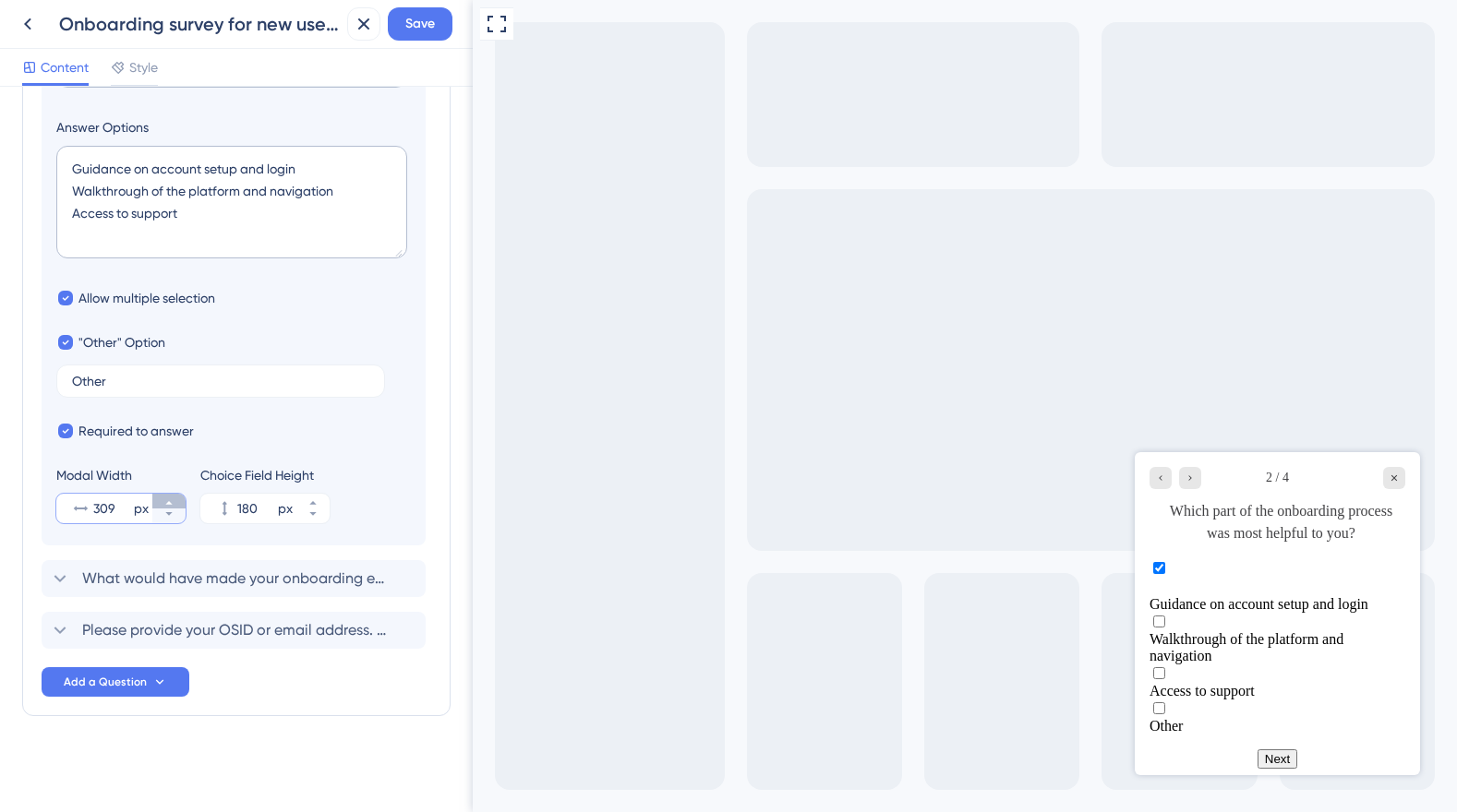
click at [174, 501] on icon at bounding box center [169, 503] width 11 height 11
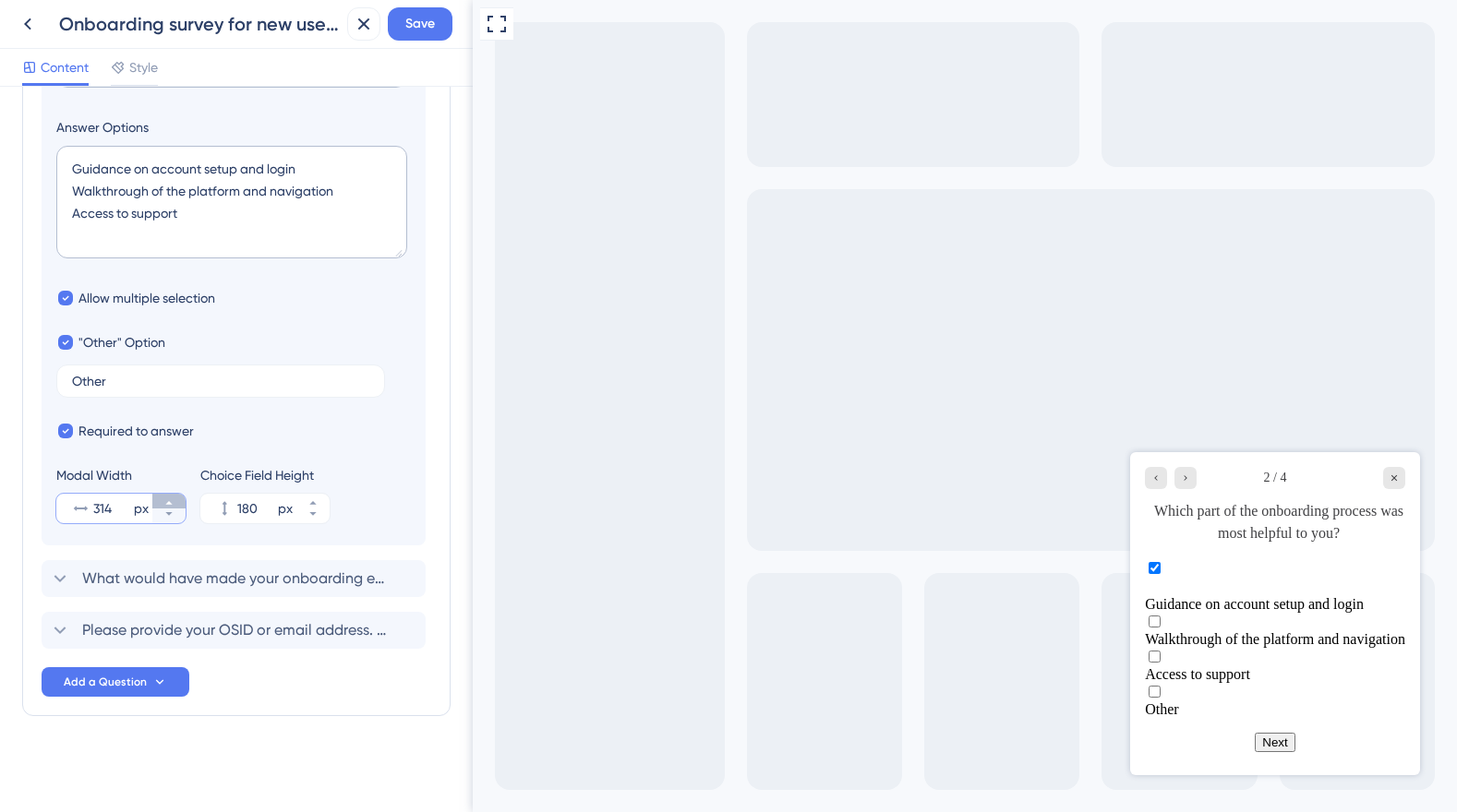
click at [174, 501] on icon at bounding box center [169, 503] width 11 height 11
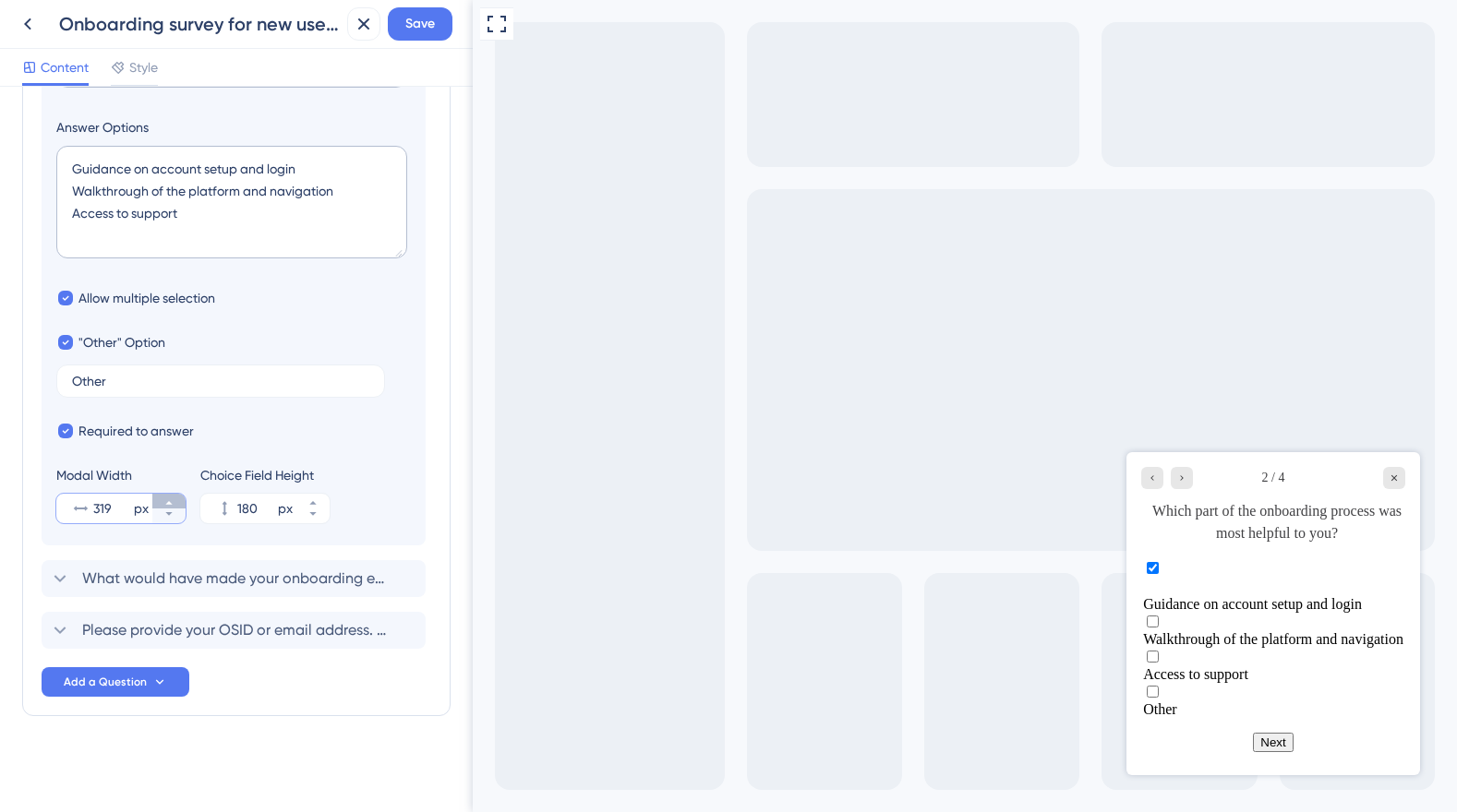
click at [174, 501] on icon at bounding box center [169, 503] width 11 height 11
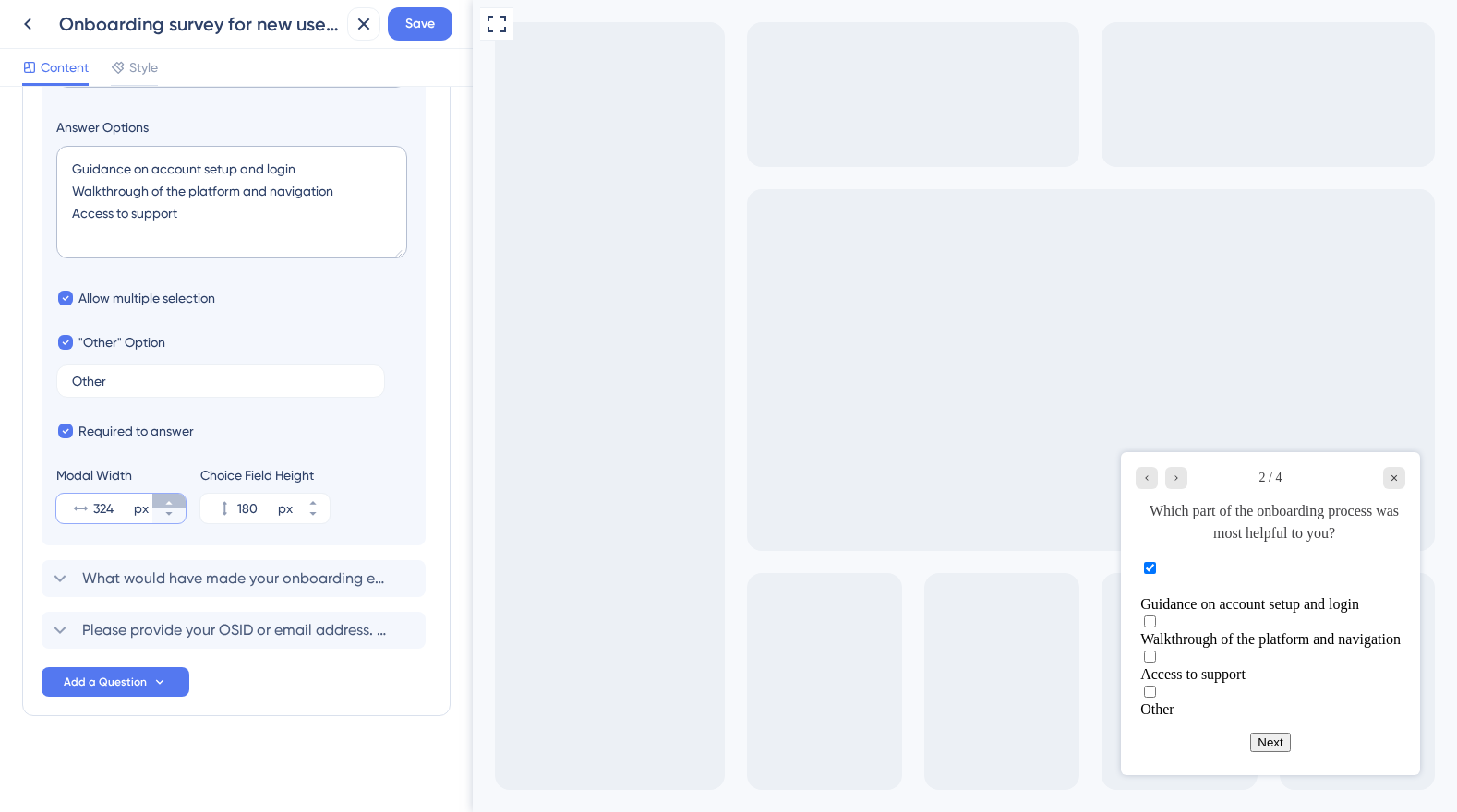
click at [175, 501] on button "324 px" at bounding box center [169, 501] width 33 height 15
click at [175, 501] on button "325 px" at bounding box center [169, 501] width 33 height 15
click at [175, 501] on button "326 px" at bounding box center [169, 501] width 33 height 15
click at [175, 501] on button "327 px" at bounding box center [169, 501] width 33 height 15
click at [175, 501] on button "328 px" at bounding box center [169, 501] width 33 height 15
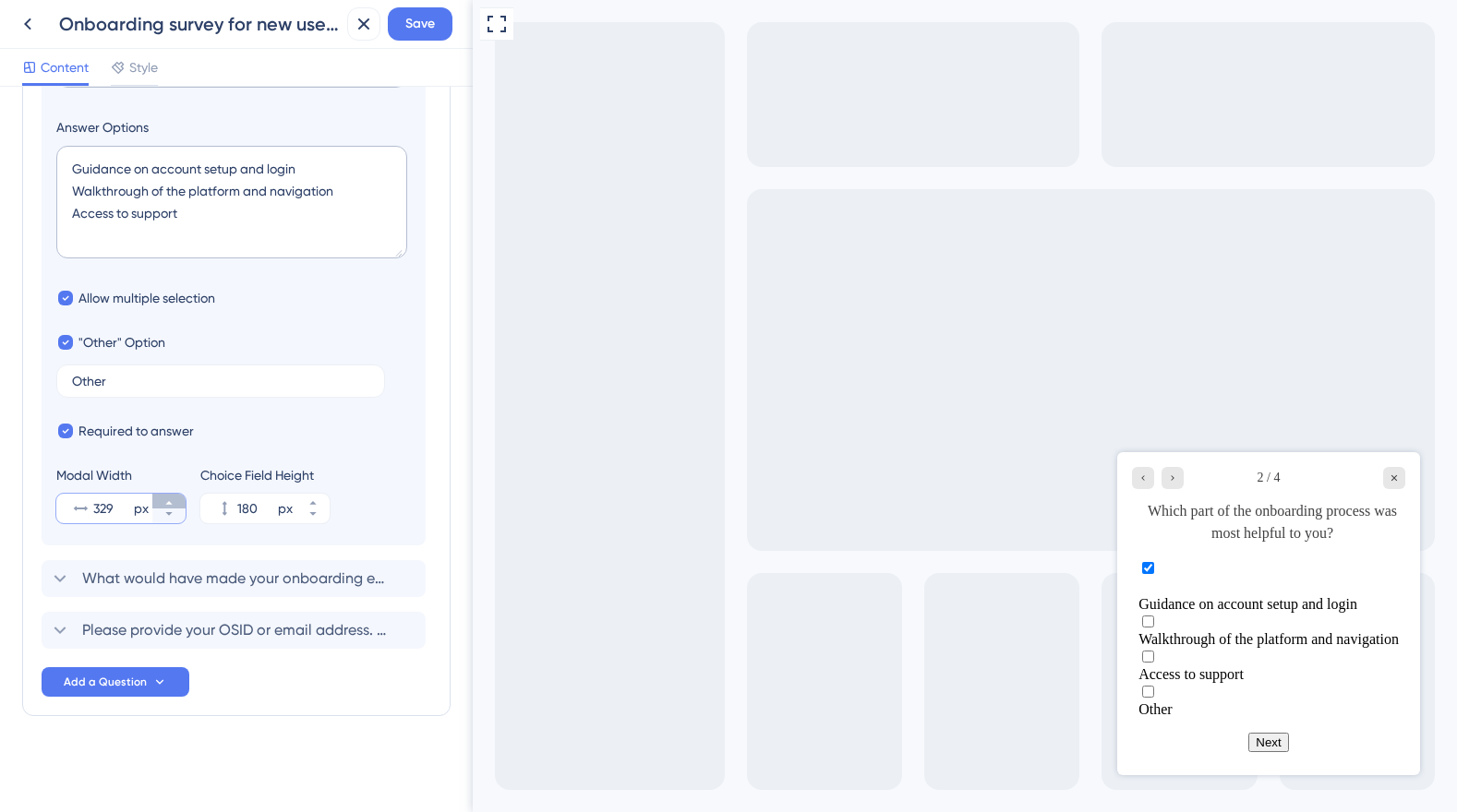
click at [175, 501] on button "329 px" at bounding box center [169, 501] width 33 height 15
click at [175, 501] on button "330 px" at bounding box center [169, 501] width 33 height 15
click at [175, 501] on button "331 px" at bounding box center [169, 501] width 33 height 15
click at [175, 501] on button "332 px" at bounding box center [169, 501] width 33 height 15
click at [176, 501] on button "333 px" at bounding box center [169, 501] width 33 height 15
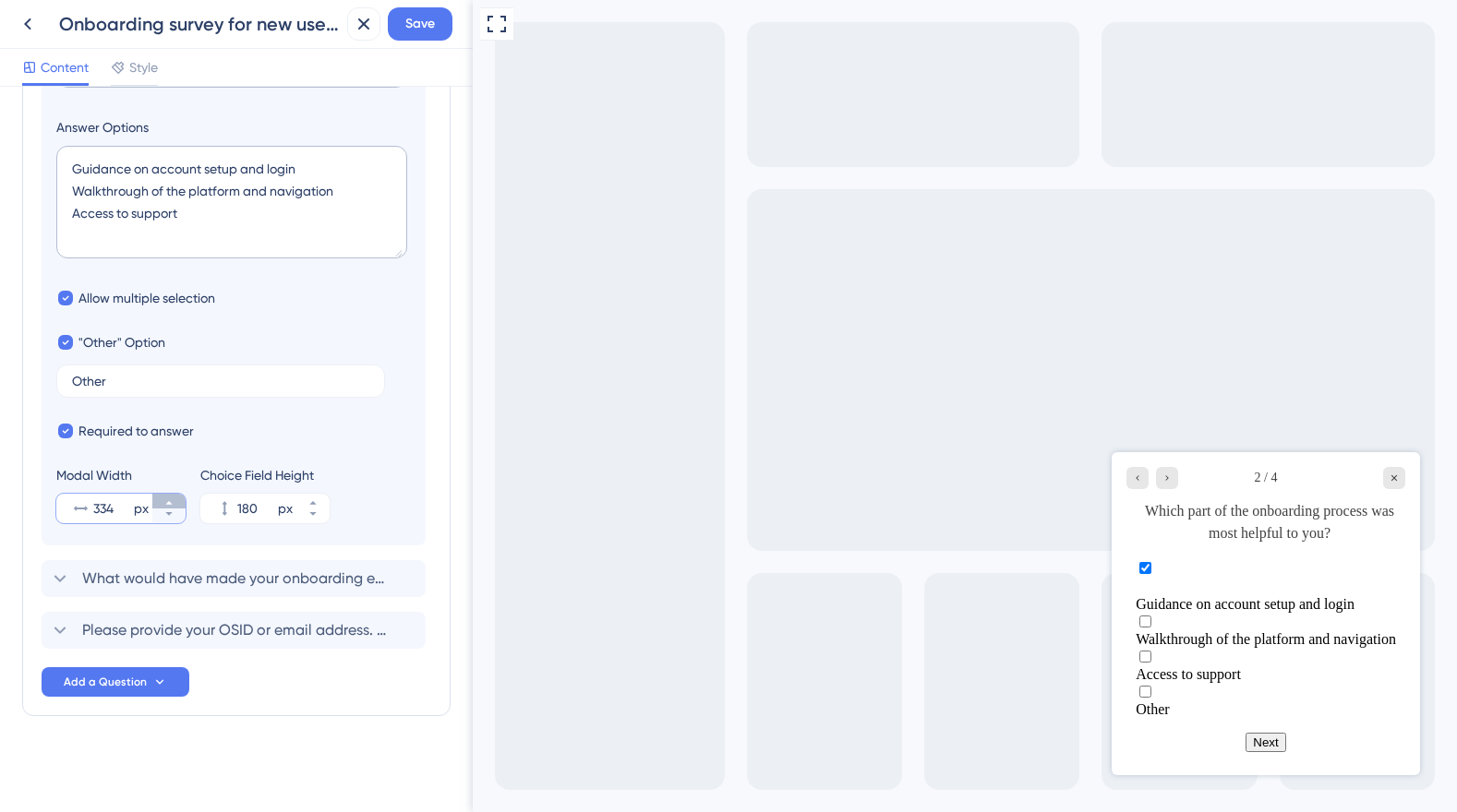
click at [176, 500] on button "334 px" at bounding box center [169, 501] width 33 height 15
click at [176, 500] on button "335 px" at bounding box center [169, 501] width 33 height 15
click at [176, 500] on button "336 px" at bounding box center [169, 501] width 33 height 15
click at [176, 500] on button "337 px" at bounding box center [169, 501] width 33 height 15
click at [176, 500] on button "338 px" at bounding box center [169, 501] width 33 height 15
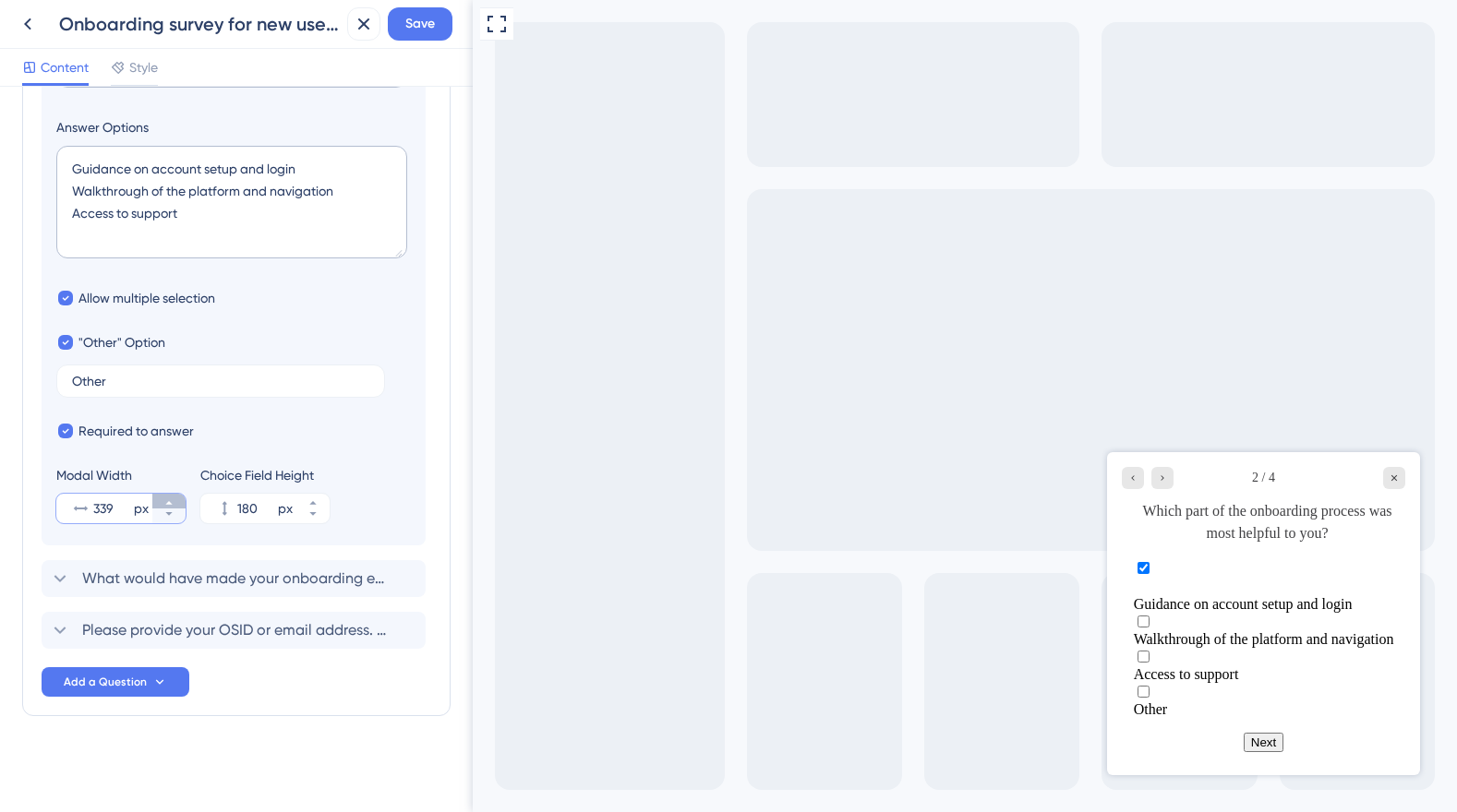
click at [176, 500] on button "339 px" at bounding box center [169, 501] width 33 height 15
click at [176, 500] on button "340 px" at bounding box center [169, 501] width 33 height 15
click at [176, 500] on button "341 px" at bounding box center [169, 501] width 33 height 15
click at [176, 500] on button "342 px" at bounding box center [169, 501] width 33 height 15
click at [176, 500] on button "343 px" at bounding box center [169, 501] width 33 height 15
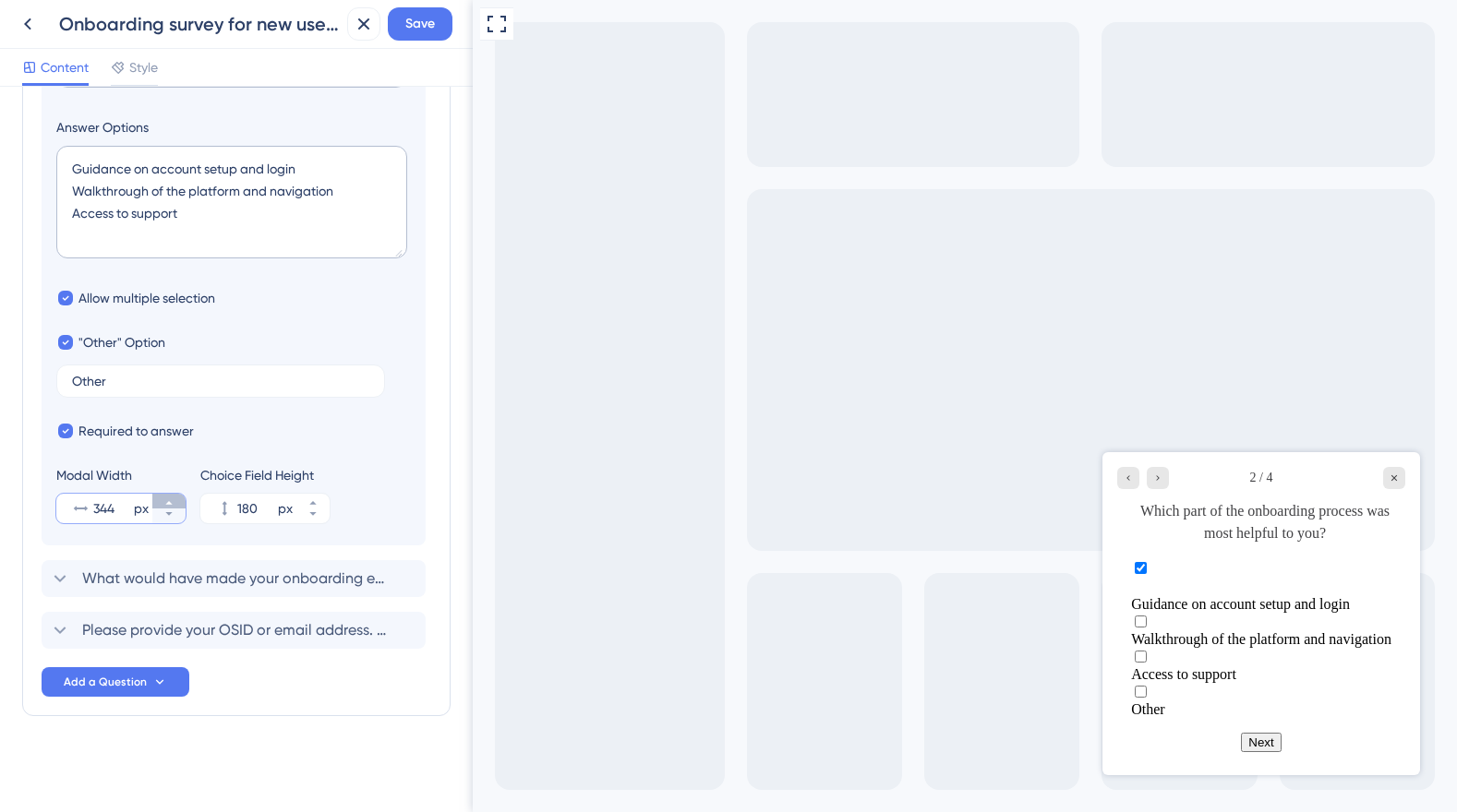
click at [176, 500] on button "344 px" at bounding box center [169, 501] width 33 height 15
click at [176, 500] on button "345 px" at bounding box center [169, 501] width 33 height 15
click at [176, 500] on button "346 px" at bounding box center [169, 501] width 33 height 15
click at [176, 500] on button "347 px" at bounding box center [169, 501] width 33 height 15
click at [176, 500] on button "348 px" at bounding box center [169, 501] width 33 height 15
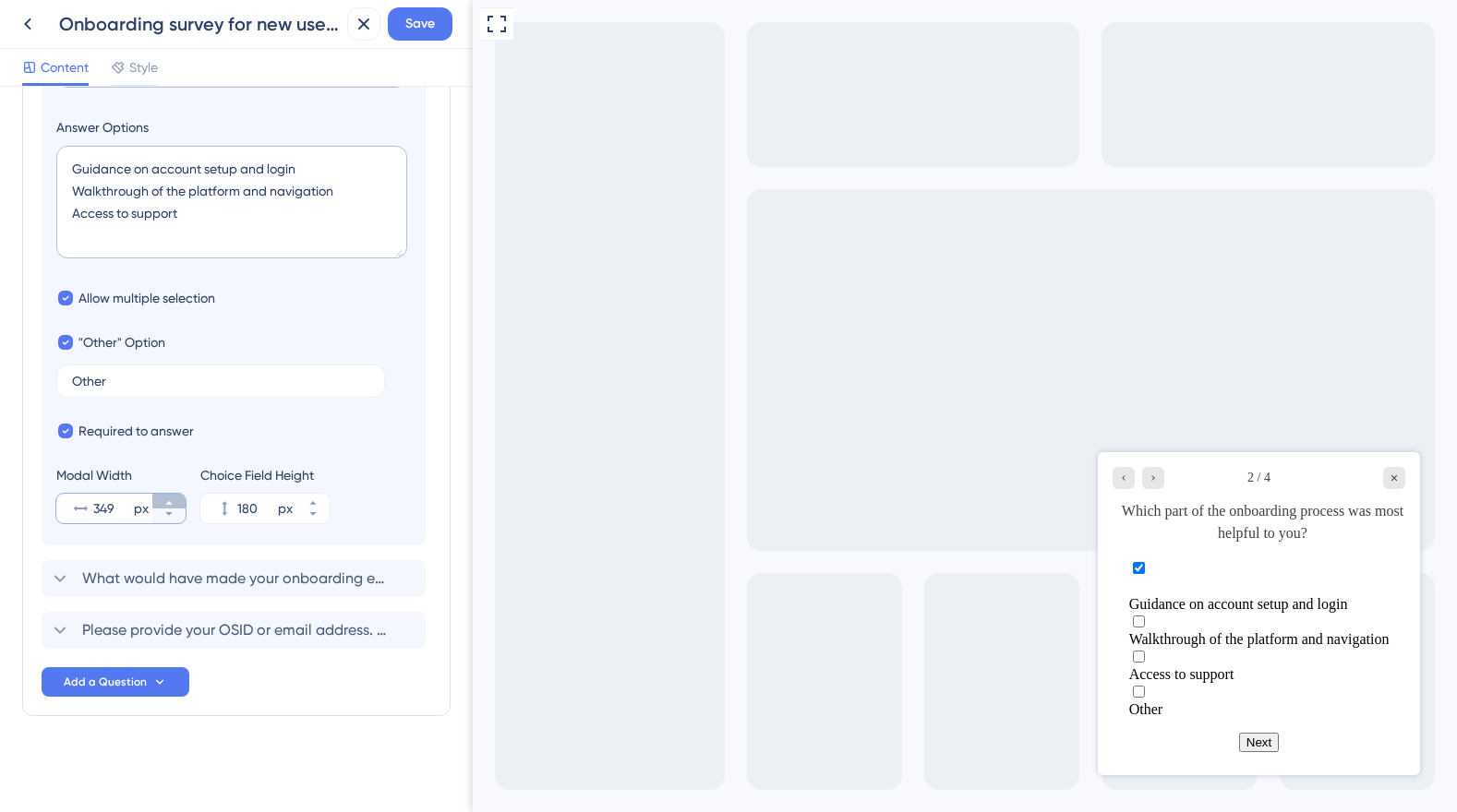
click at [176, 500] on button "349 px" at bounding box center [169, 501] width 33 height 15
click at [176, 500] on button "350 px" at bounding box center [169, 501] width 33 height 15
click at [176, 500] on button "351 px" at bounding box center [169, 501] width 33 height 15
click at [176, 500] on button "352 px" at bounding box center [169, 501] width 33 height 15
click at [176, 500] on button "353 px" at bounding box center [169, 501] width 33 height 15
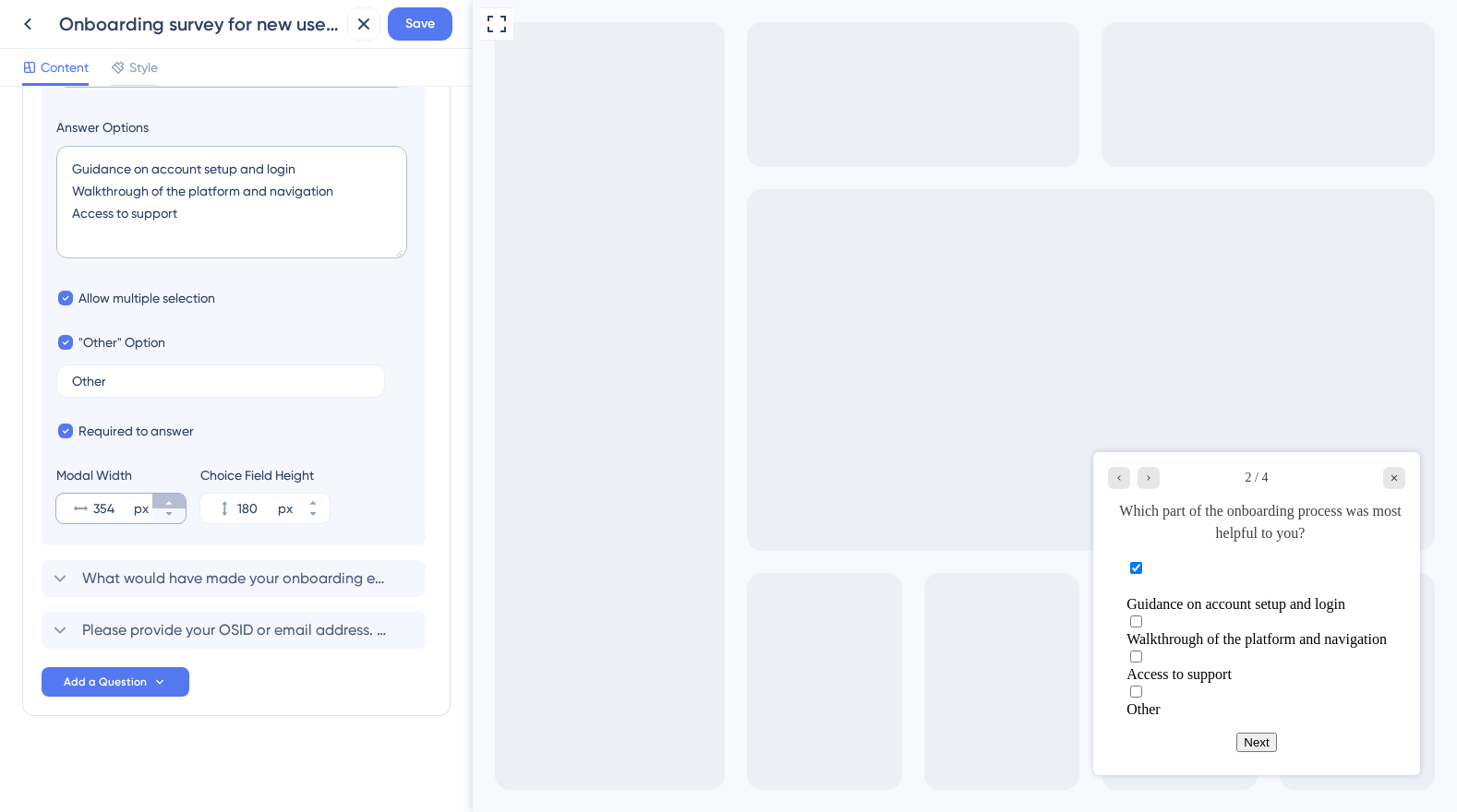
click at [176, 500] on button "354 px" at bounding box center [169, 501] width 33 height 15
click at [176, 500] on button "355 px" at bounding box center [169, 501] width 33 height 15
click at [176, 500] on button "356 px" at bounding box center [169, 501] width 33 height 15
click at [176, 500] on button "357 px" at bounding box center [169, 501] width 33 height 15
click at [176, 500] on button "358 px" at bounding box center [169, 501] width 33 height 15
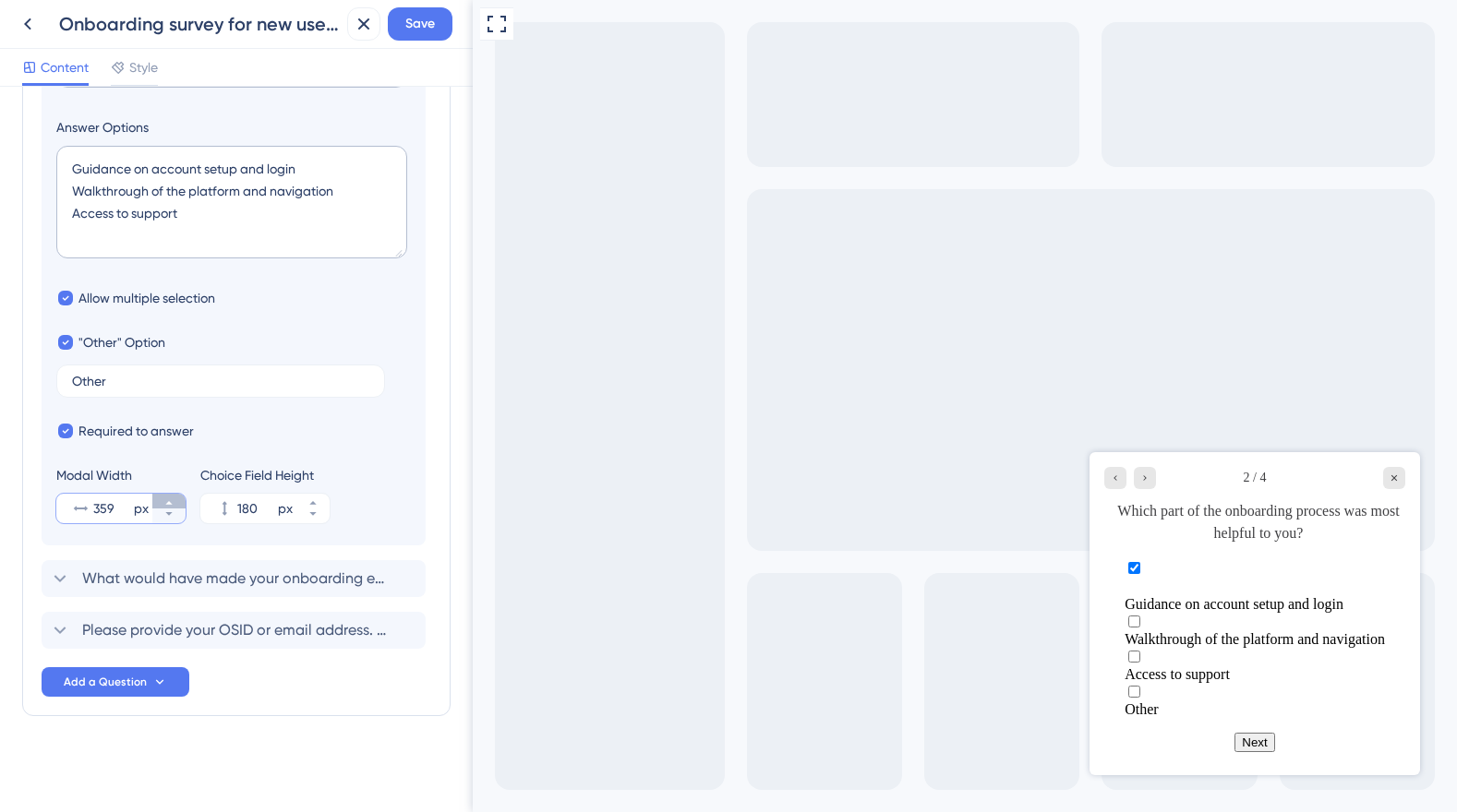
click at [176, 500] on button "359 px" at bounding box center [169, 501] width 33 height 15
click at [176, 500] on button "360 px" at bounding box center [169, 501] width 33 height 15
click at [176, 500] on button "361 px" at bounding box center [169, 501] width 33 height 15
click at [176, 500] on button "362 px" at bounding box center [169, 501] width 33 height 15
click at [176, 500] on button "363 px" at bounding box center [169, 501] width 33 height 15
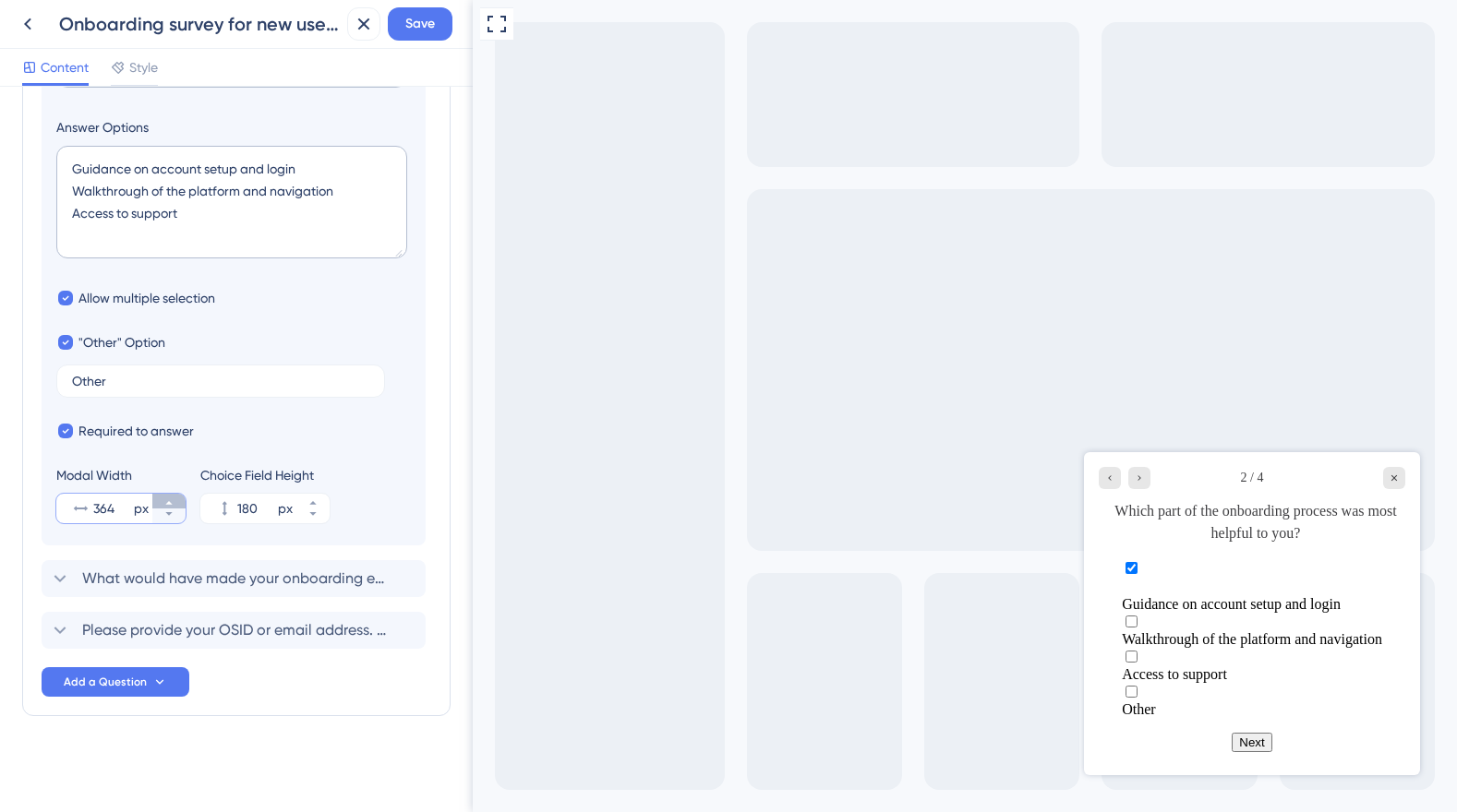
click at [176, 500] on button "364 px" at bounding box center [169, 501] width 33 height 15
click at [176, 500] on button "365 px" at bounding box center [169, 501] width 33 height 15
click at [176, 500] on button "366 px" at bounding box center [169, 501] width 33 height 15
click at [176, 500] on button "367 px" at bounding box center [169, 501] width 33 height 15
click at [175, 500] on button "368 px" at bounding box center [169, 501] width 33 height 15
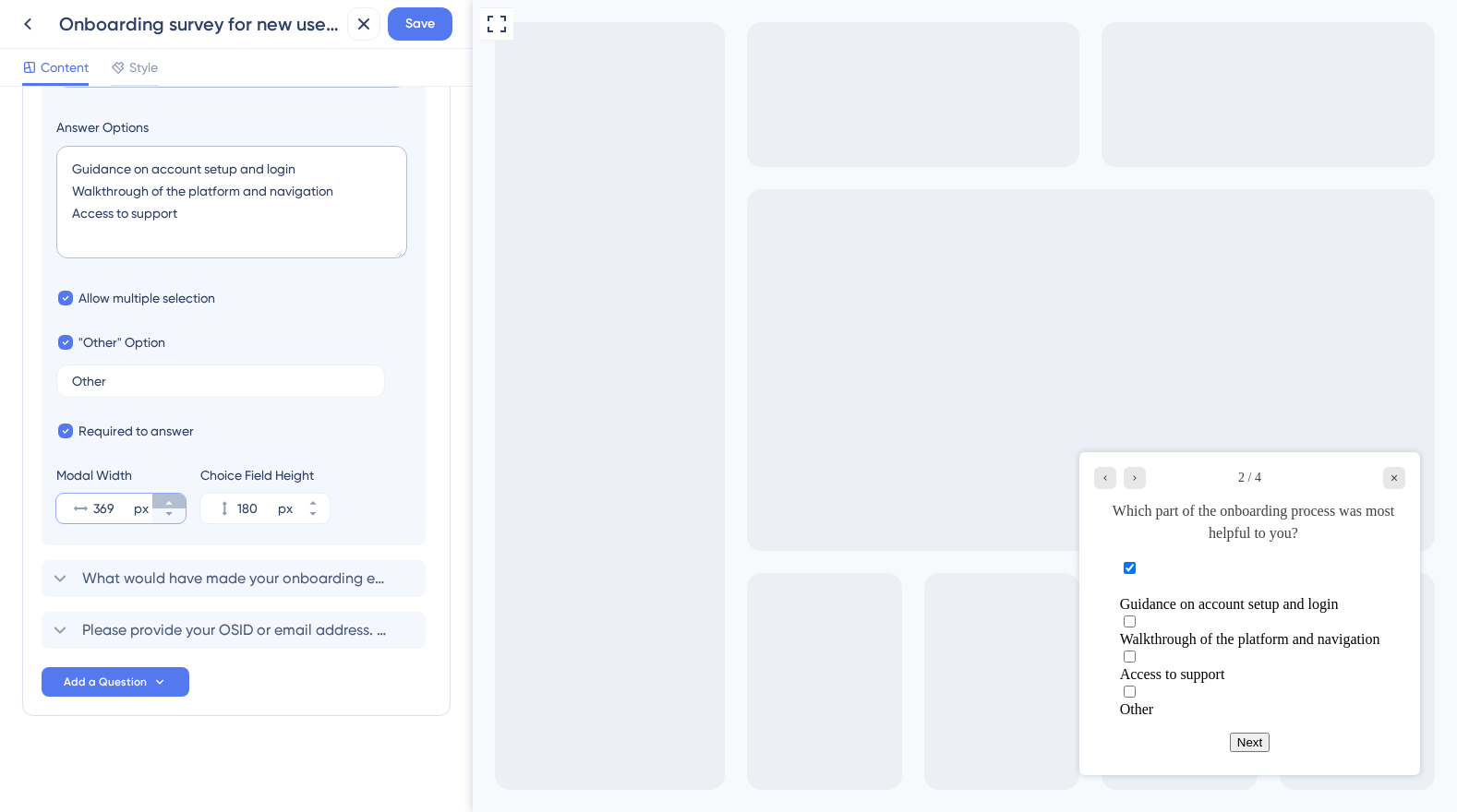
click at [175, 500] on button "369 px" at bounding box center [169, 501] width 33 height 15
click at [175, 500] on button "370 px" at bounding box center [169, 501] width 33 height 15
click at [175, 500] on button "371 px" at bounding box center [169, 501] width 33 height 15
click at [175, 500] on button "372 px" at bounding box center [169, 501] width 33 height 15
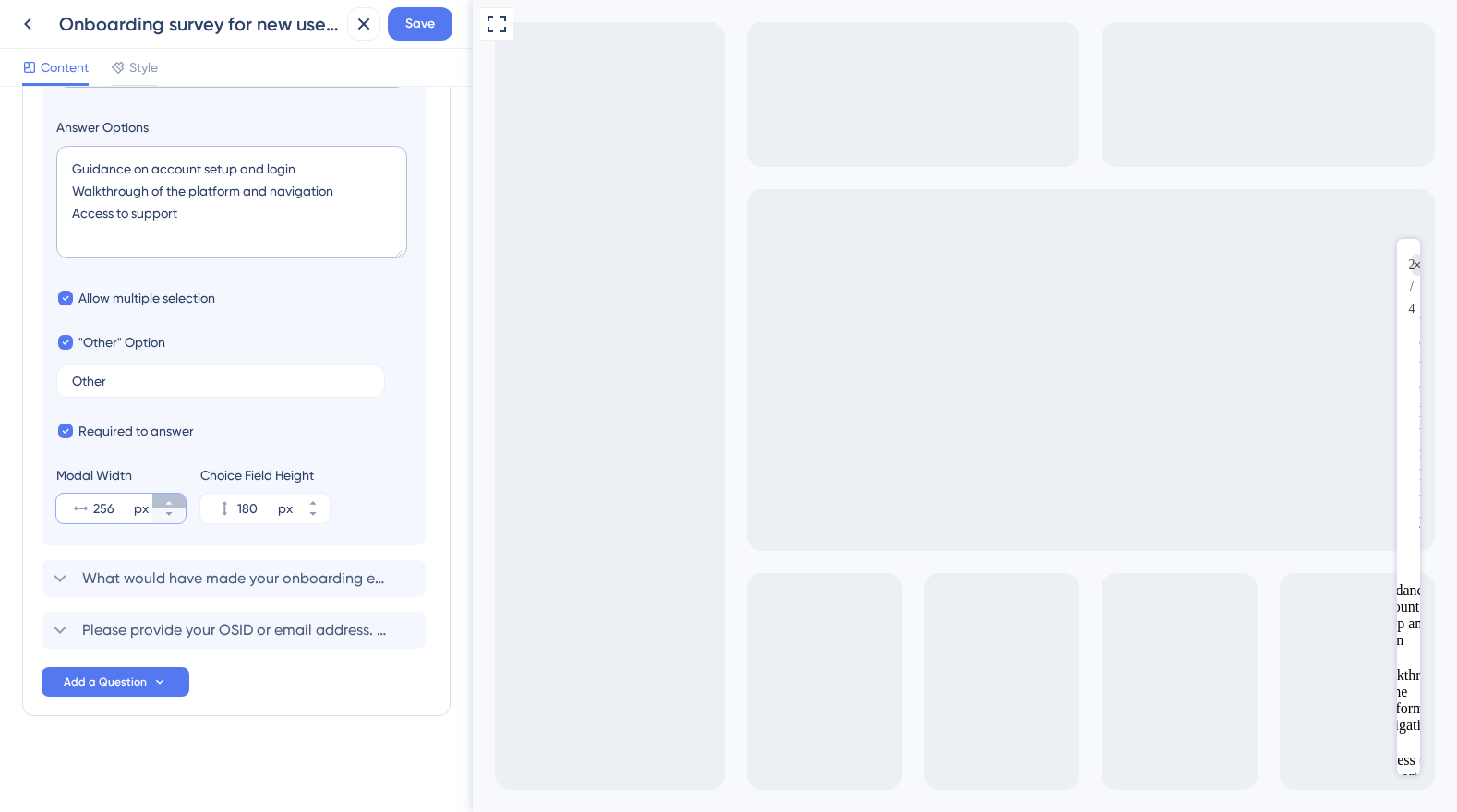
click at [167, 501] on icon at bounding box center [169, 503] width 11 height 11
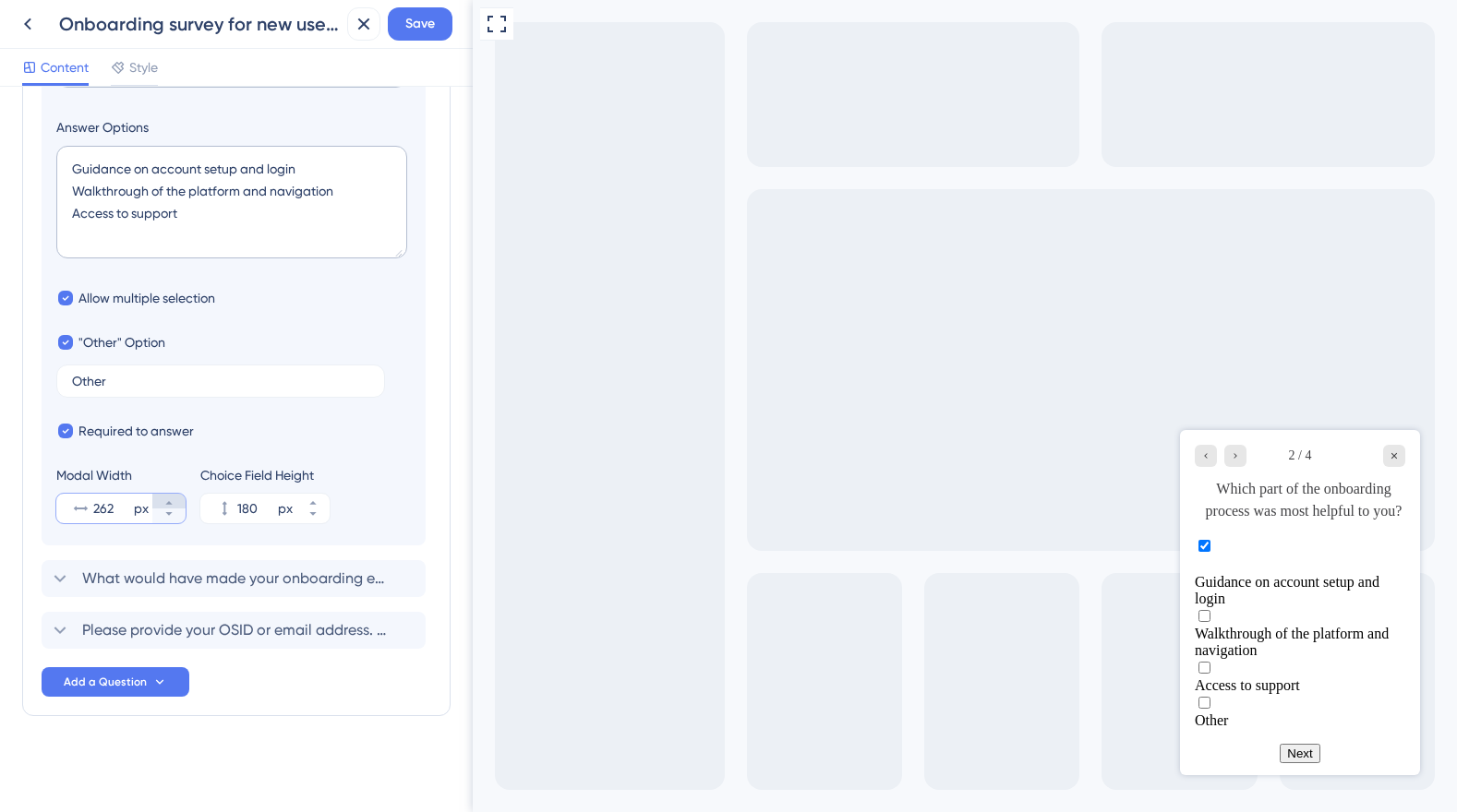
click at [168, 501] on icon at bounding box center [169, 503] width 11 height 11
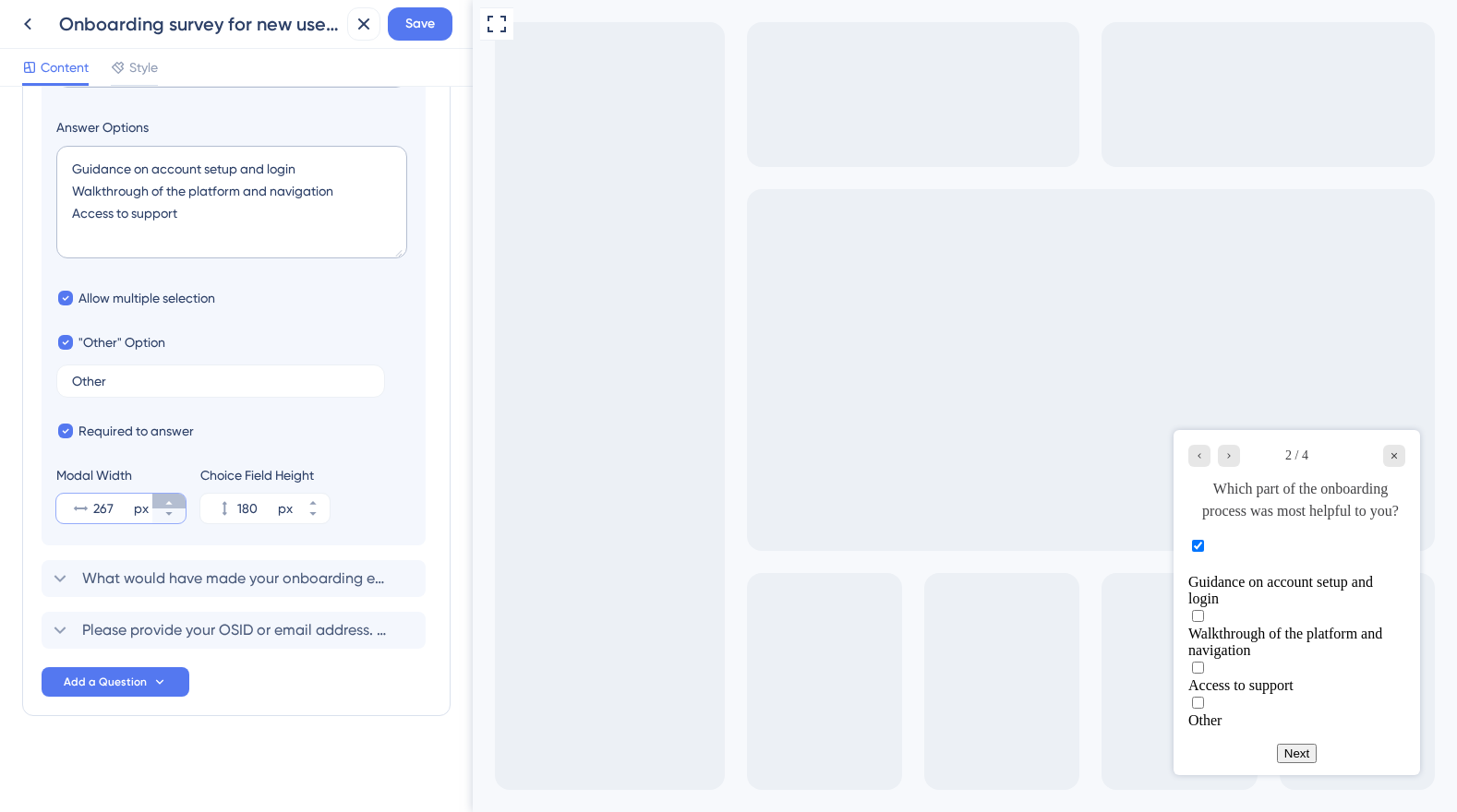
click at [168, 501] on icon at bounding box center [169, 503] width 11 height 11
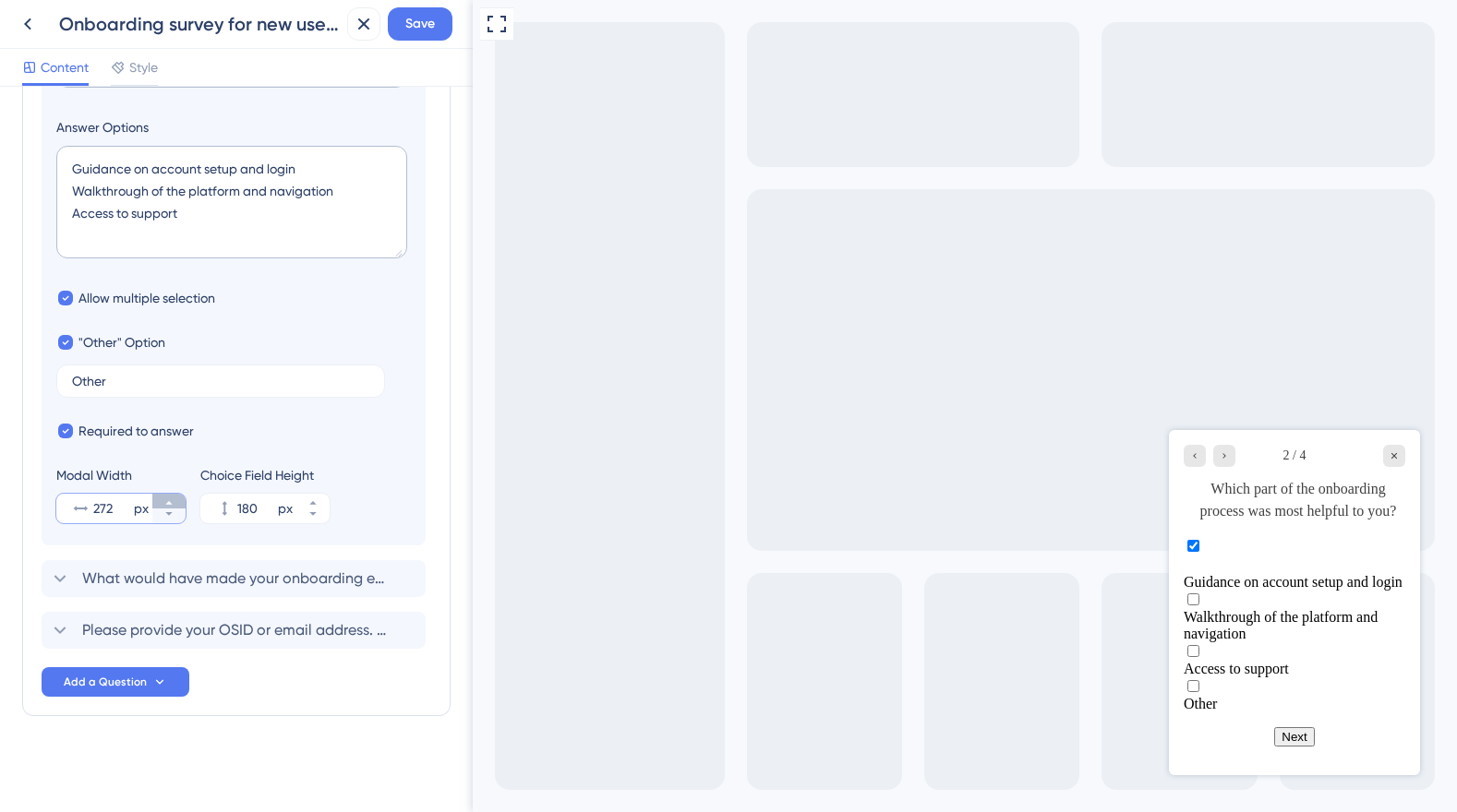
click at [168, 501] on icon at bounding box center [169, 503] width 11 height 11
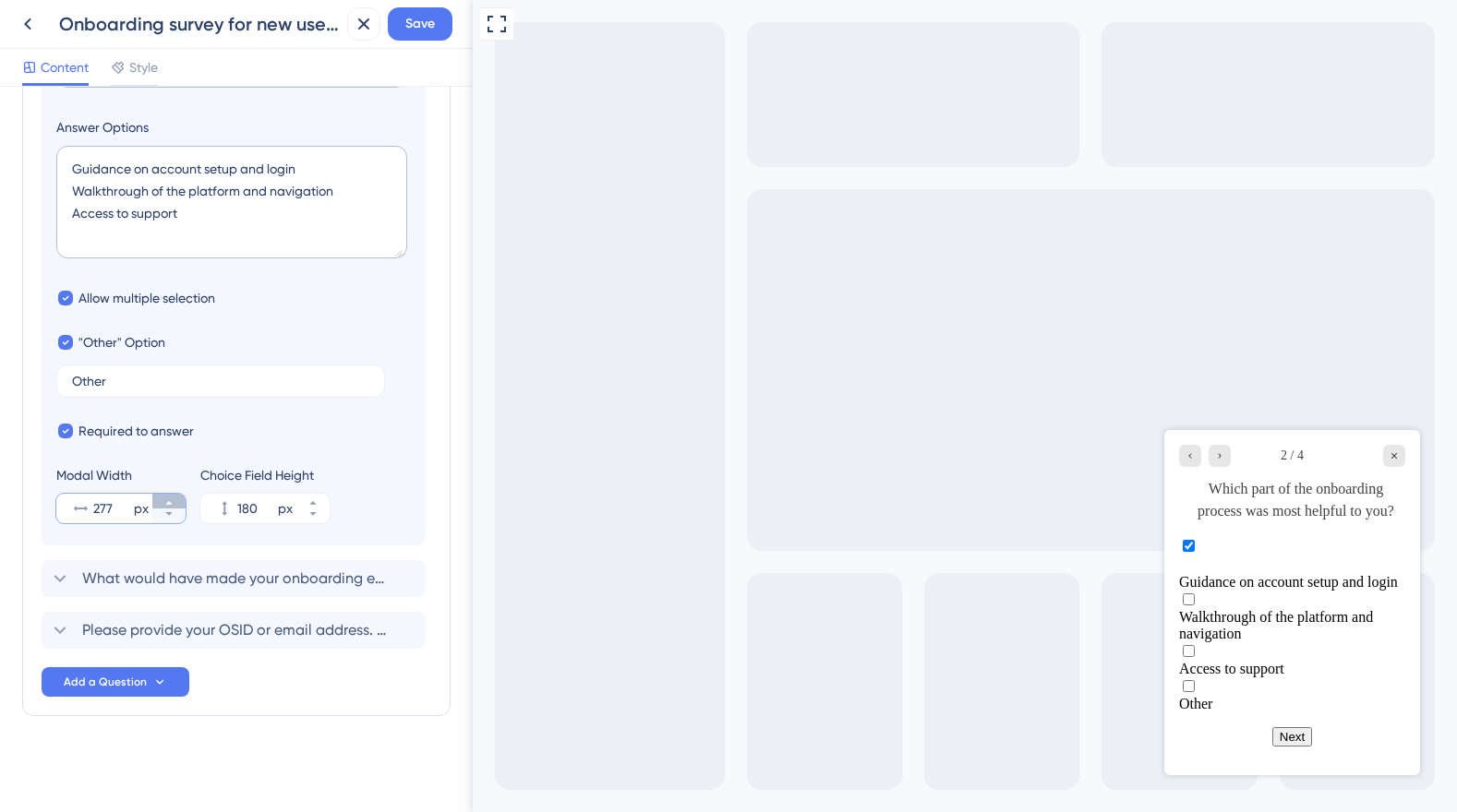
click at [168, 501] on icon at bounding box center [169, 503] width 11 height 11
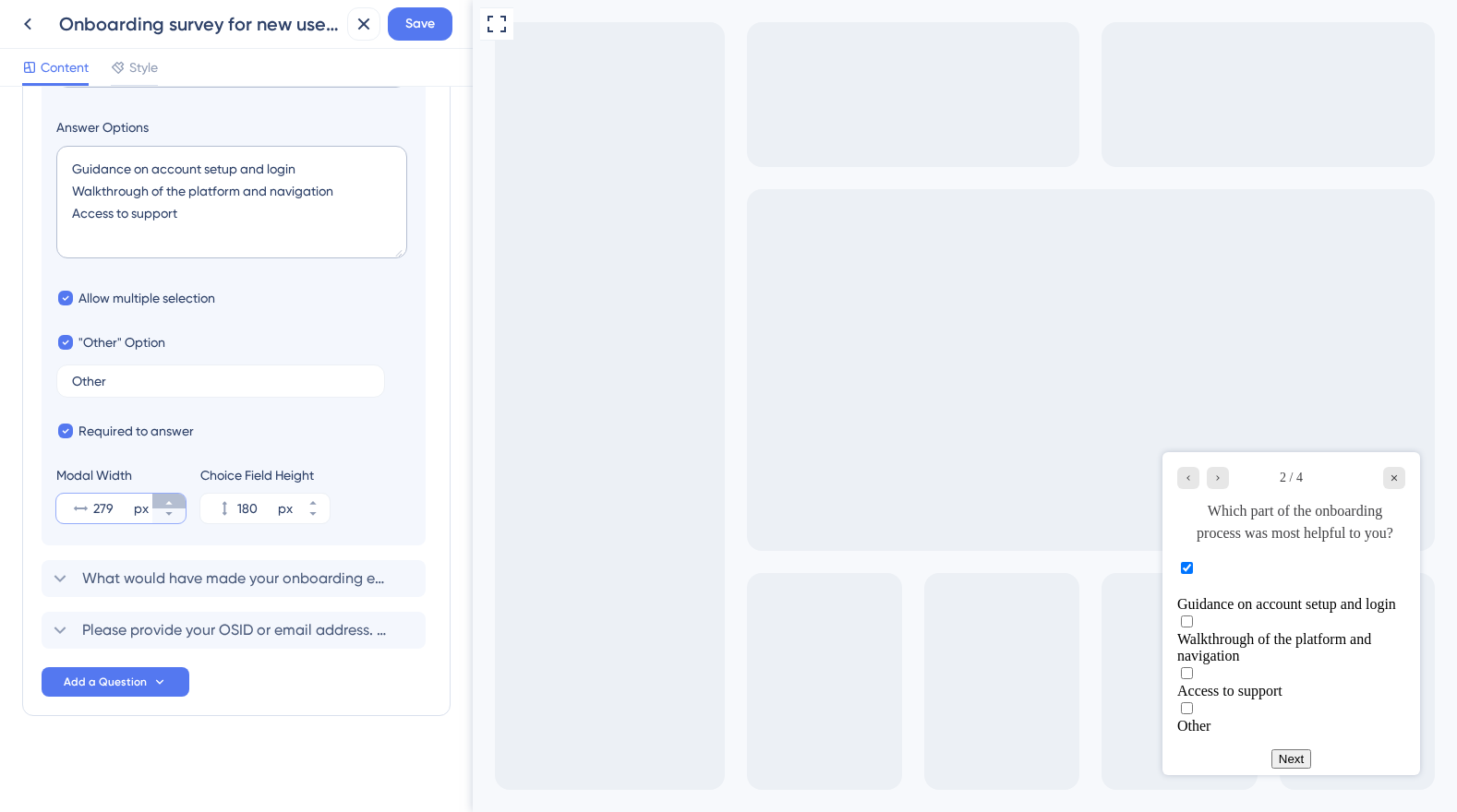
click at [168, 501] on icon at bounding box center [169, 503] width 11 height 11
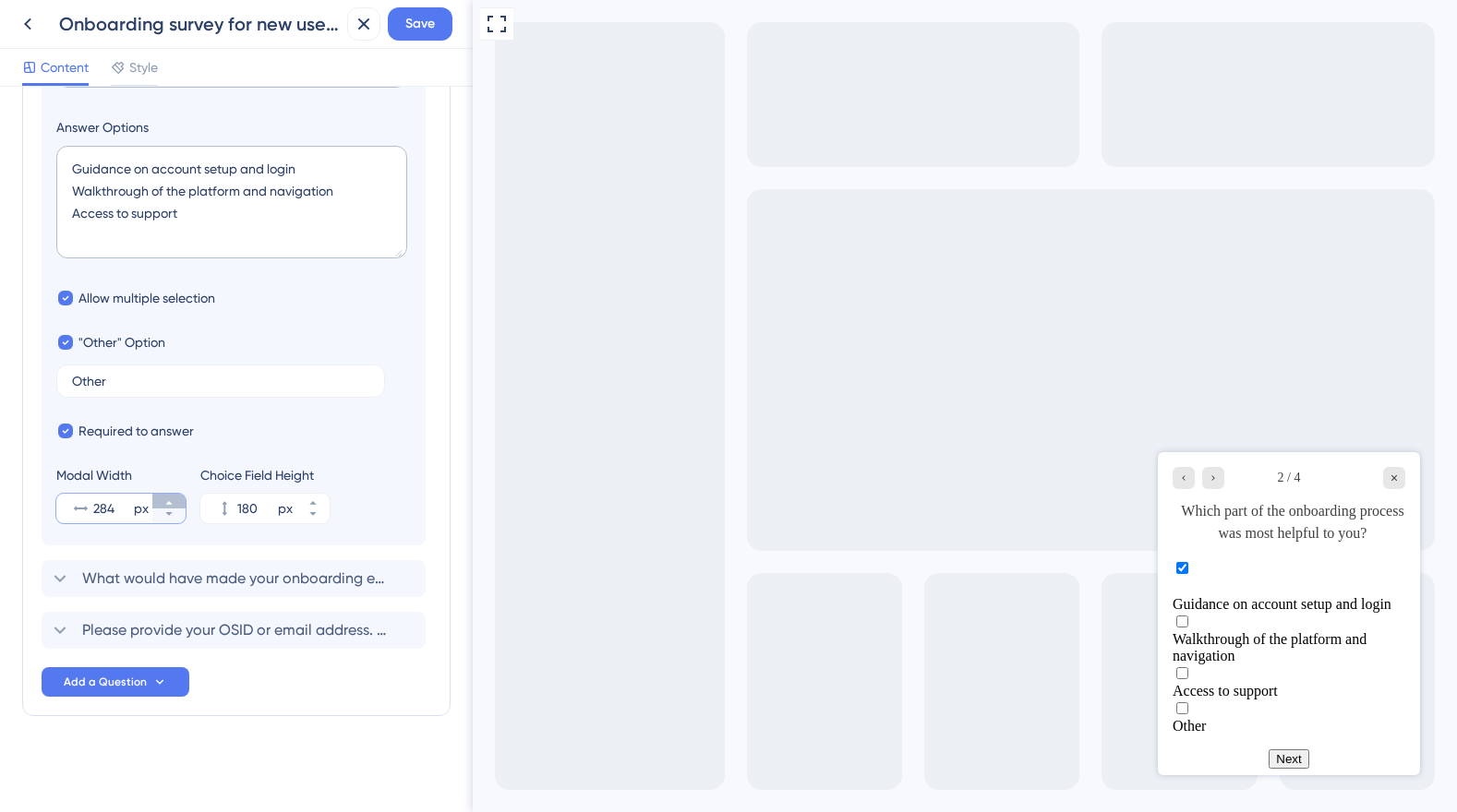
click at [168, 501] on icon at bounding box center [169, 503] width 11 height 11
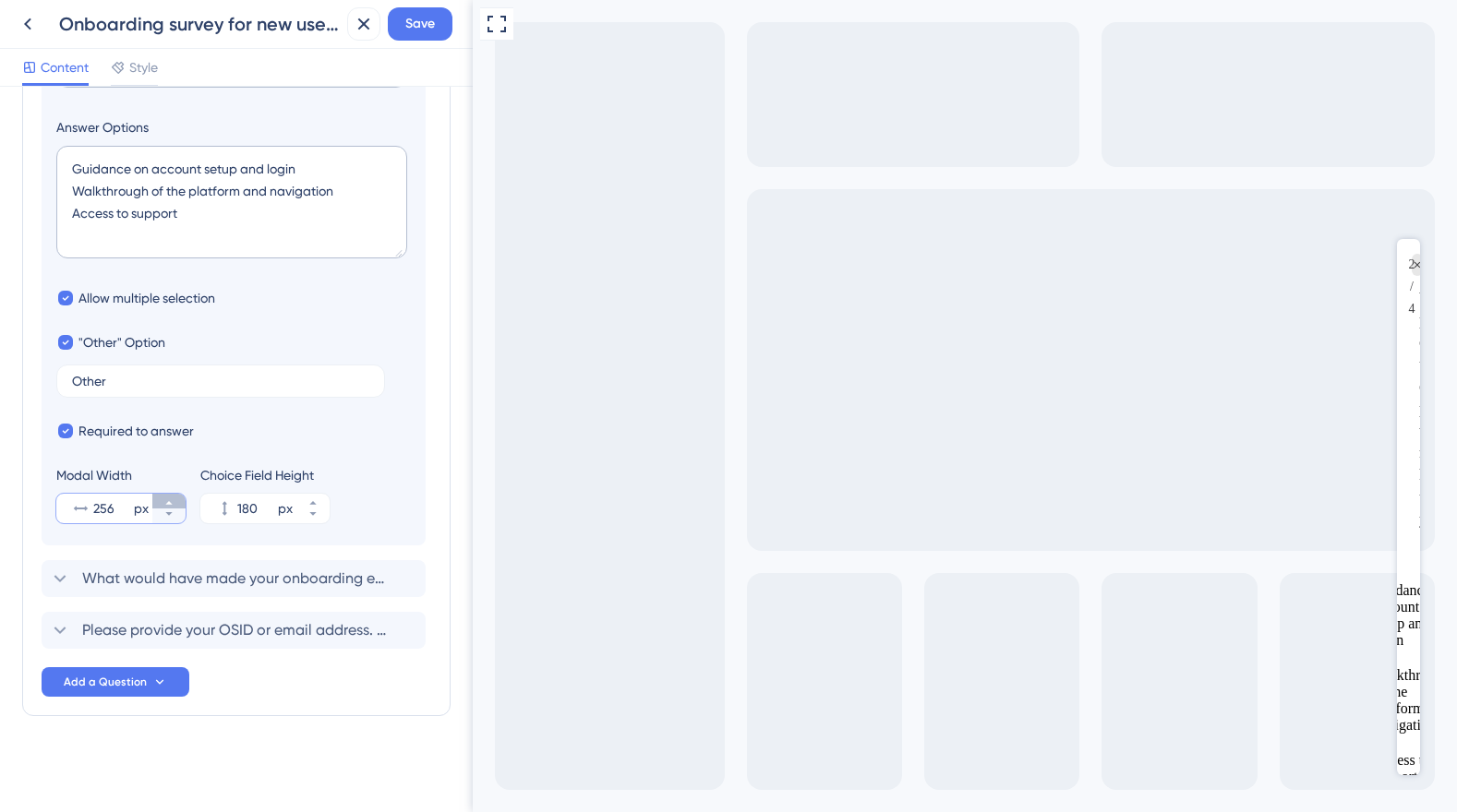
click at [167, 498] on icon at bounding box center [169, 503] width 11 height 11
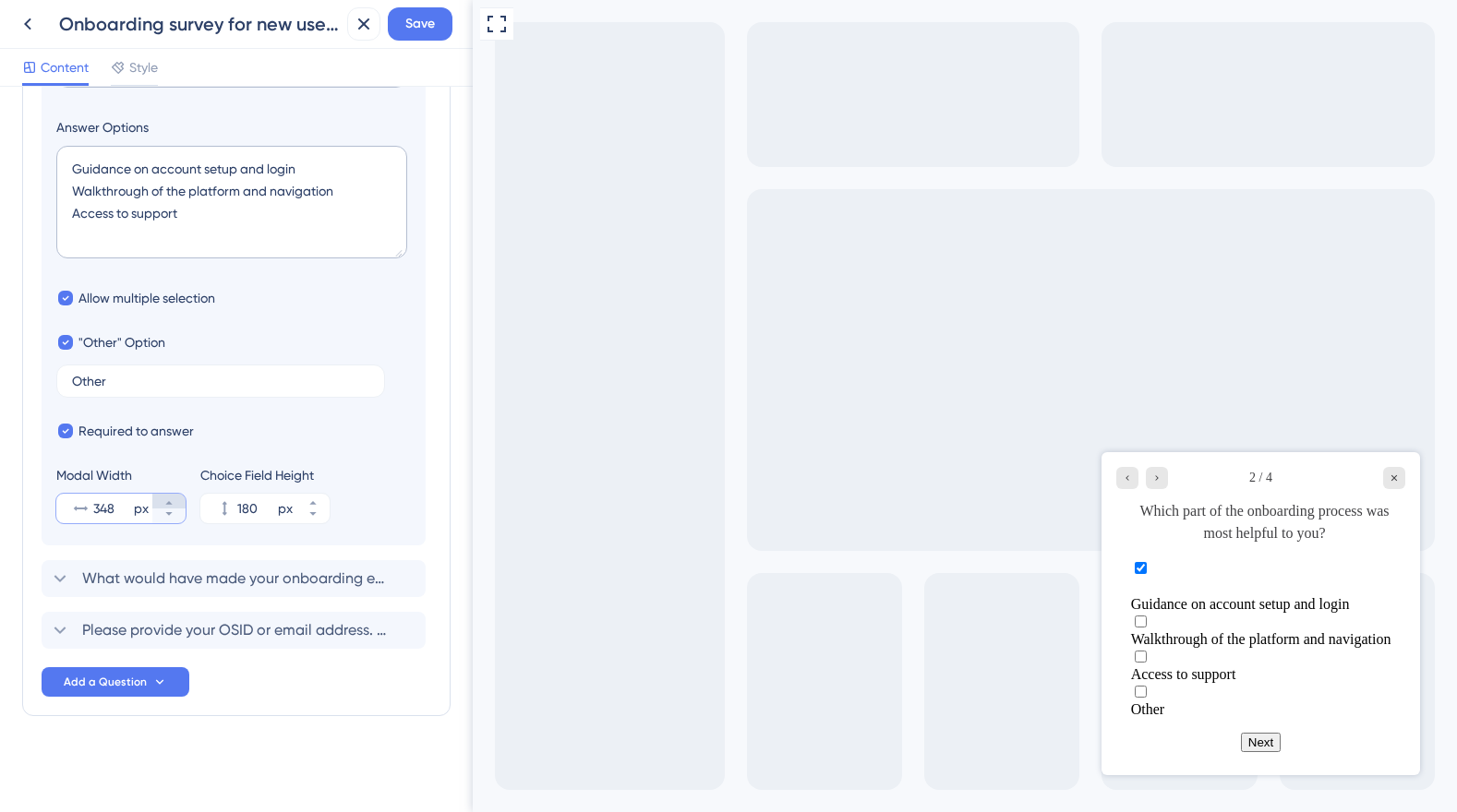
click at [167, 498] on icon at bounding box center [169, 503] width 11 height 11
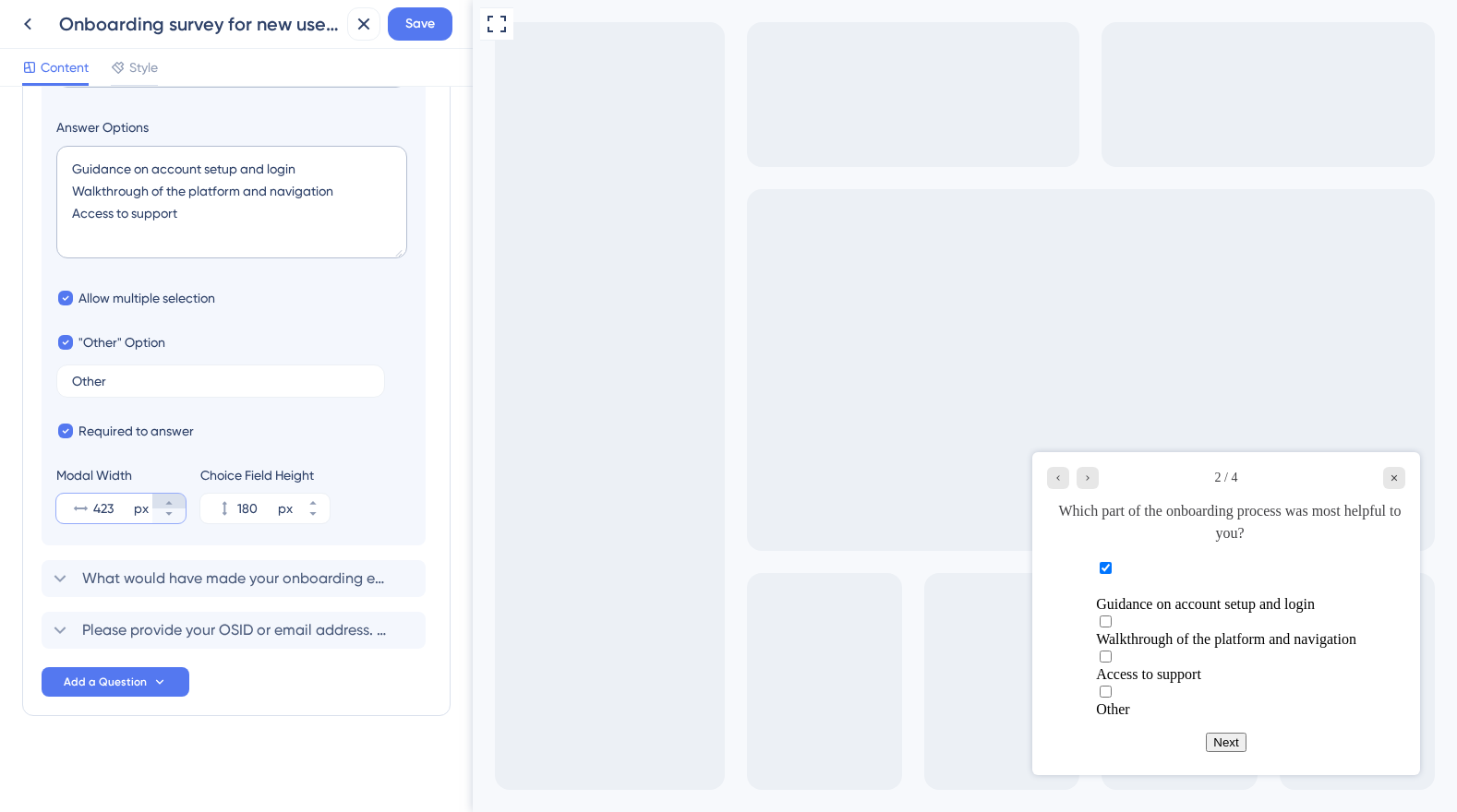
click at [167, 498] on icon at bounding box center [169, 503] width 11 height 11
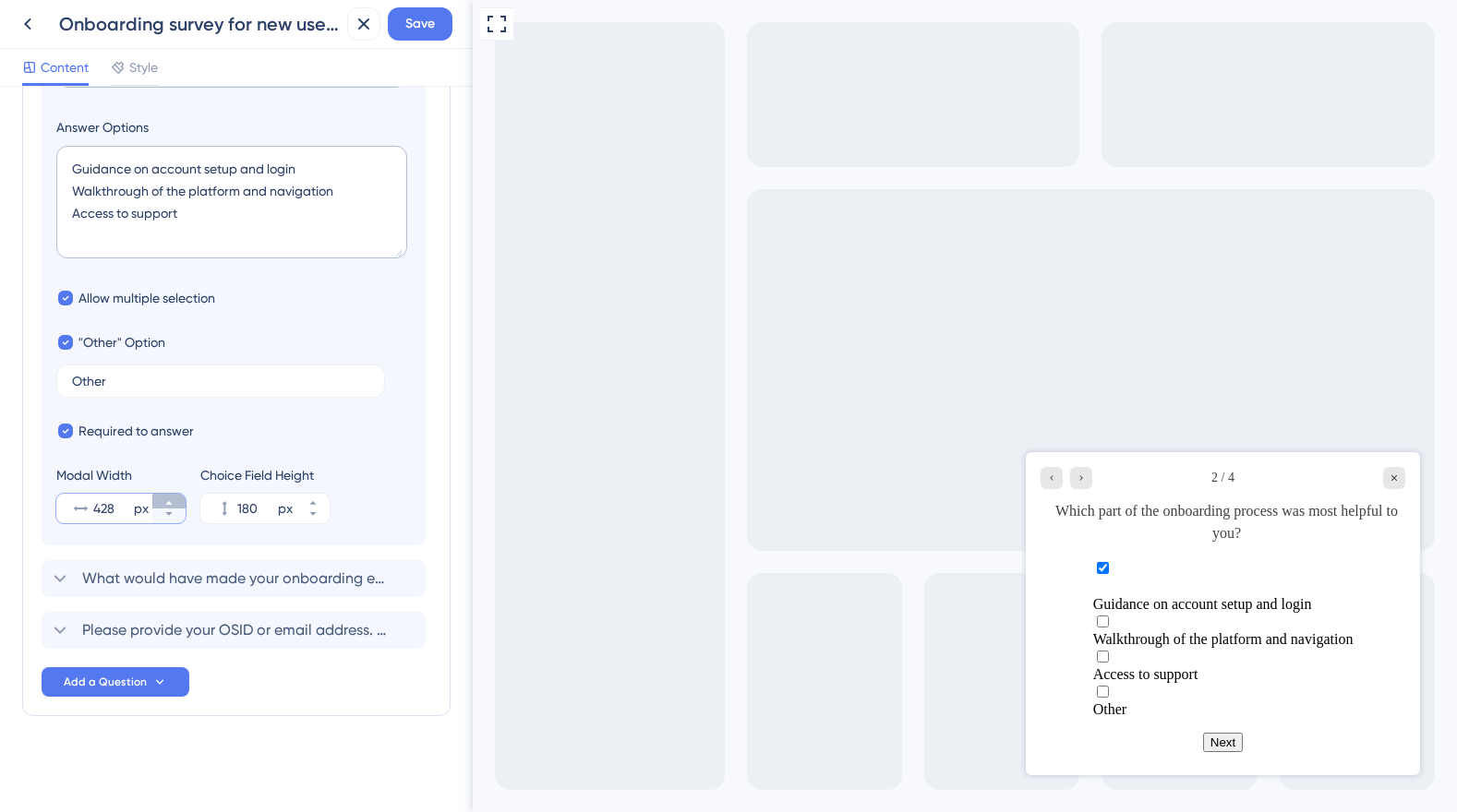
click at [167, 498] on icon at bounding box center [169, 503] width 11 height 11
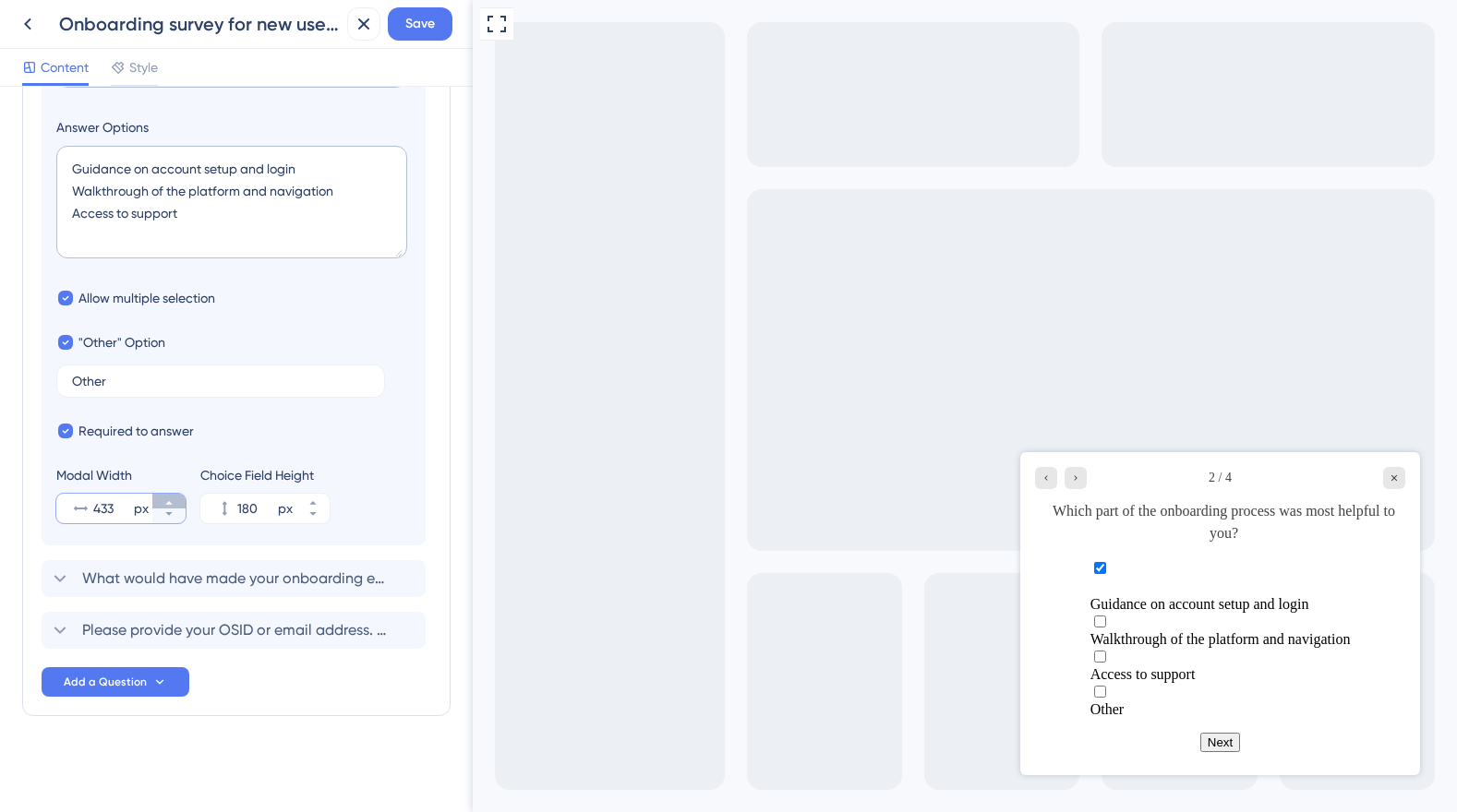
click at [167, 498] on icon at bounding box center [169, 503] width 11 height 11
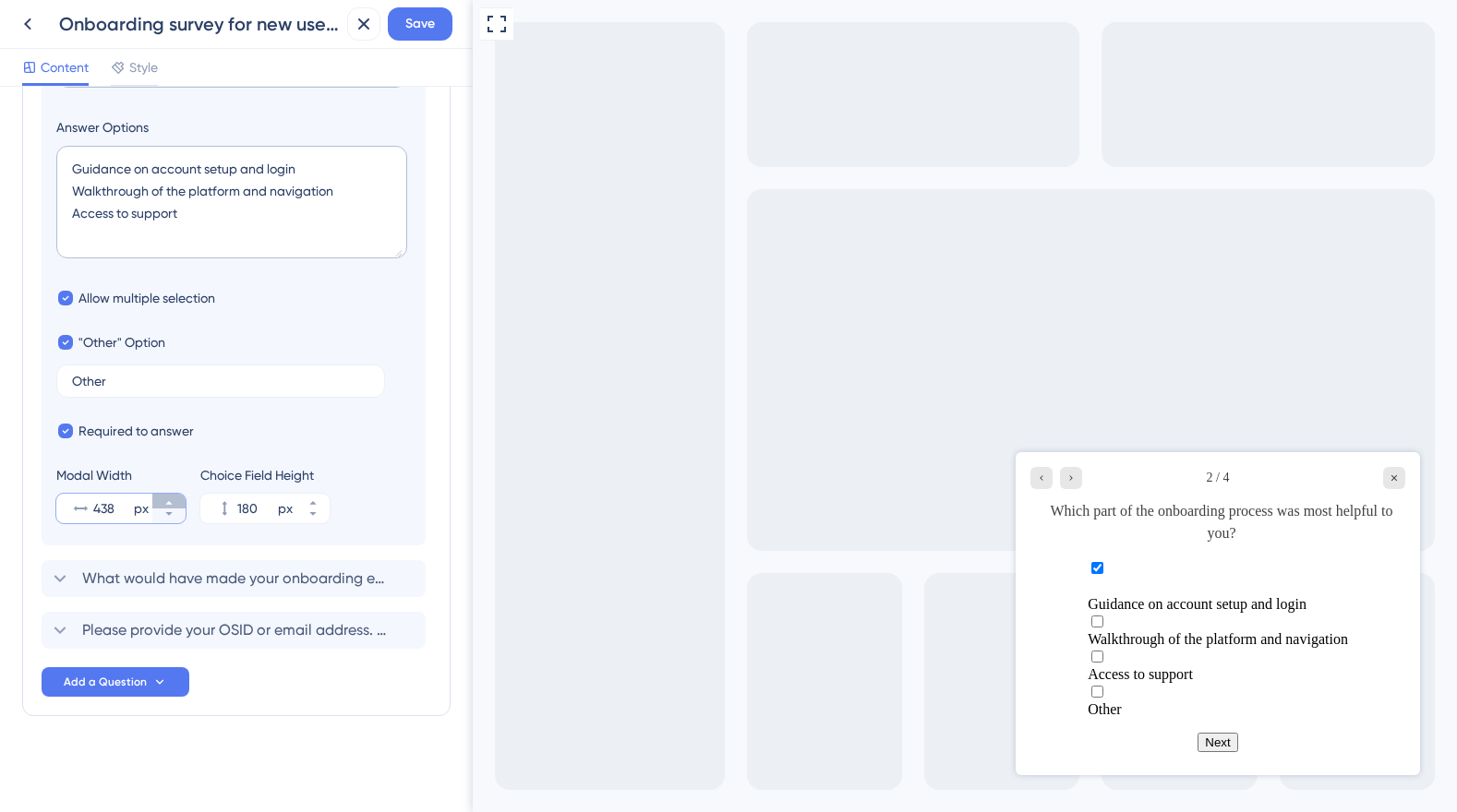
click at [167, 498] on icon at bounding box center [169, 503] width 11 height 11
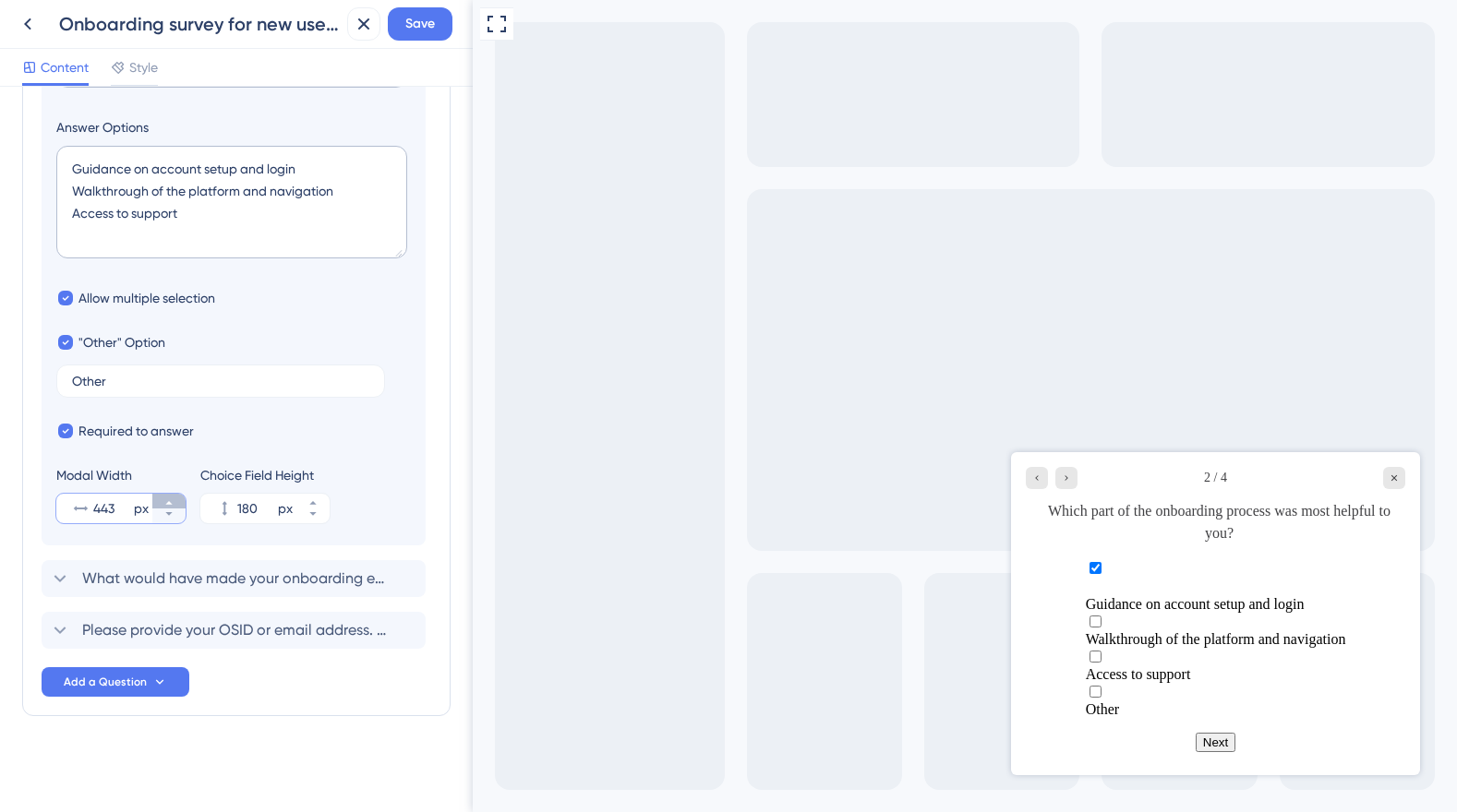
click at [167, 498] on icon at bounding box center [169, 503] width 11 height 11
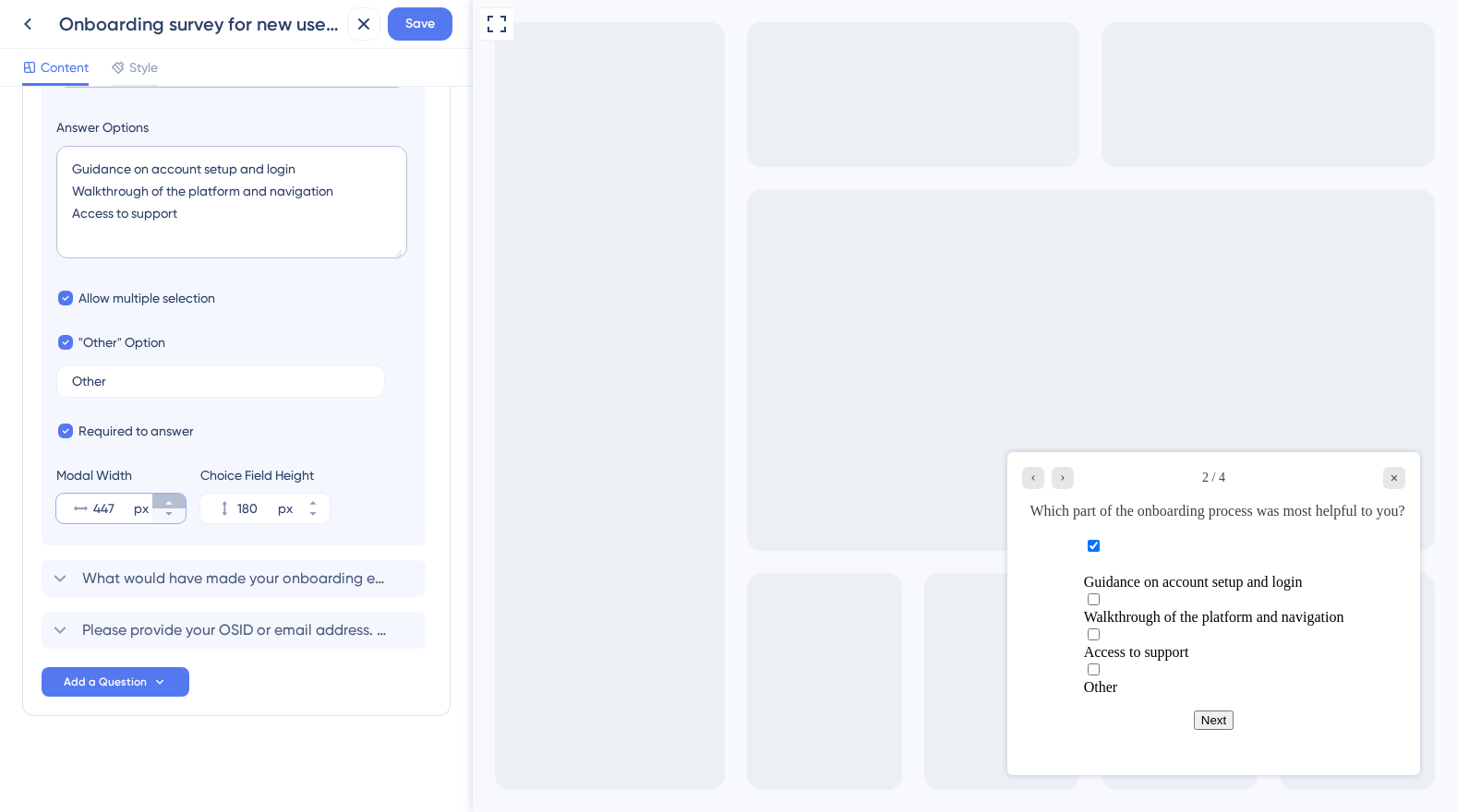
click at [167, 498] on icon at bounding box center [169, 503] width 11 height 11
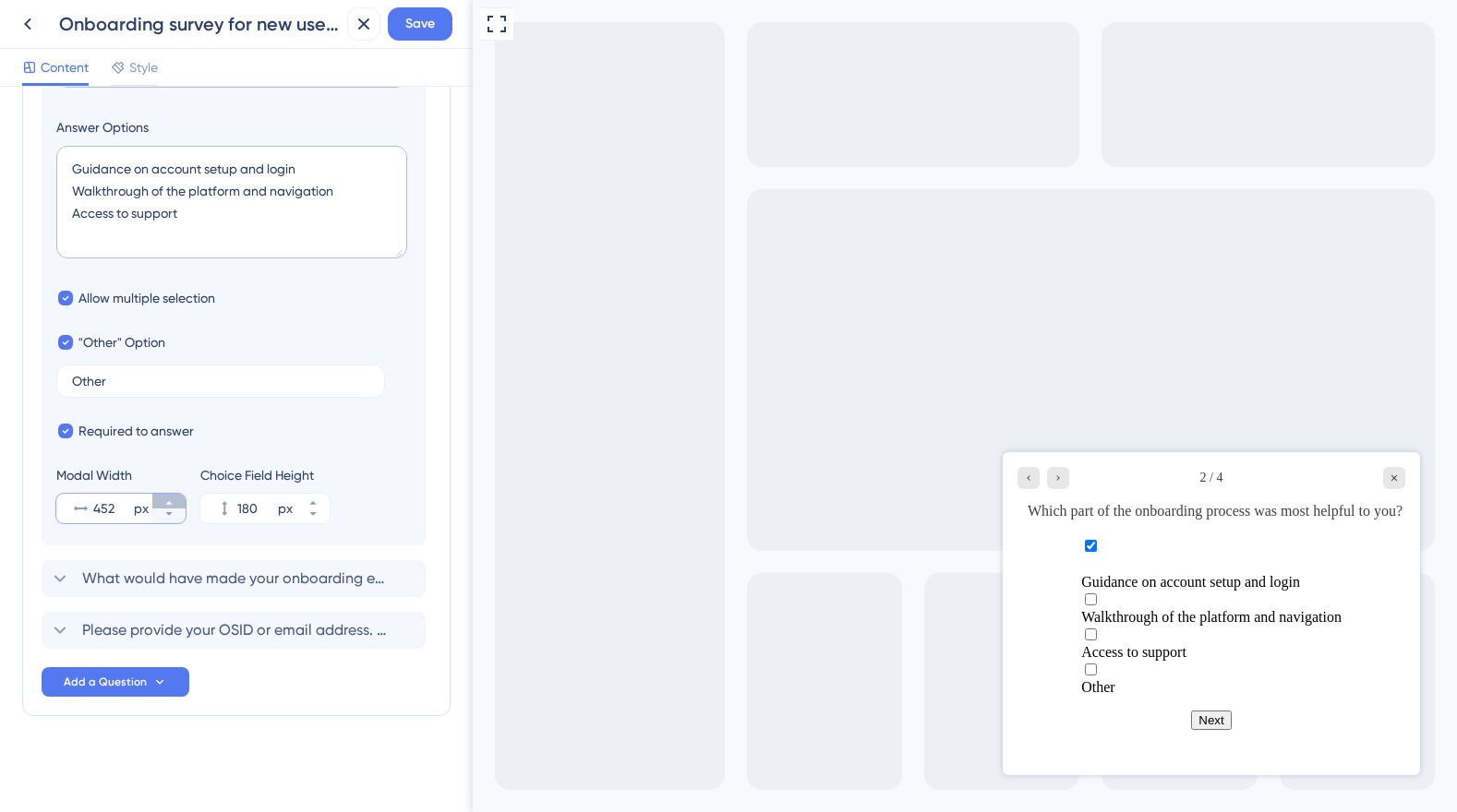
click at [167, 498] on icon at bounding box center [169, 503] width 11 height 11
click at [168, 498] on icon at bounding box center [169, 503] width 11 height 11
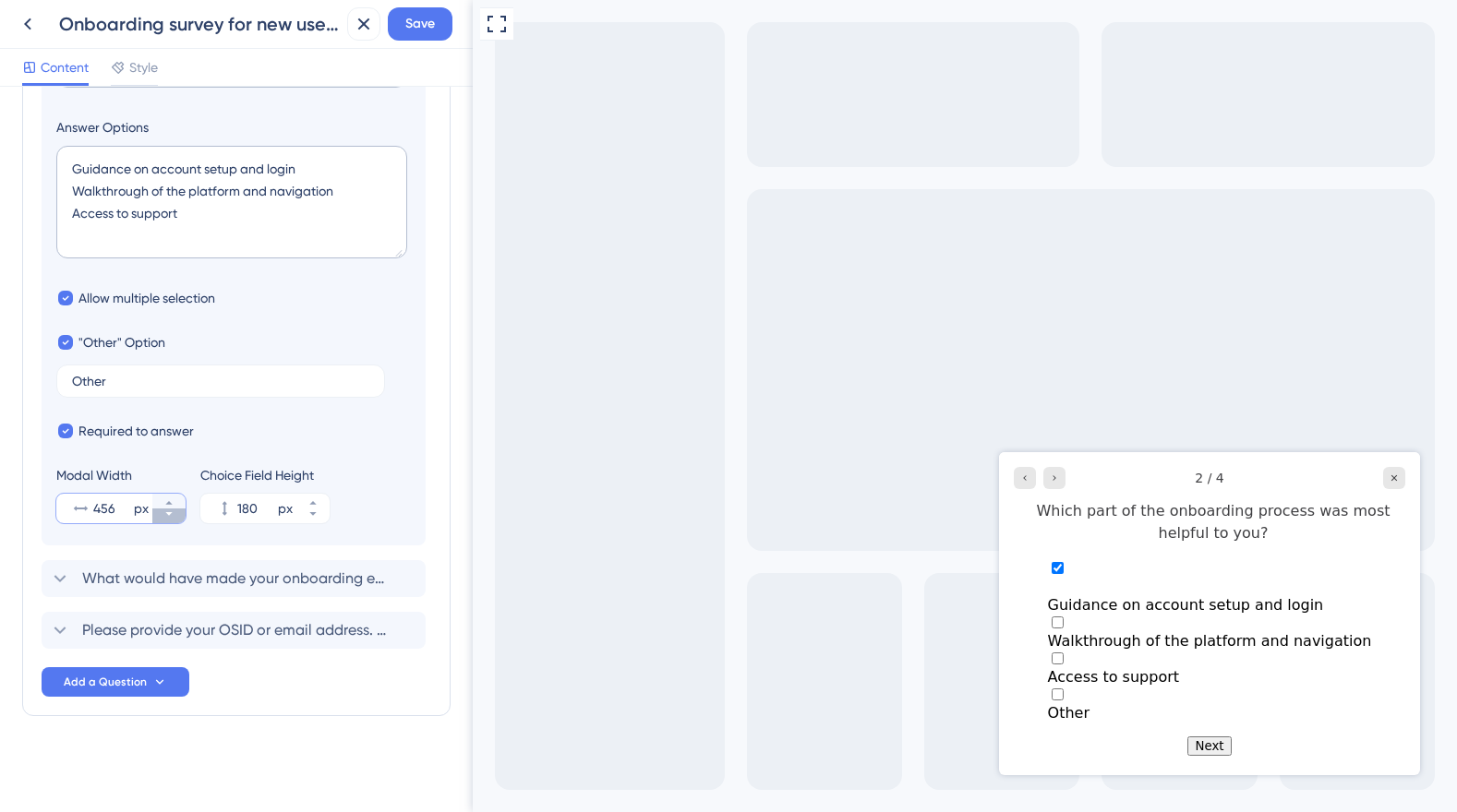
click at [167, 519] on icon at bounding box center [169, 514] width 11 height 11
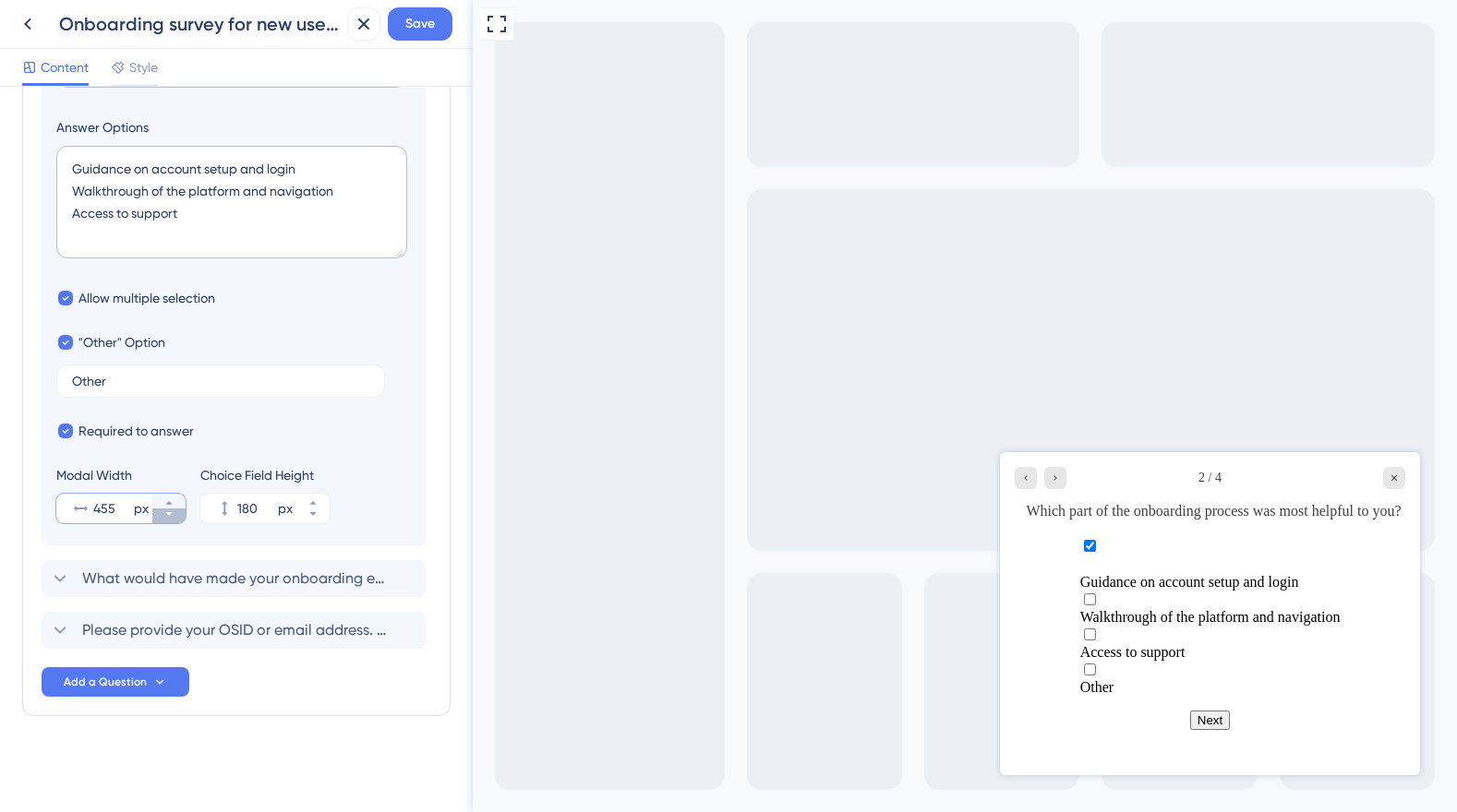
click at [167, 519] on icon at bounding box center [169, 514] width 11 height 11
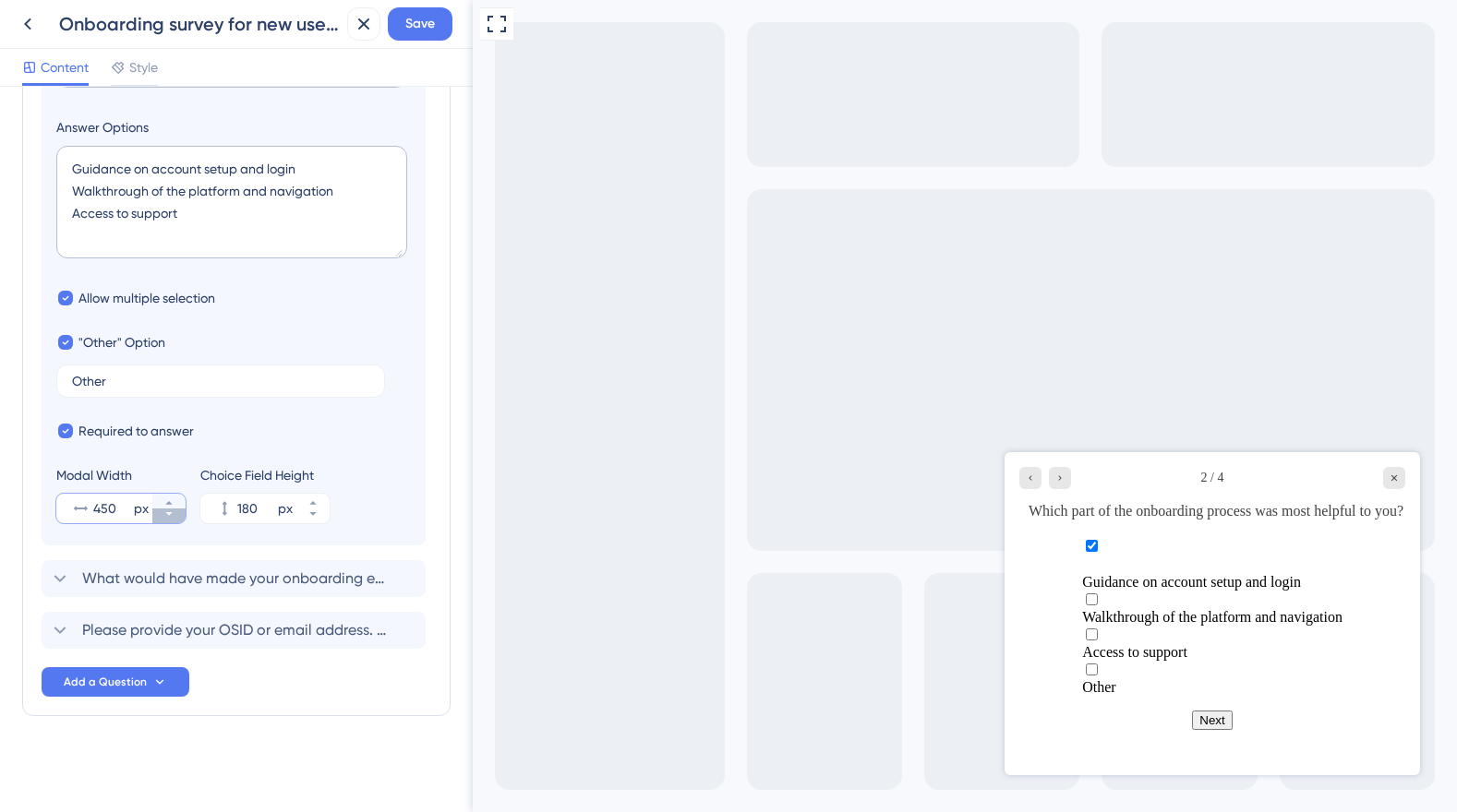
click at [167, 519] on icon at bounding box center [169, 514] width 11 height 11
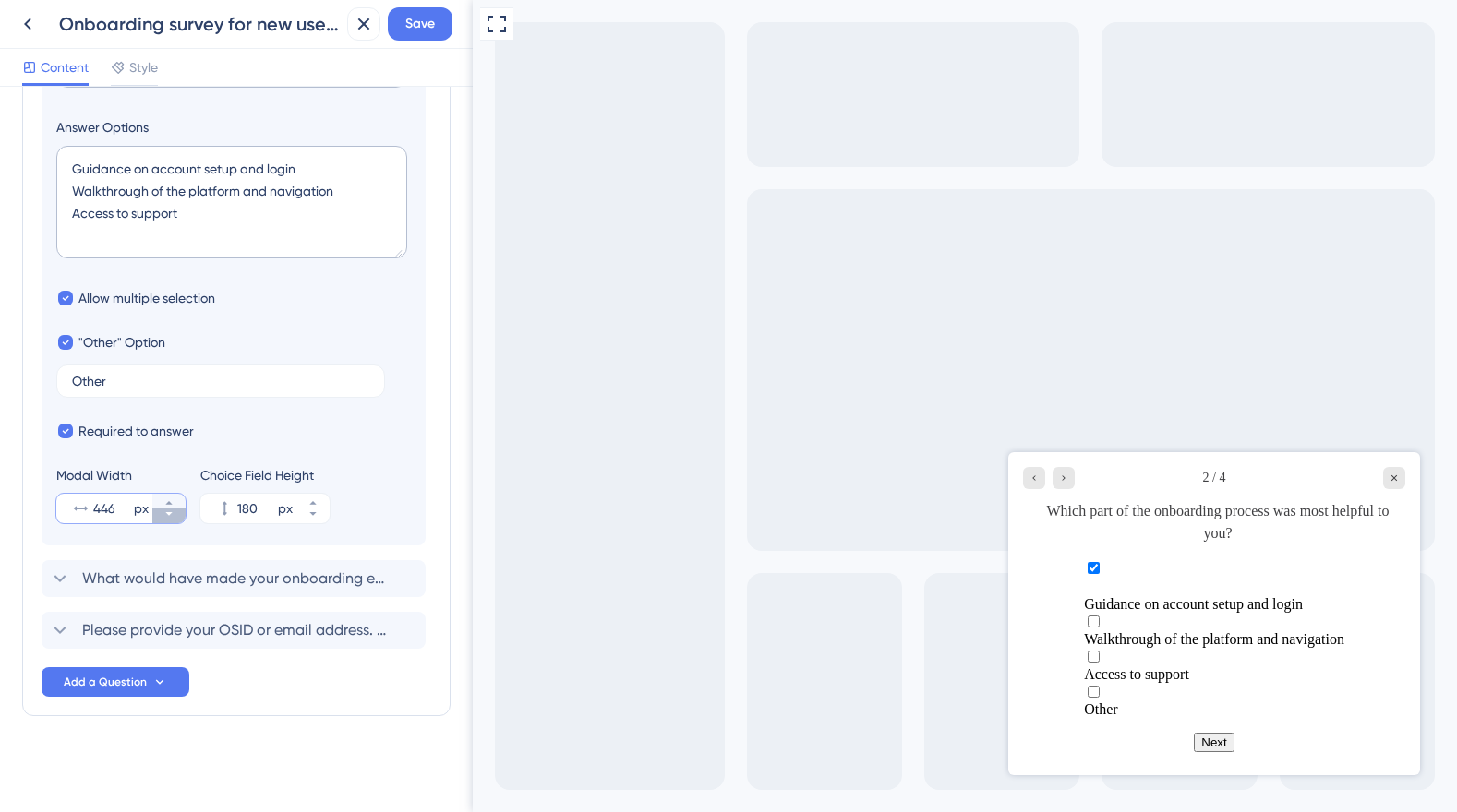
click at [167, 519] on icon at bounding box center [169, 514] width 11 height 11
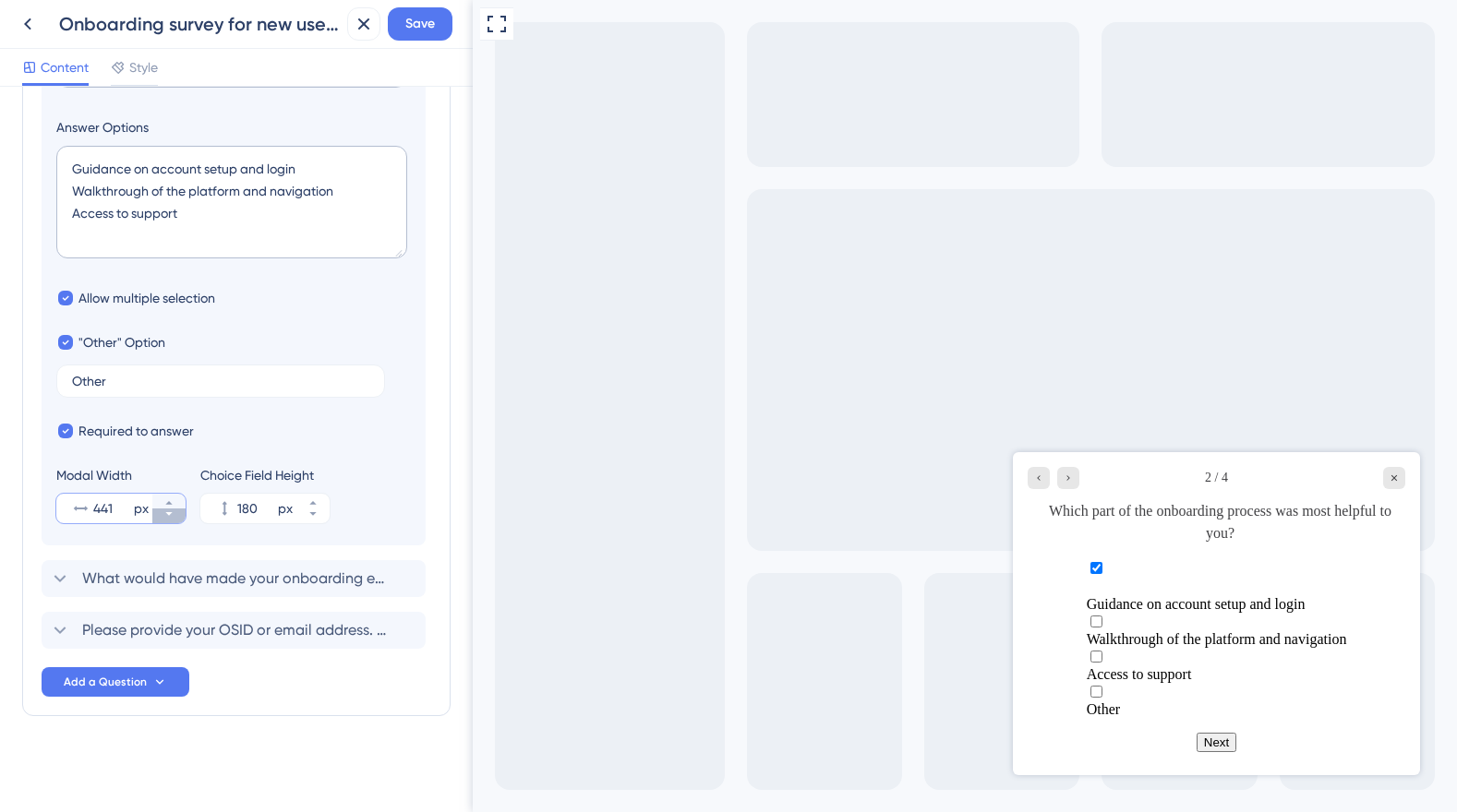
click at [167, 519] on icon at bounding box center [169, 514] width 11 height 11
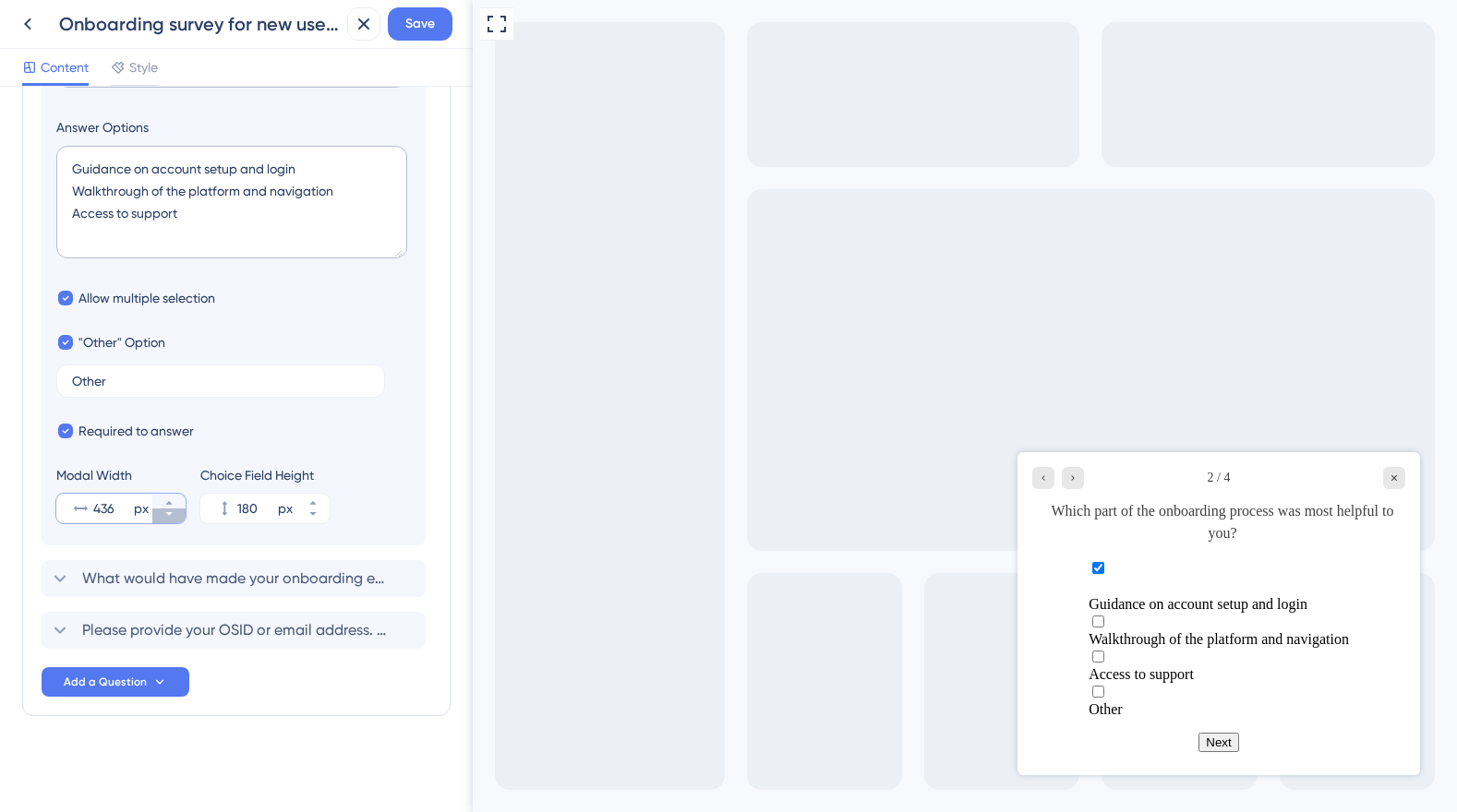
click at [167, 519] on icon at bounding box center [169, 514] width 11 height 11
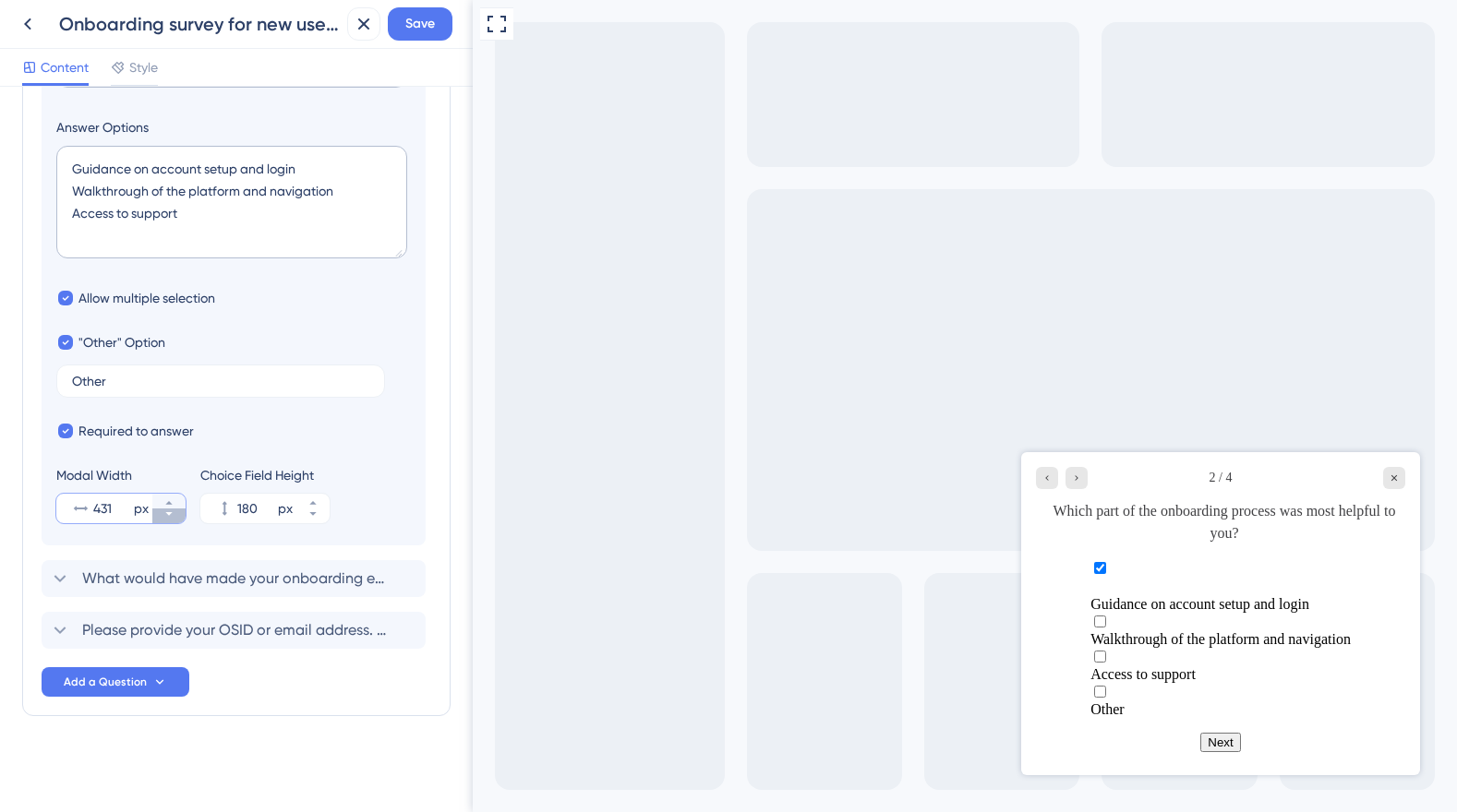
click at [167, 519] on icon at bounding box center [169, 514] width 11 height 11
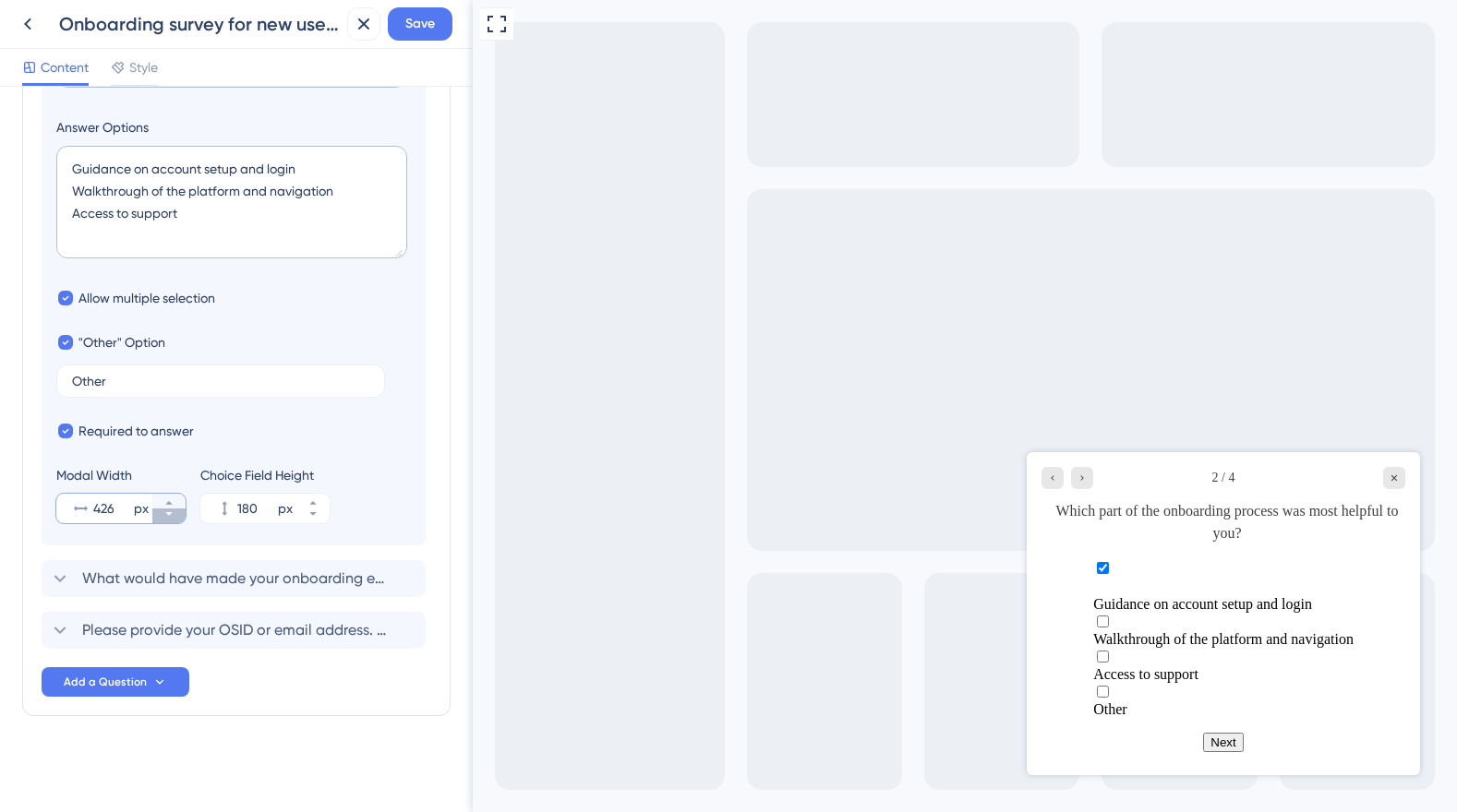
click at [167, 519] on icon at bounding box center [169, 514] width 11 height 11
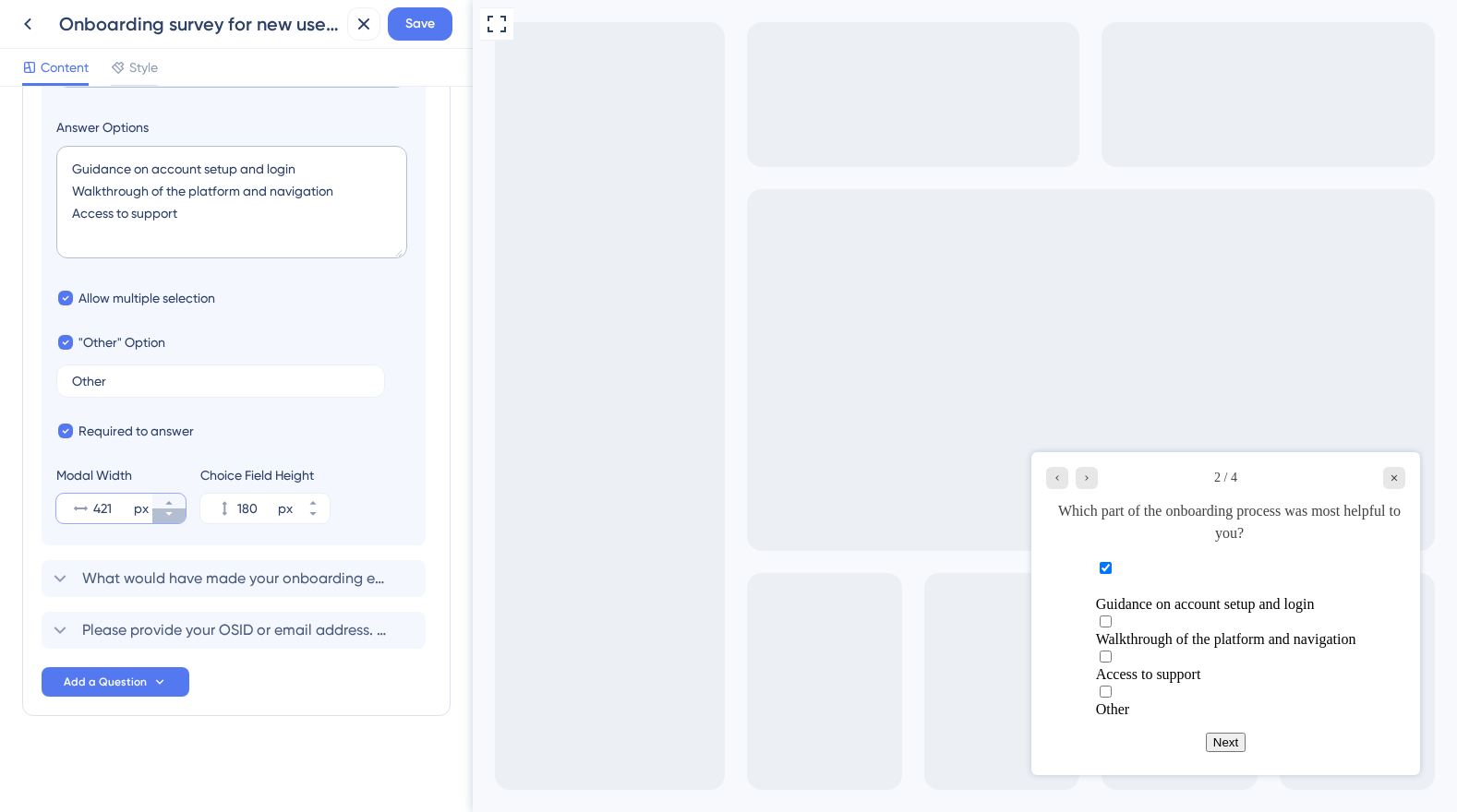
click at [167, 519] on icon at bounding box center [169, 514] width 11 height 11
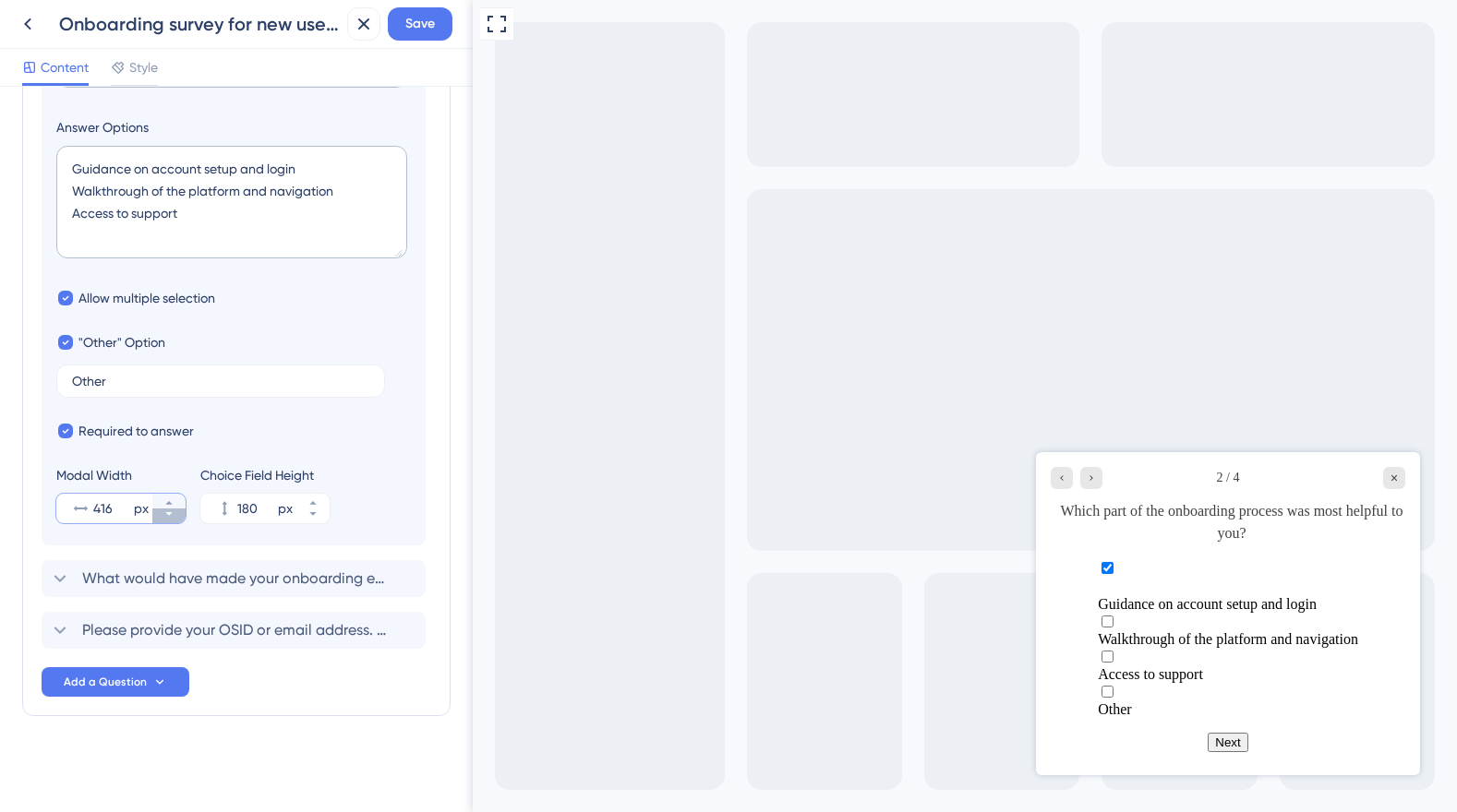
click at [167, 519] on icon at bounding box center [169, 514] width 11 height 11
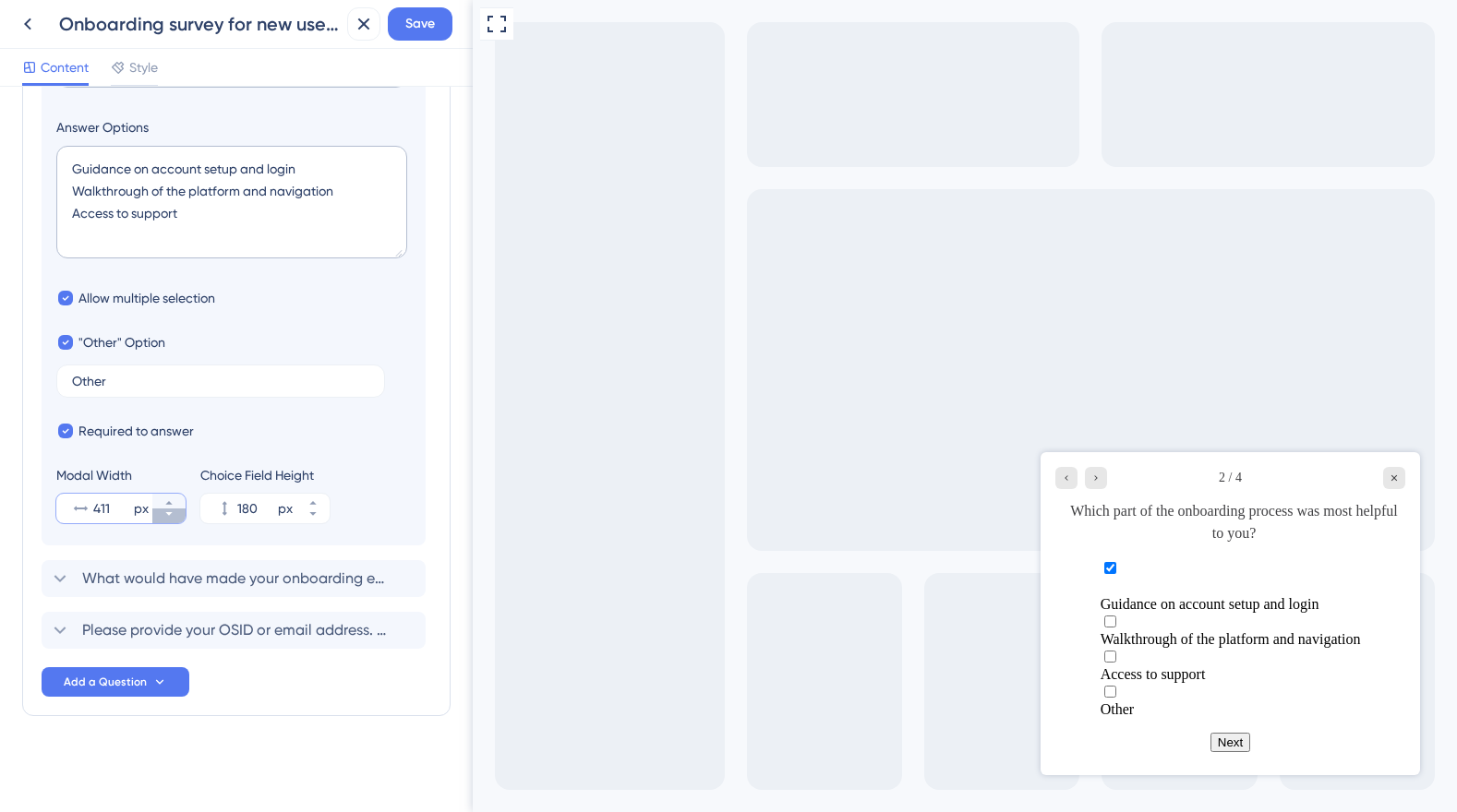
click at [167, 519] on icon at bounding box center [169, 514] width 11 height 11
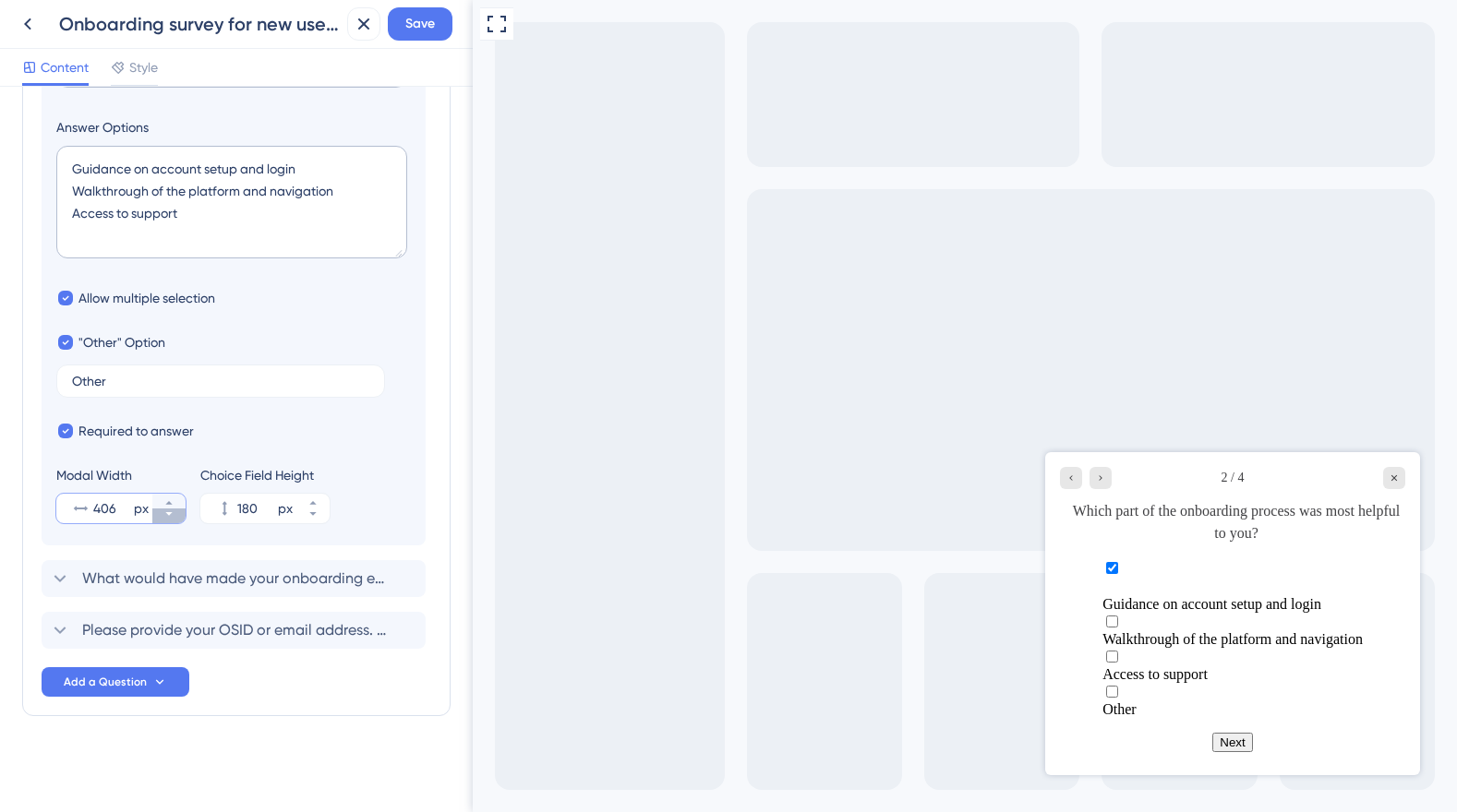
click at [167, 519] on icon at bounding box center [169, 514] width 11 height 11
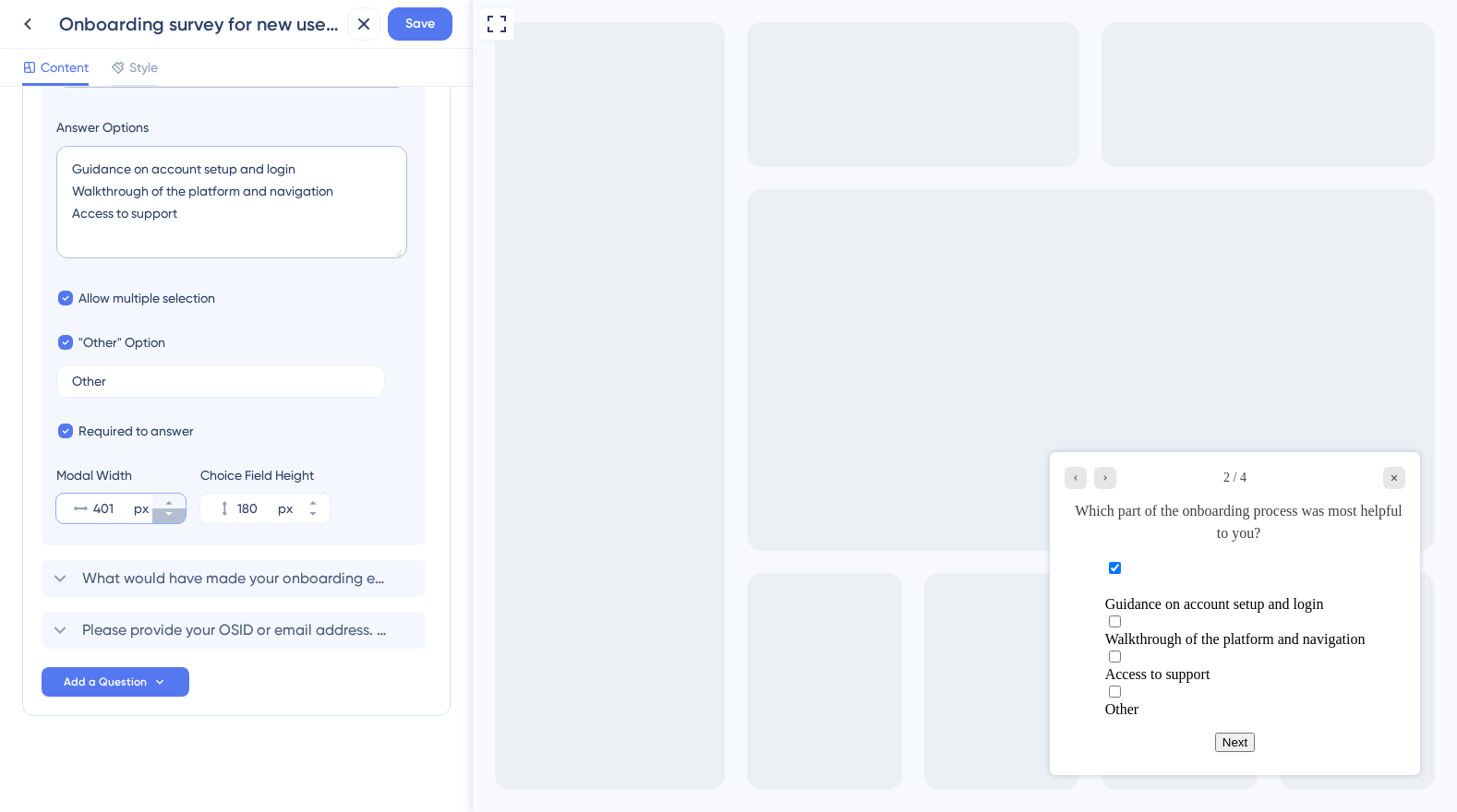
click at [167, 519] on icon at bounding box center [169, 514] width 11 height 11
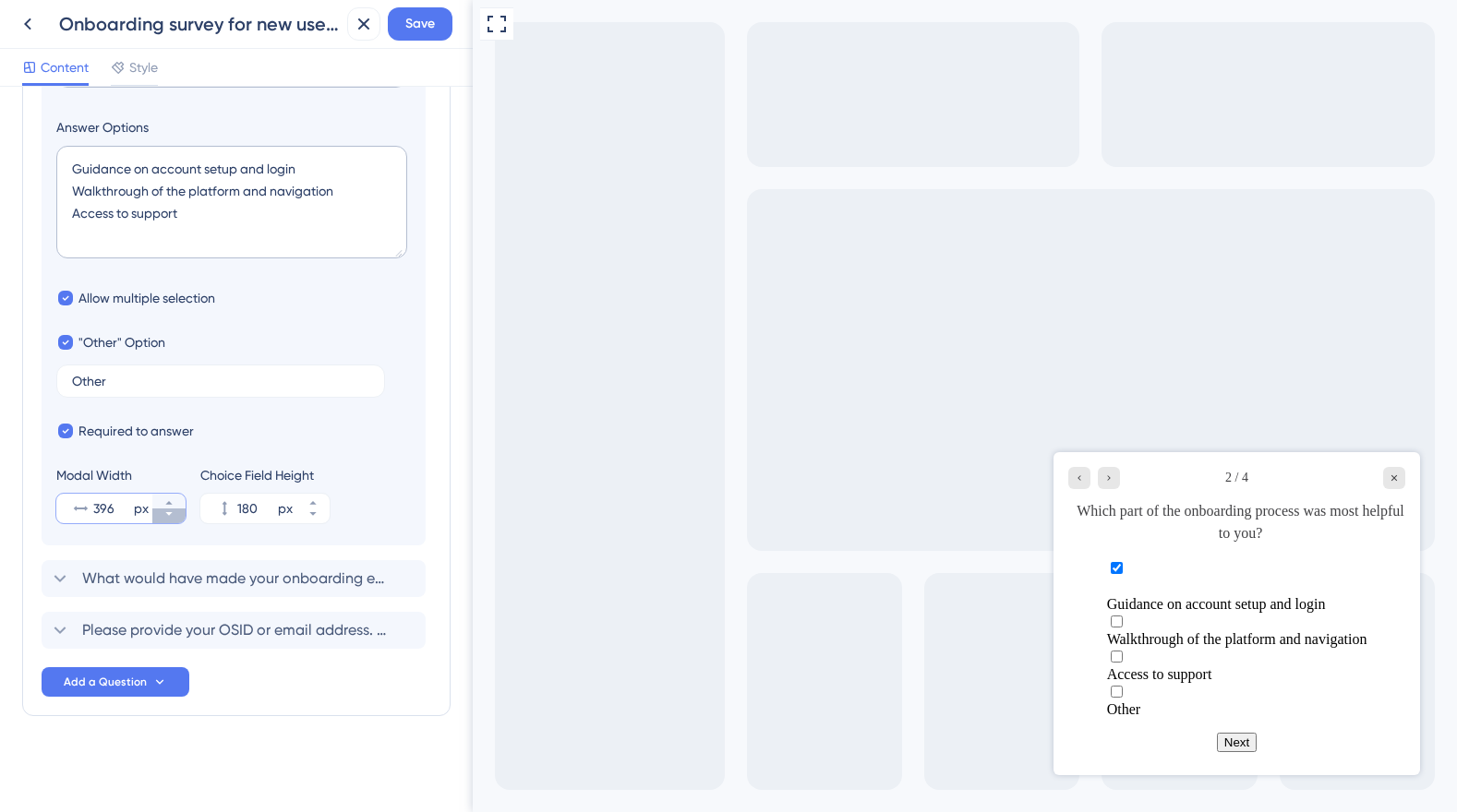
click at [167, 519] on icon at bounding box center [169, 514] width 11 height 11
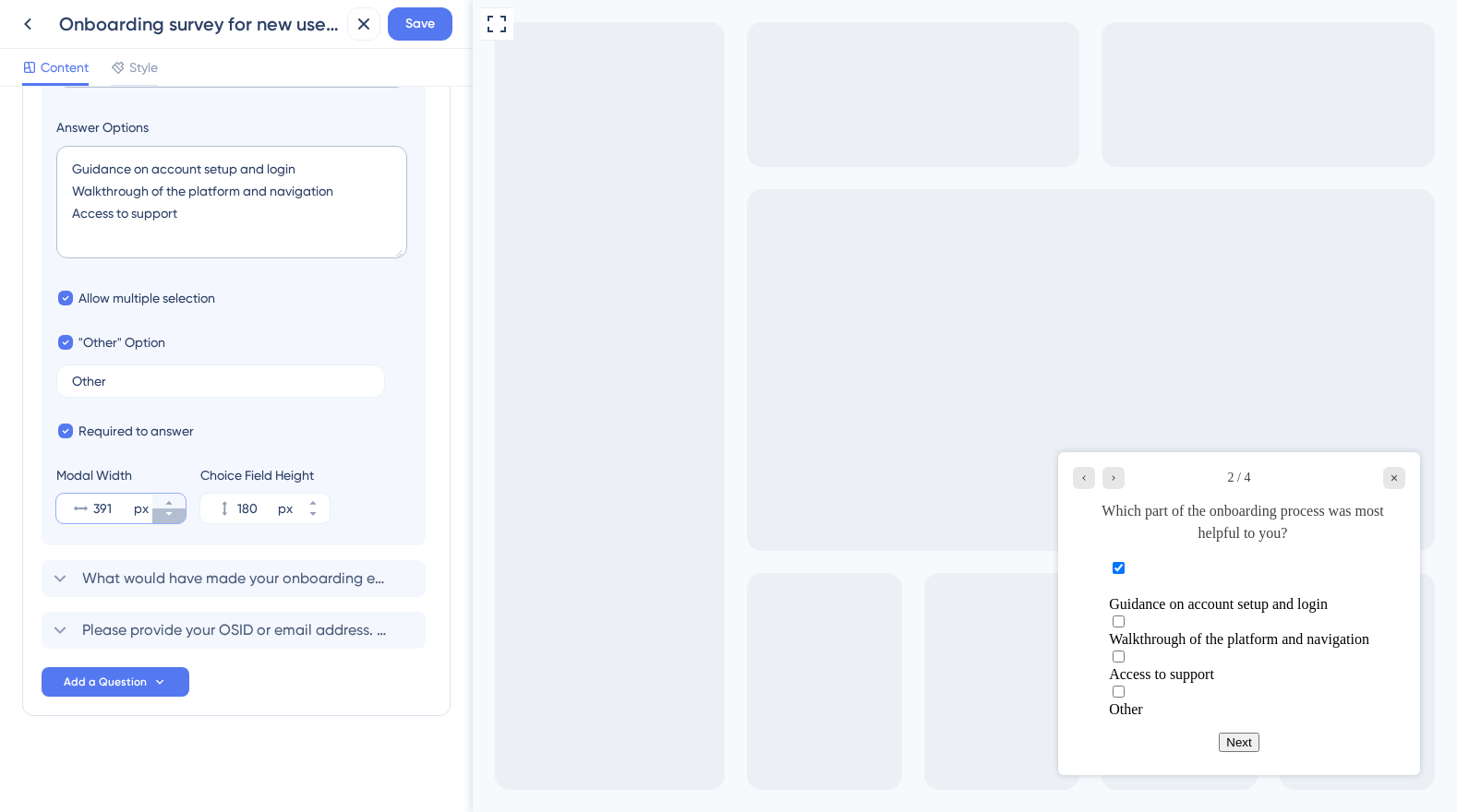
click at [167, 519] on icon at bounding box center [169, 514] width 11 height 11
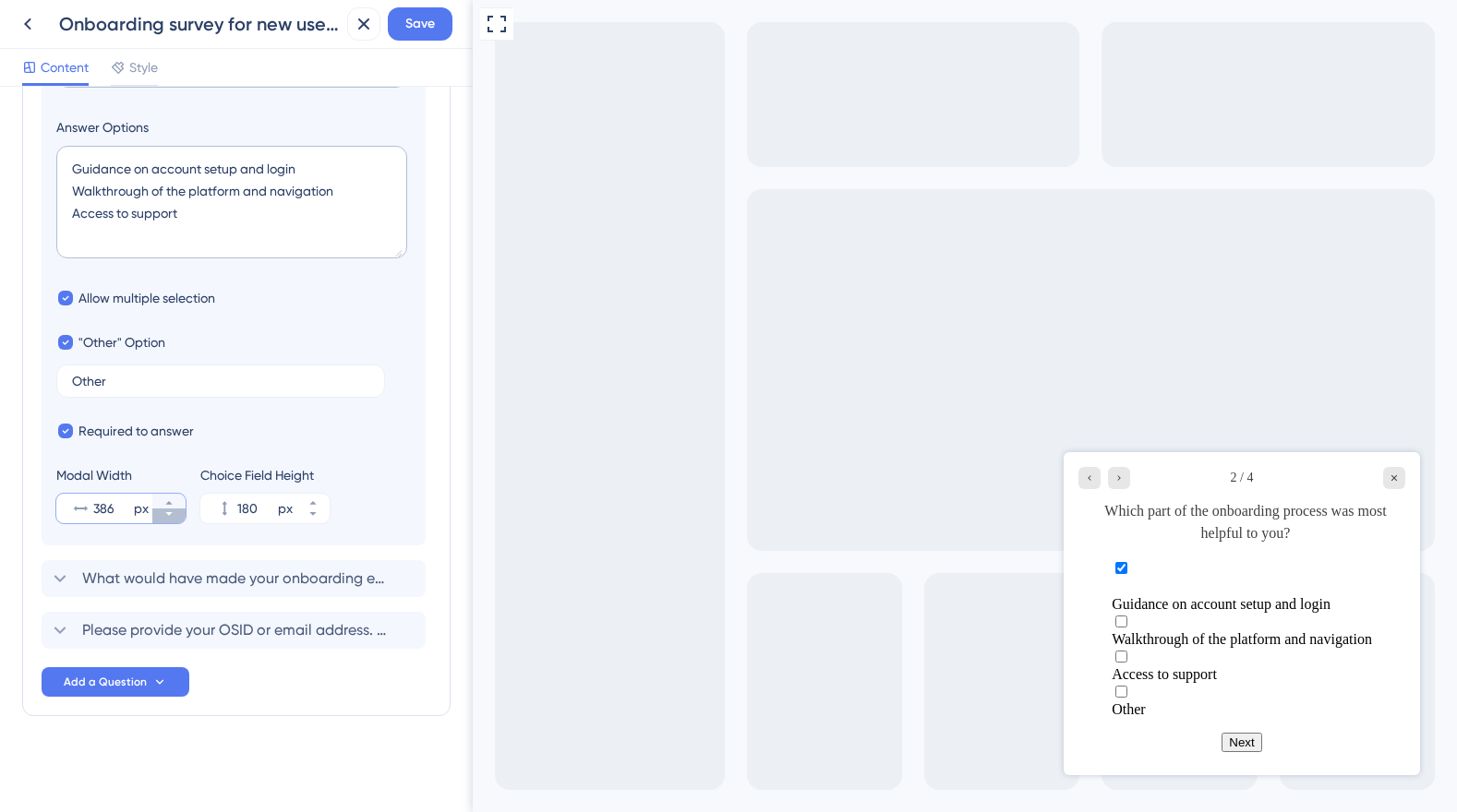
click at [167, 519] on icon at bounding box center [169, 514] width 11 height 11
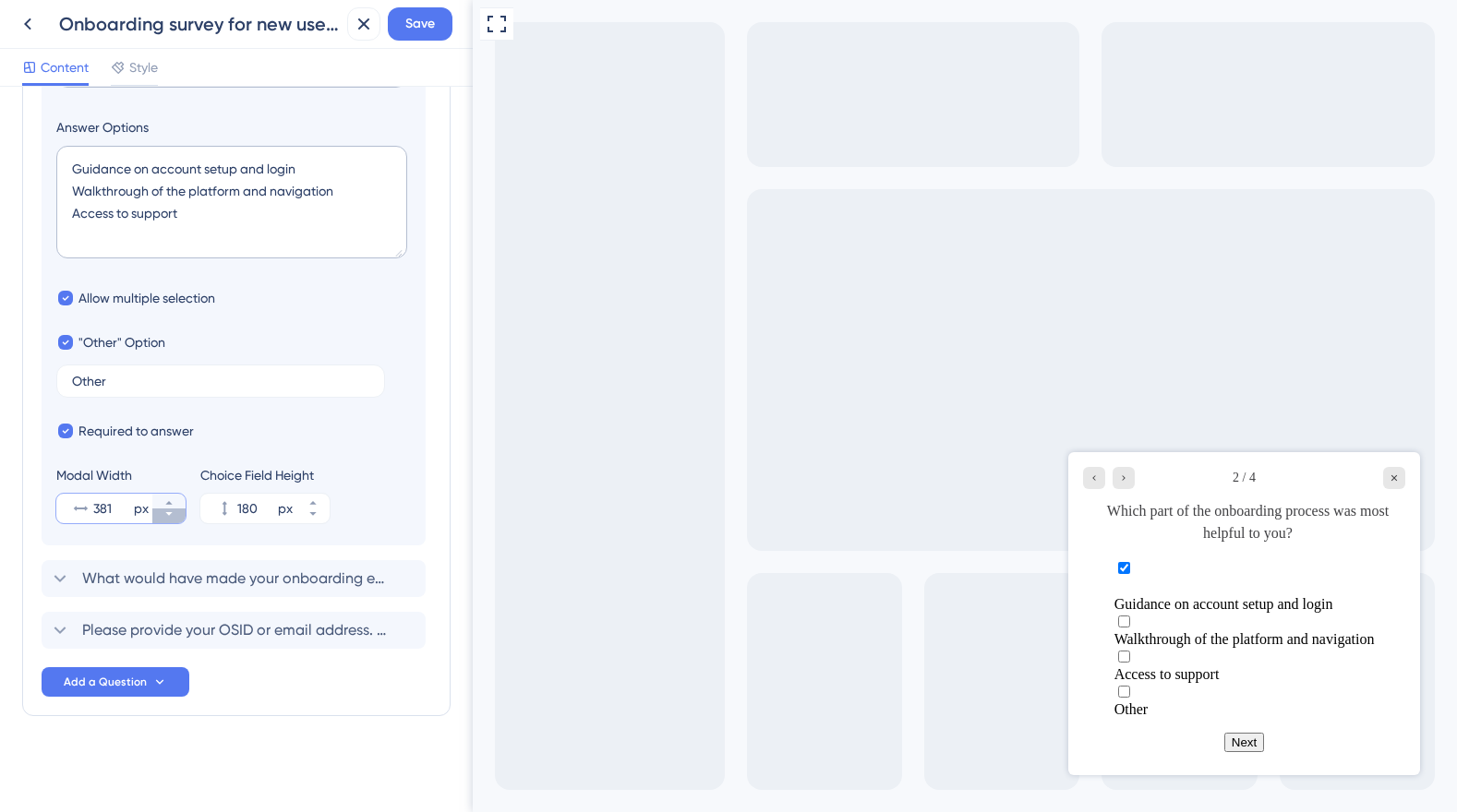
click at [167, 518] on icon at bounding box center [169, 514] width 11 height 11
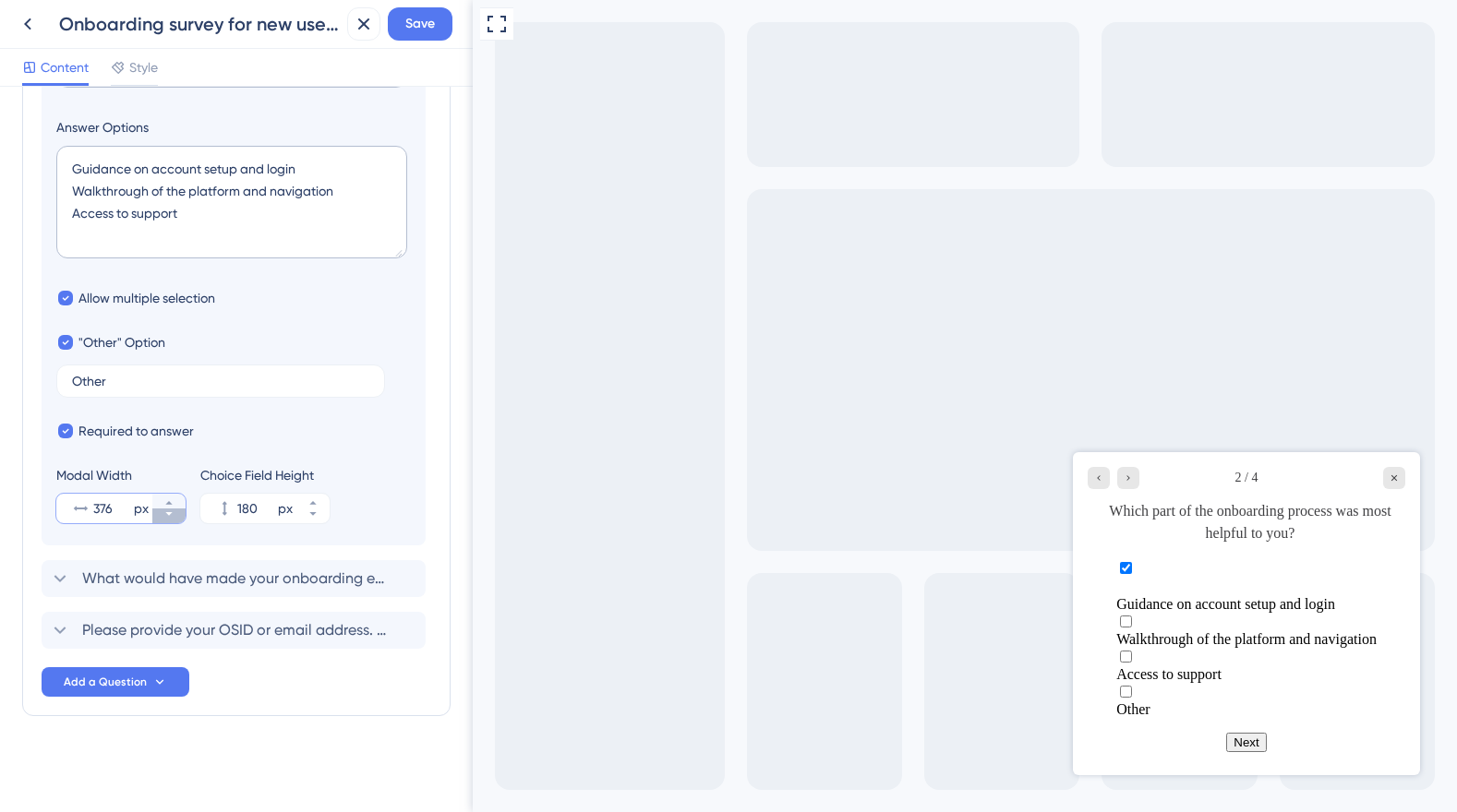
click at [167, 518] on icon at bounding box center [169, 514] width 11 height 11
type input "375"
click at [422, 29] on span "Save" at bounding box center [420, 24] width 30 height 22
click at [307, 581] on span "What would have made your onboarding experience better?" at bounding box center [234, 579] width 304 height 22
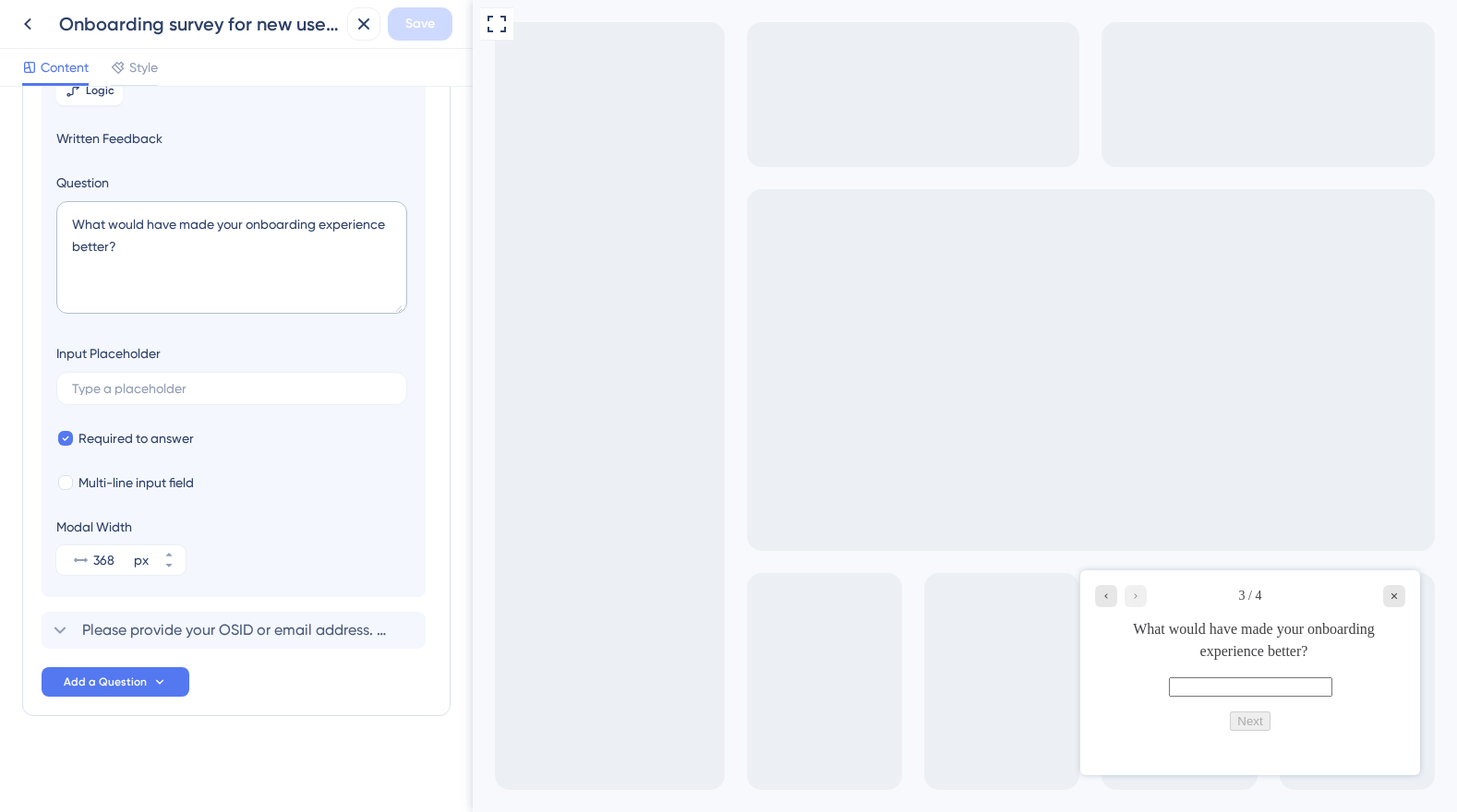
scroll to position [211, 0]
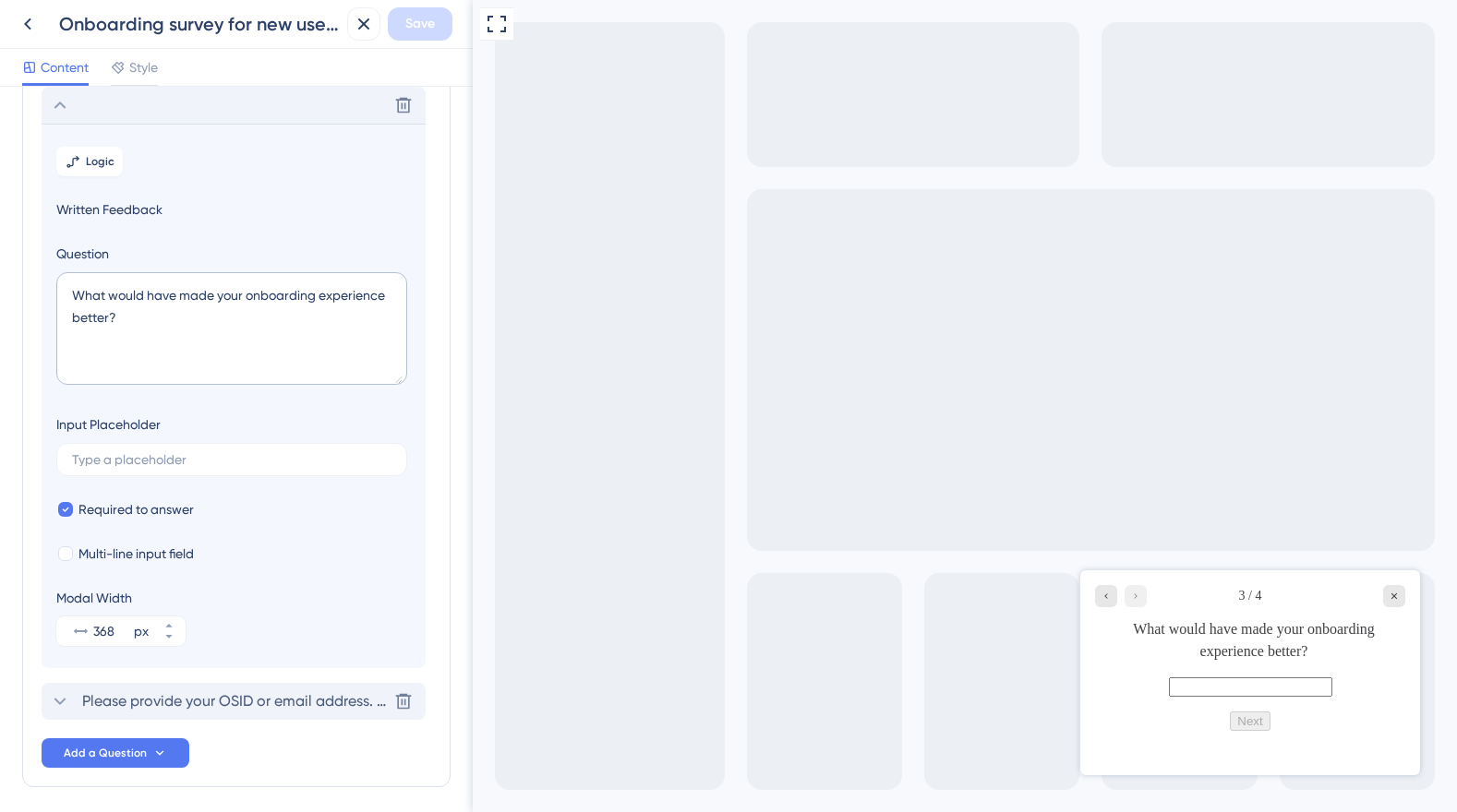
click at [299, 699] on span "Please provide your OSID or email address. (This will only be used if we need t…" at bounding box center [234, 701] width 304 height 22
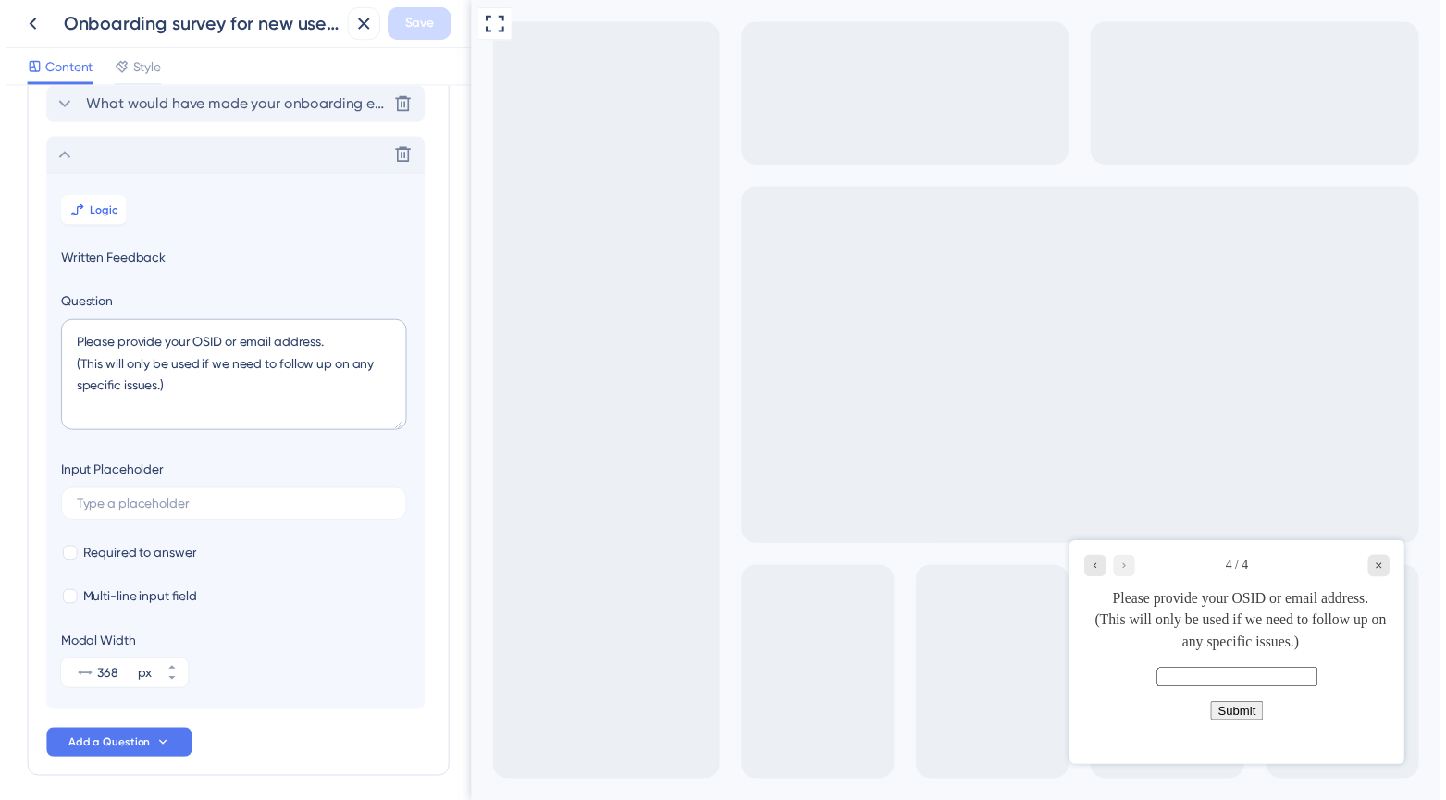
scroll to position [264, 0]
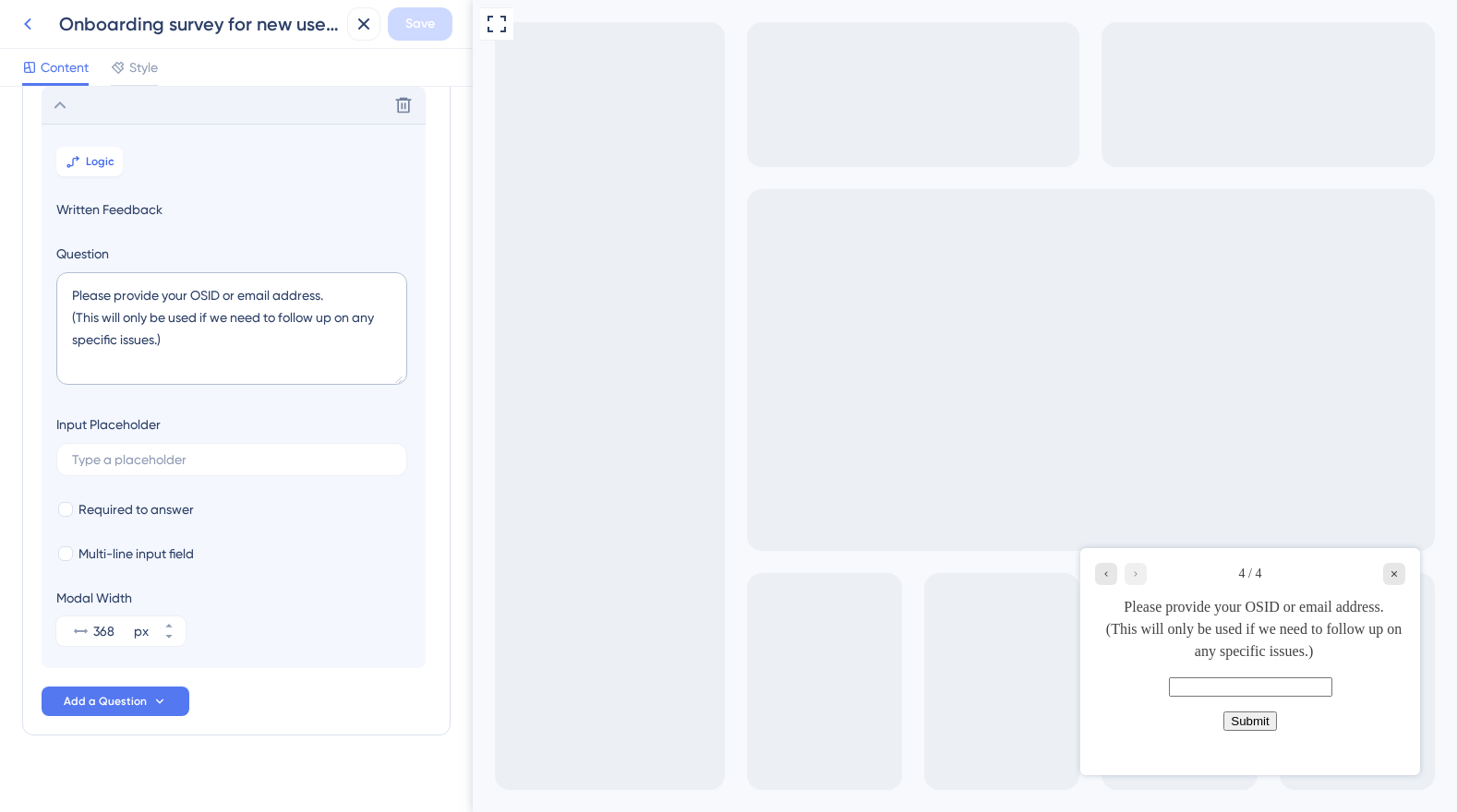
click at [40, 21] on button at bounding box center [27, 23] width 33 height 33
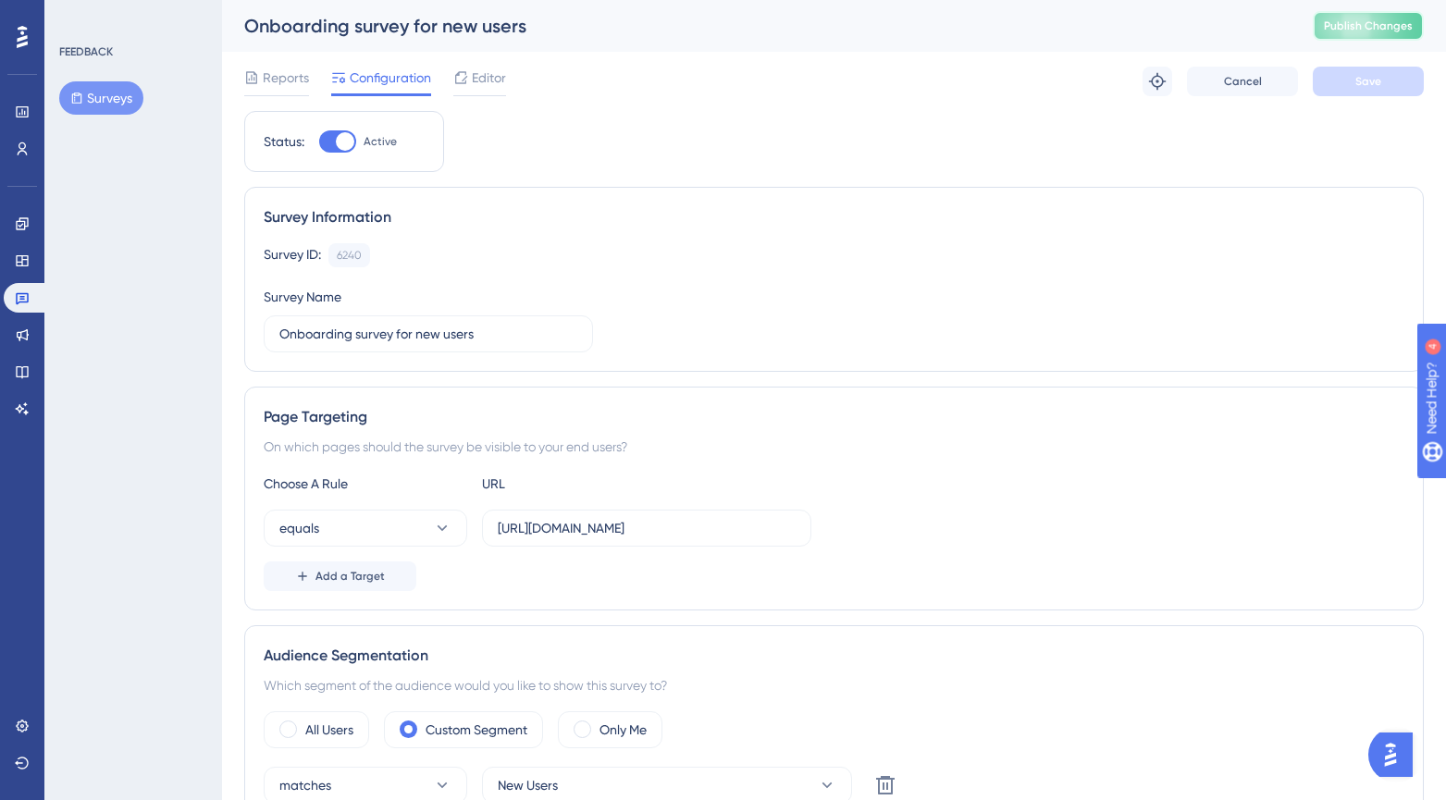
click at [1394, 32] on span "Publish Changes" at bounding box center [1368, 26] width 89 height 15
